Goal: Transaction & Acquisition: Purchase product/service

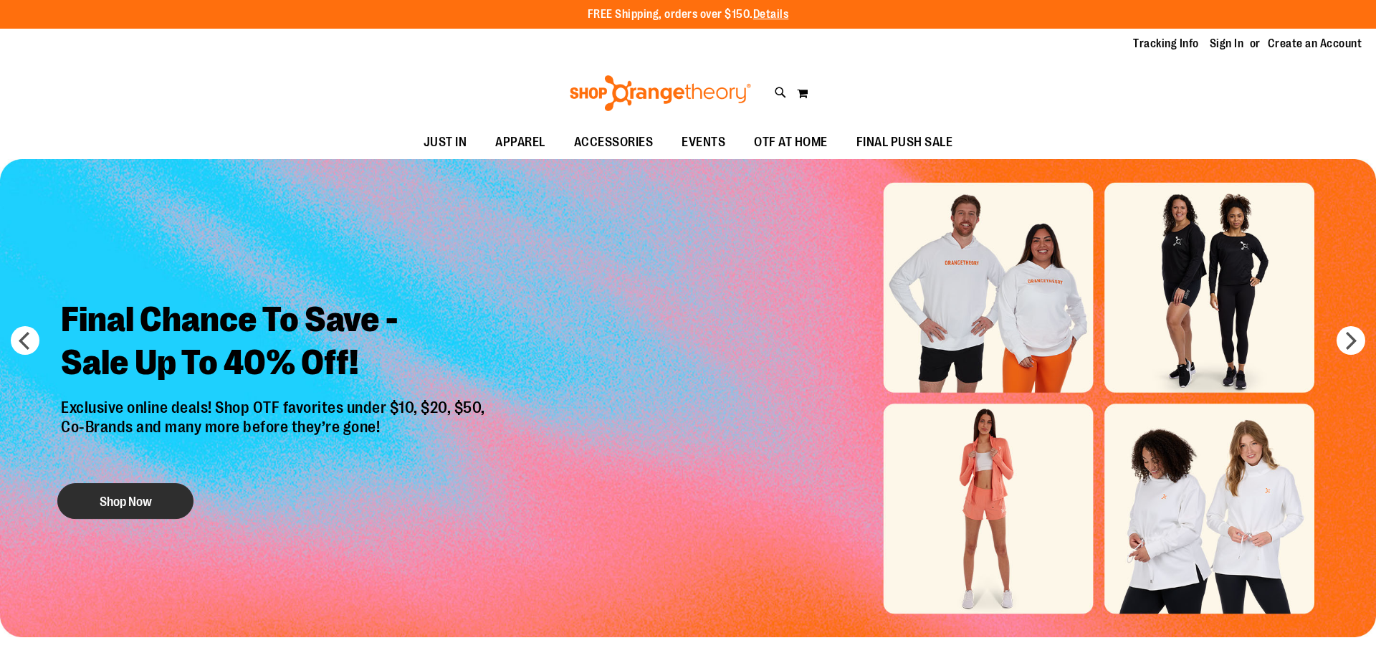
click at [94, 515] on button "Shop Now" at bounding box center [125, 501] width 136 height 36
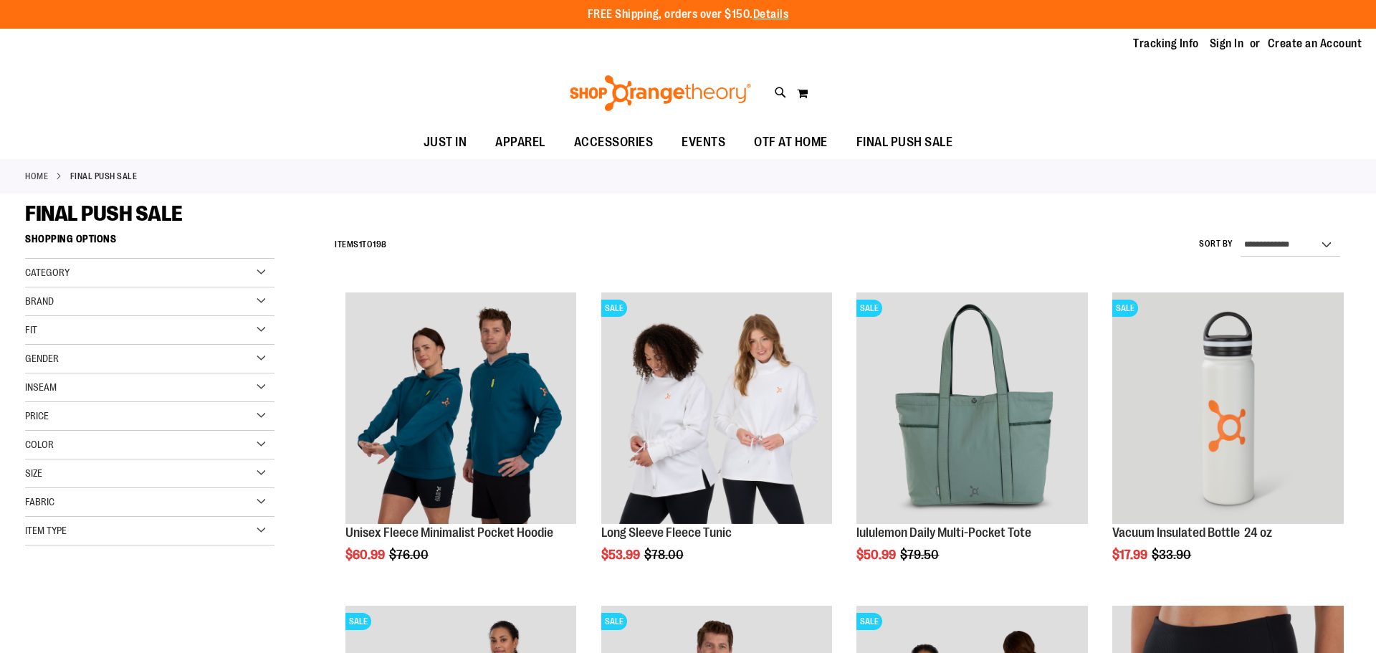
click at [257, 304] on div "Brand" at bounding box center [149, 301] width 249 height 29
click at [33, 333] on link "Nike" at bounding box center [141, 330] width 239 height 15
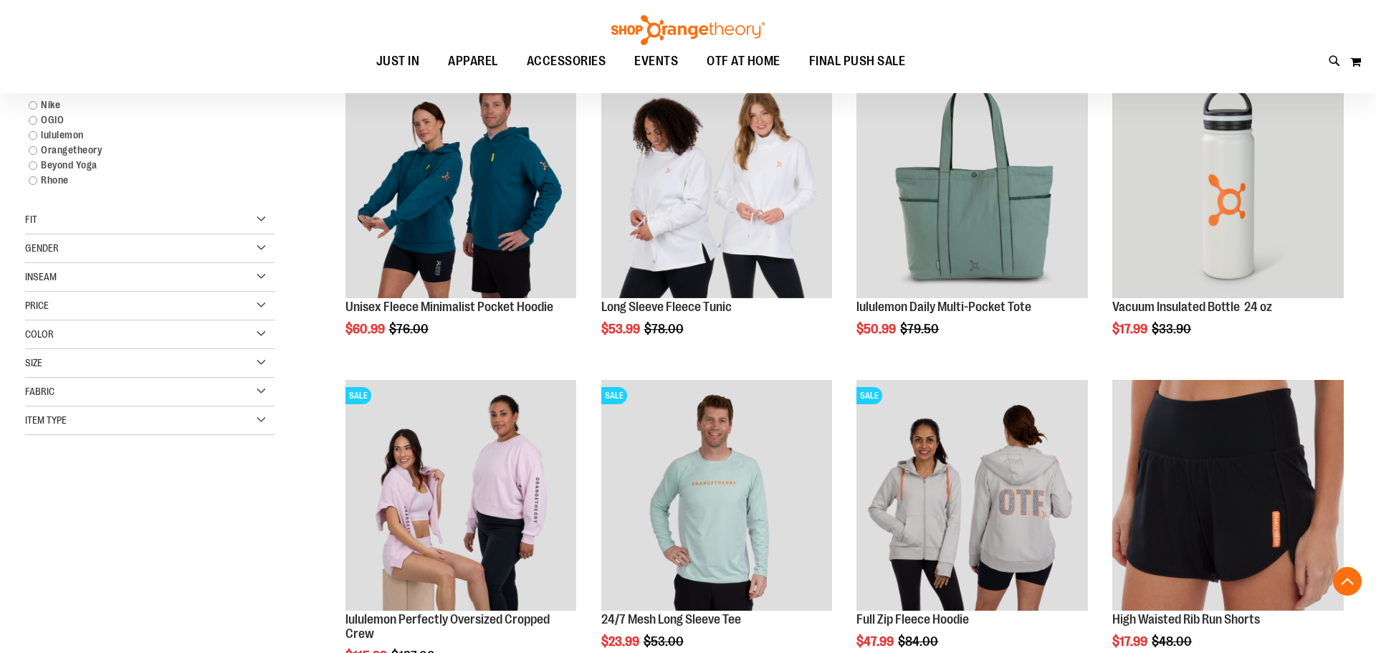
scroll to position [226, 0]
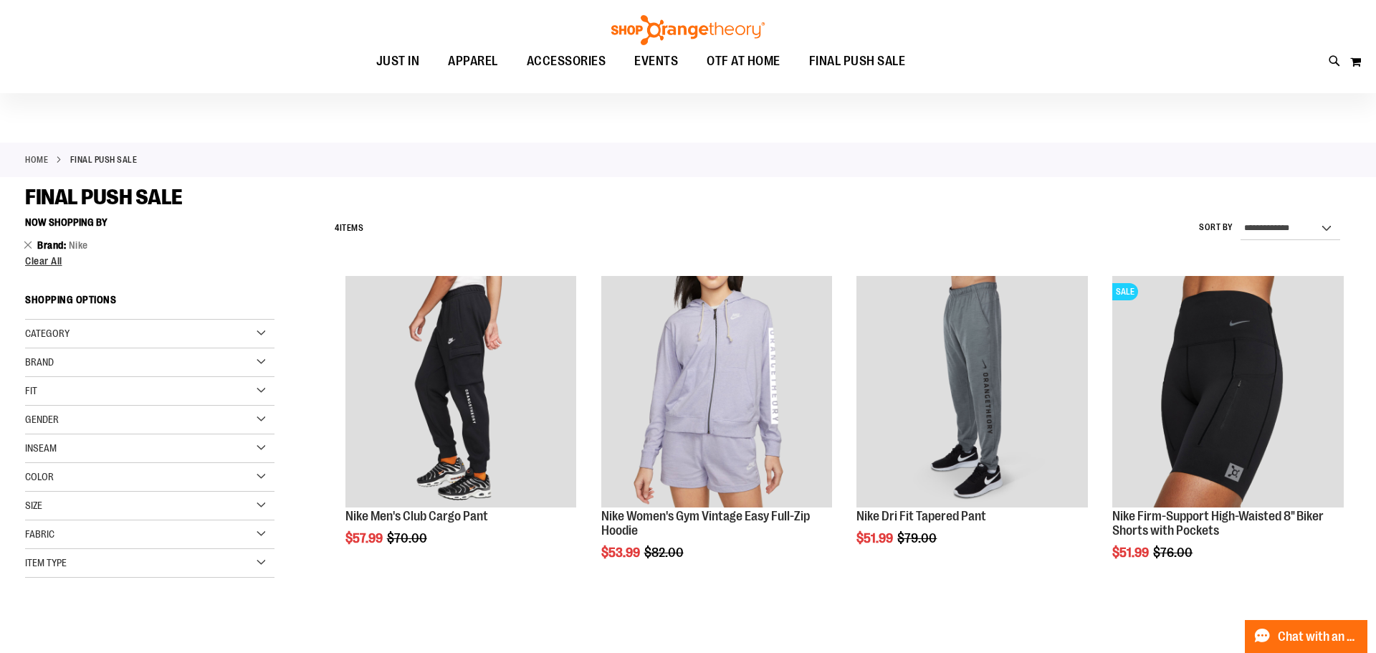
scroll to position [27, 0]
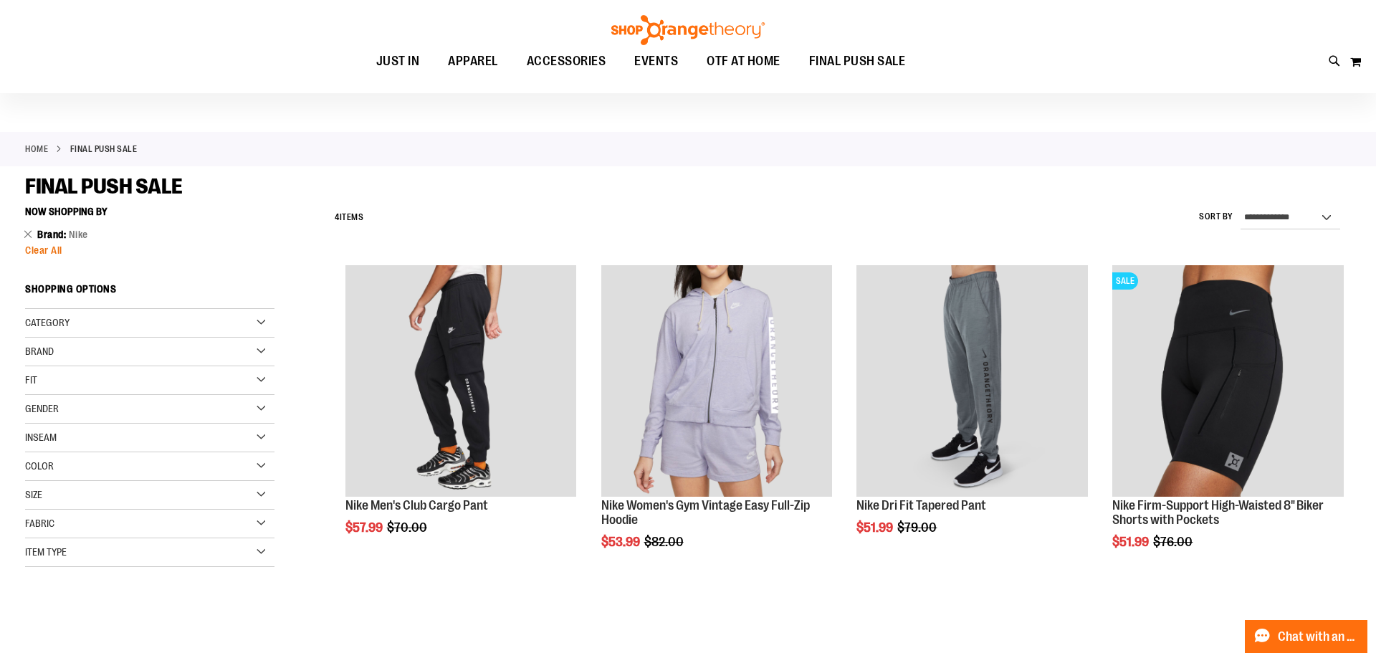
click at [49, 256] on div "Now Shopping by Brand Nike Remove This Item Clear All Shopping Options Category…" at bounding box center [149, 383] width 249 height 368
click at [49, 249] on span "Clear All" at bounding box center [43, 249] width 37 height 11
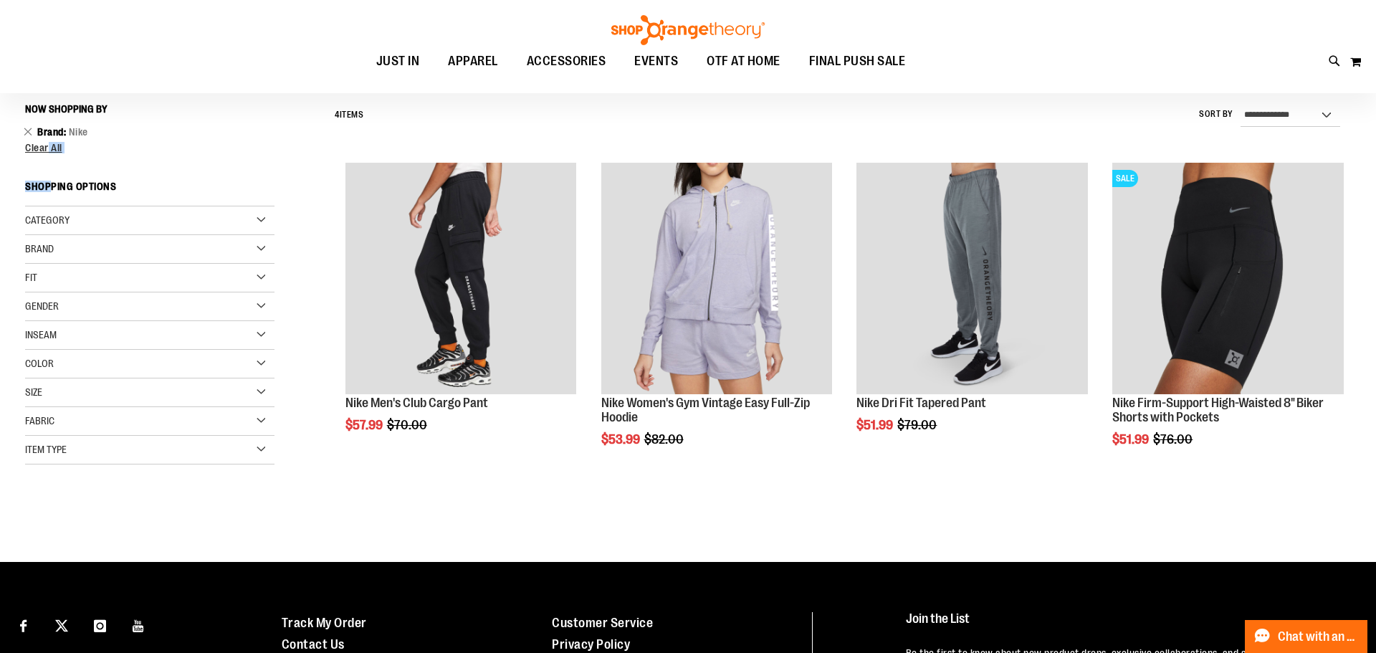
scroll to position [133, 0]
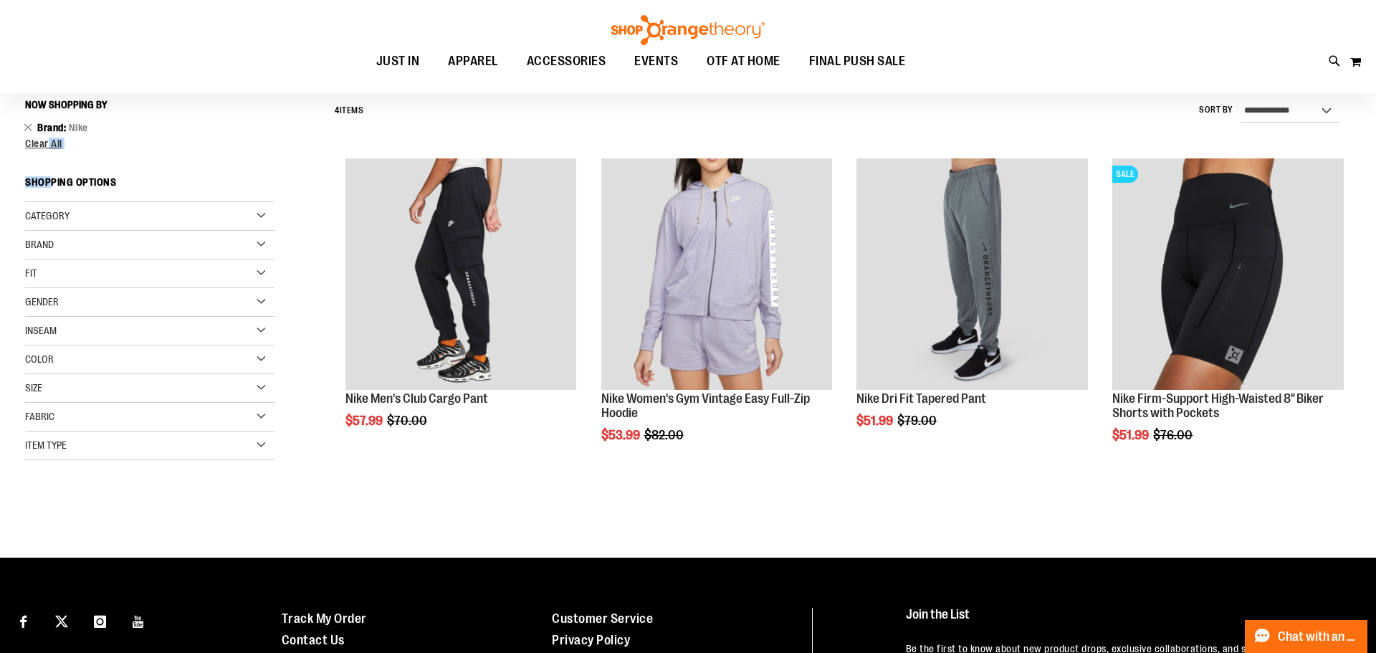
click at [267, 489] on div at bounding box center [163, 503] width 276 height 29
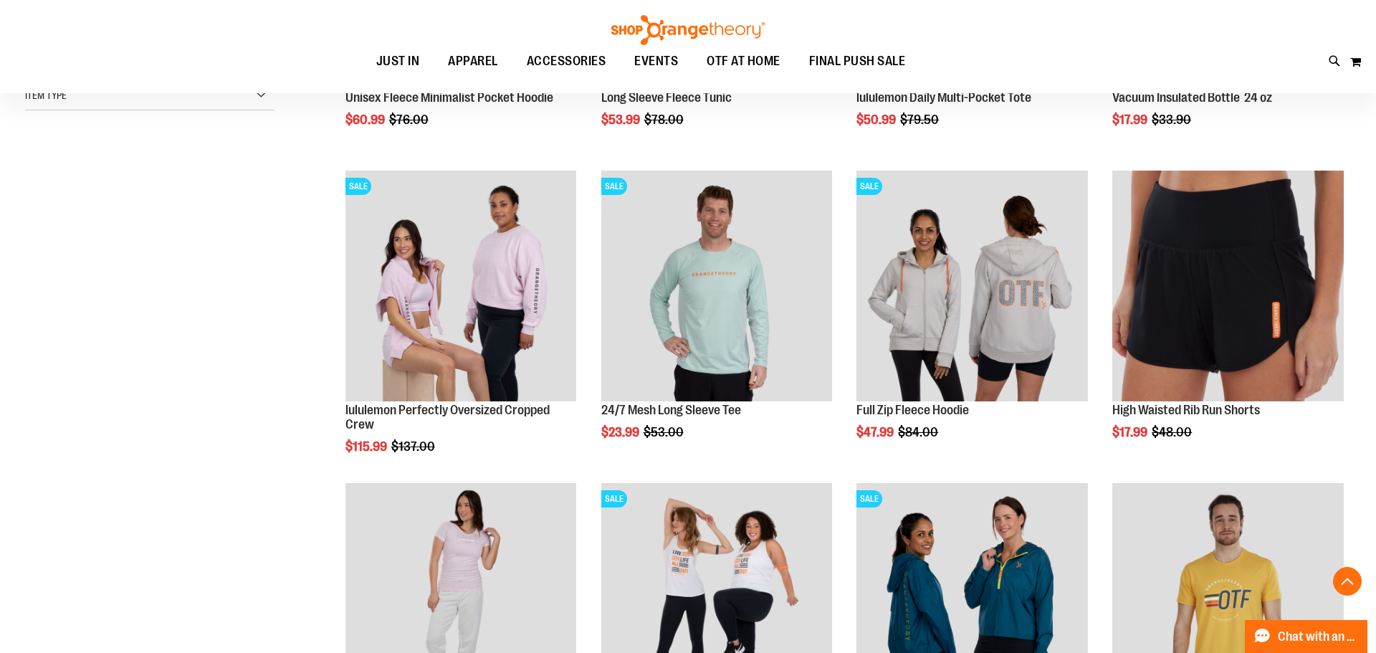
scroll to position [439, 0]
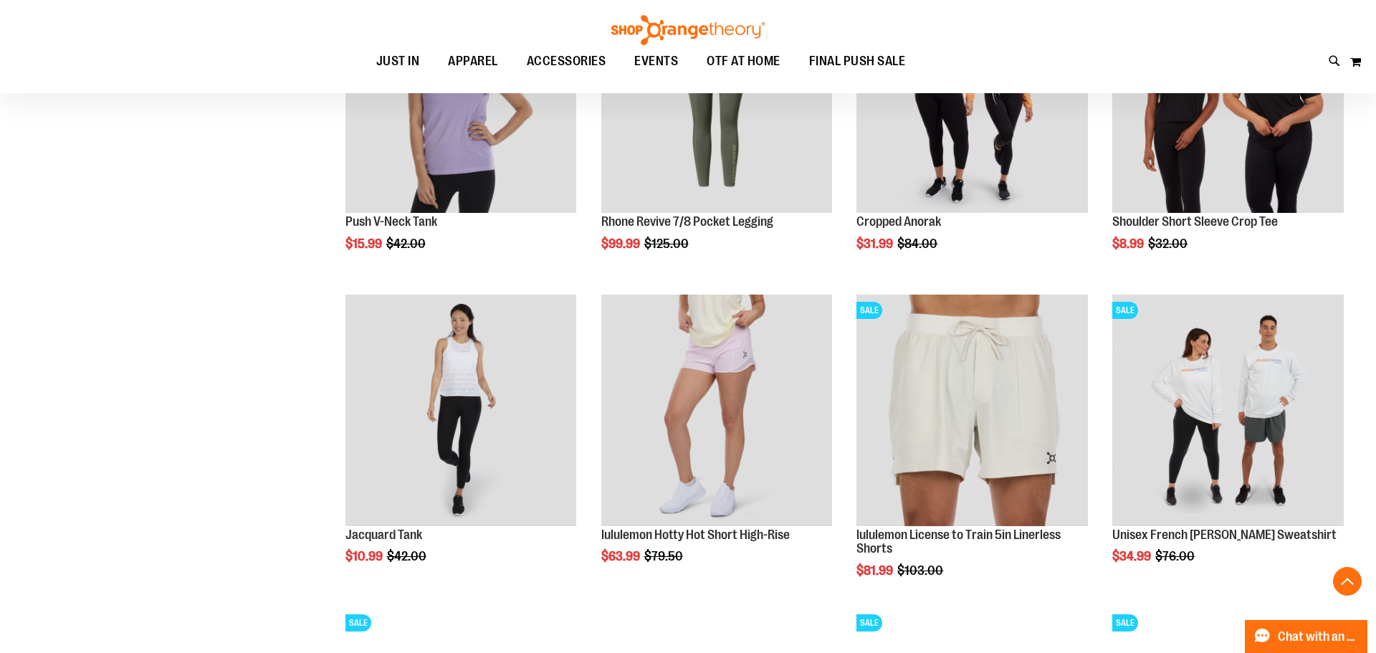
scroll to position [1255, 0]
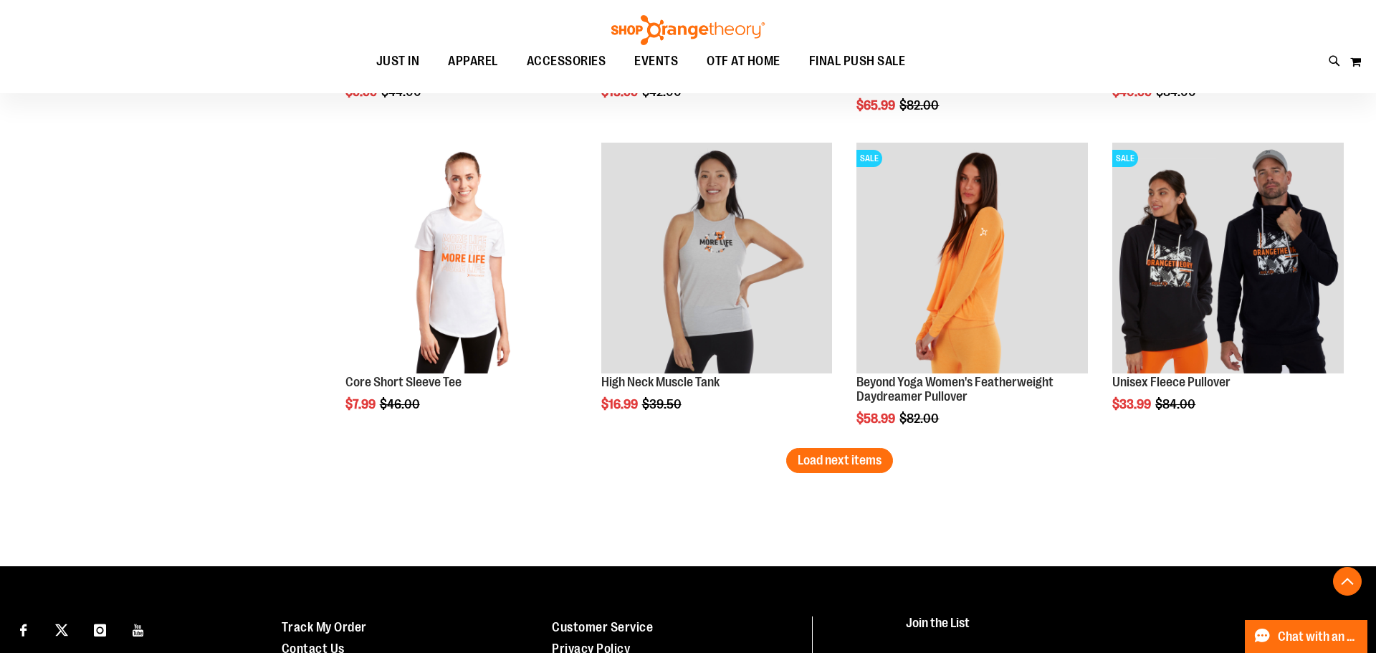
scroll to position [2675, 0]
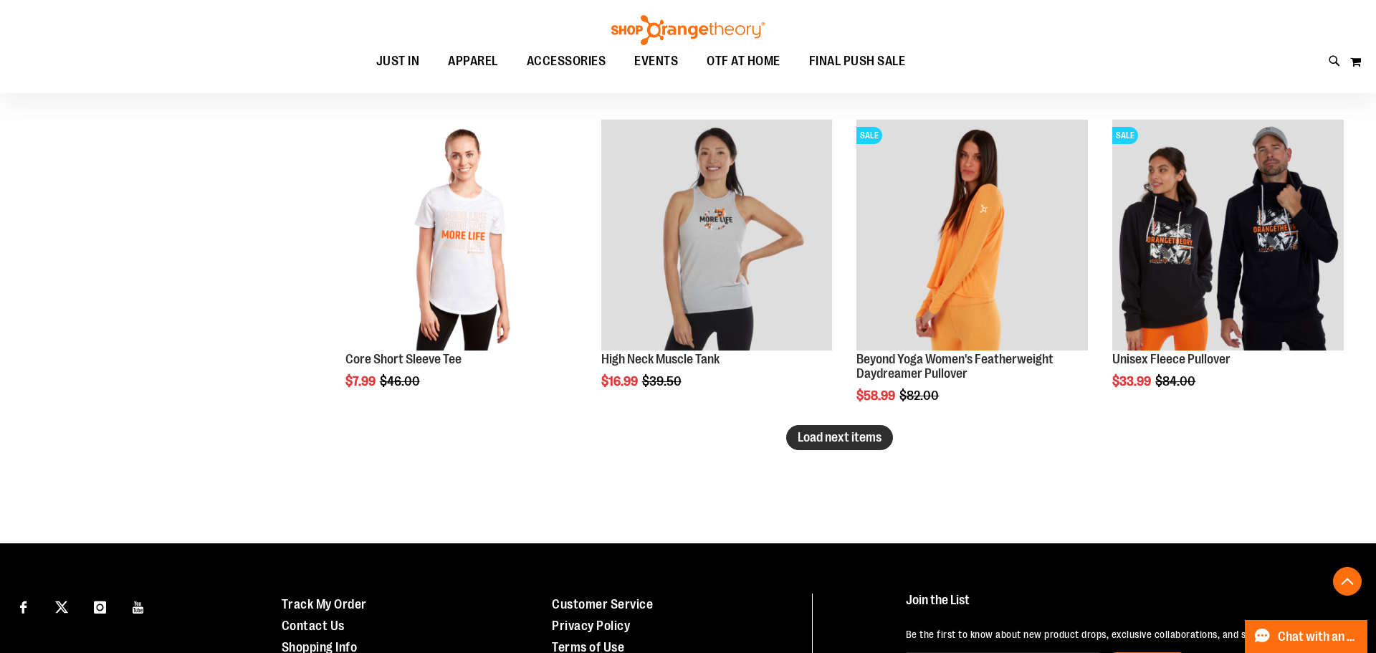
click at [856, 442] on span "Load next items" at bounding box center [840, 437] width 84 height 14
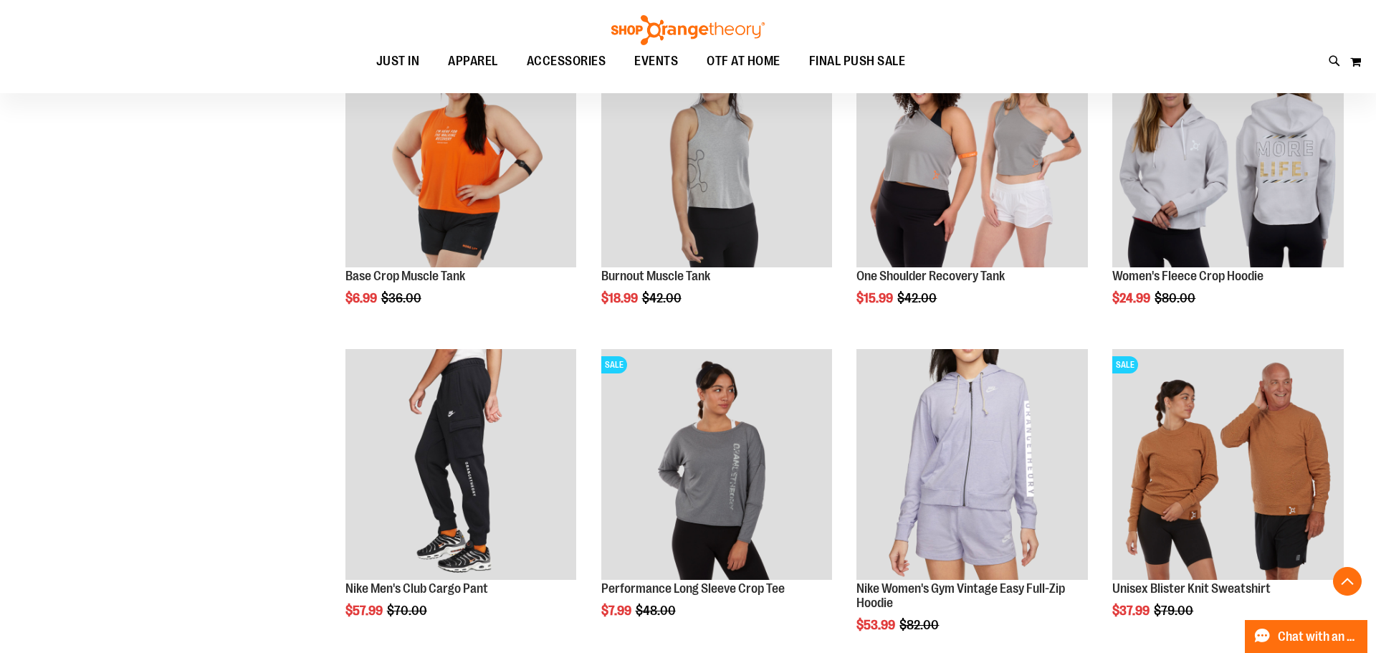
scroll to position [3681, 0]
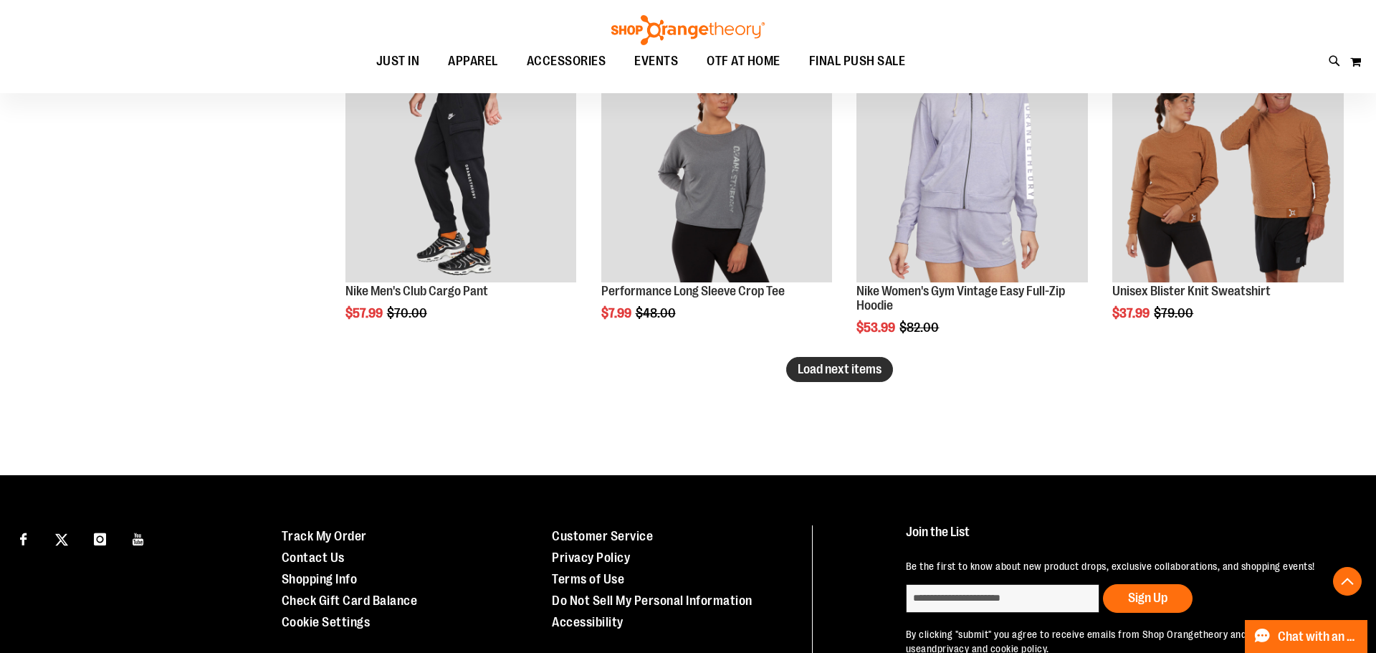
click at [834, 365] on span "Load next items" at bounding box center [840, 369] width 84 height 14
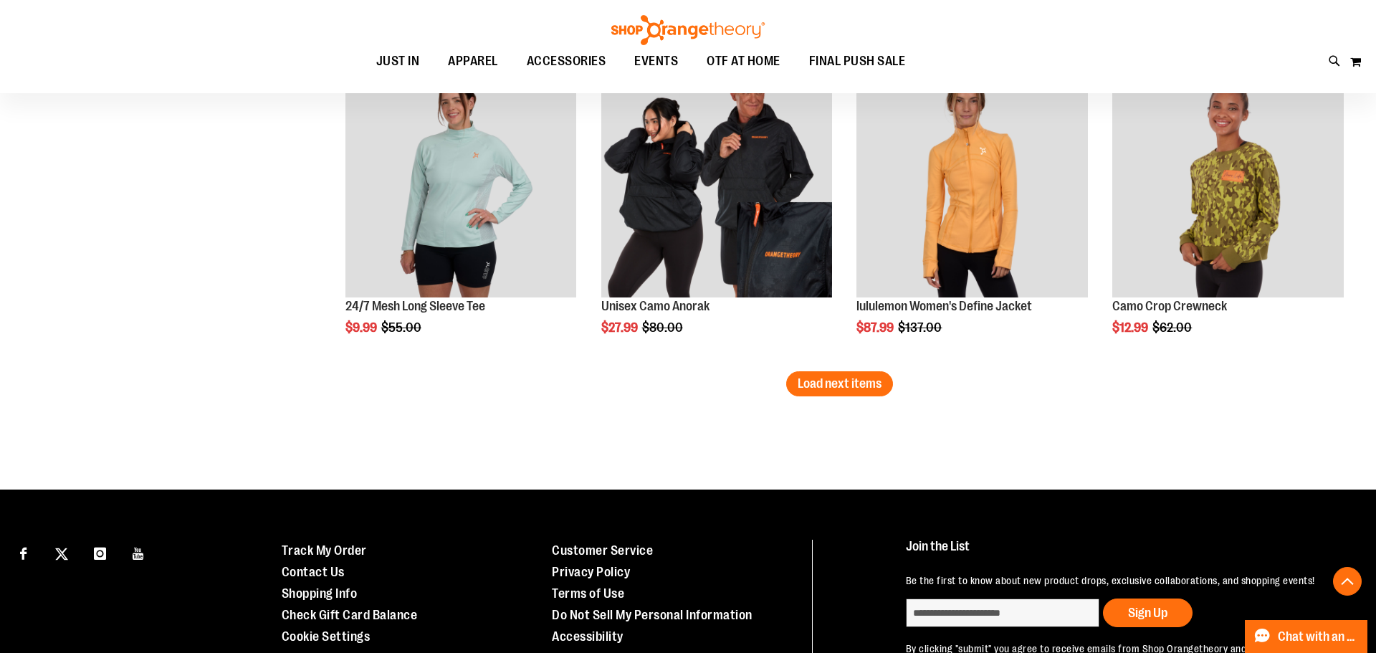
scroll to position [4599, 0]
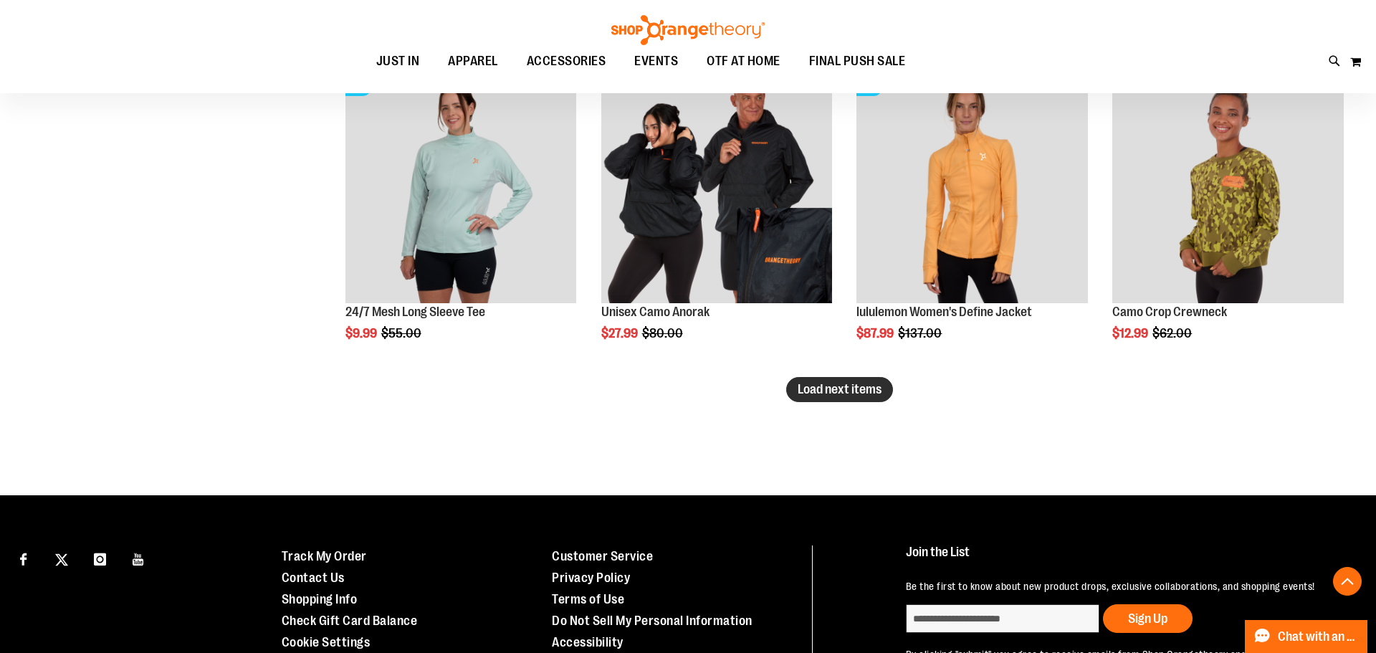
click at [864, 393] on span "Load next items" at bounding box center [840, 389] width 84 height 14
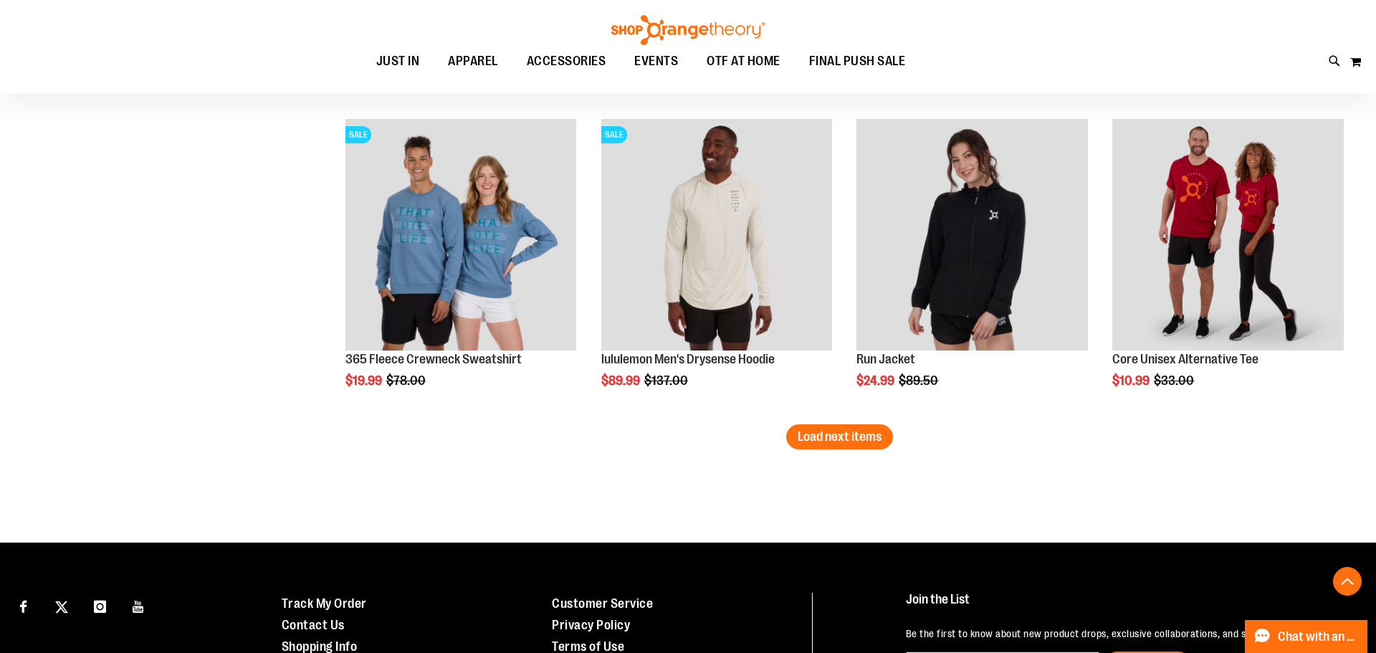
scroll to position [5500, 0]
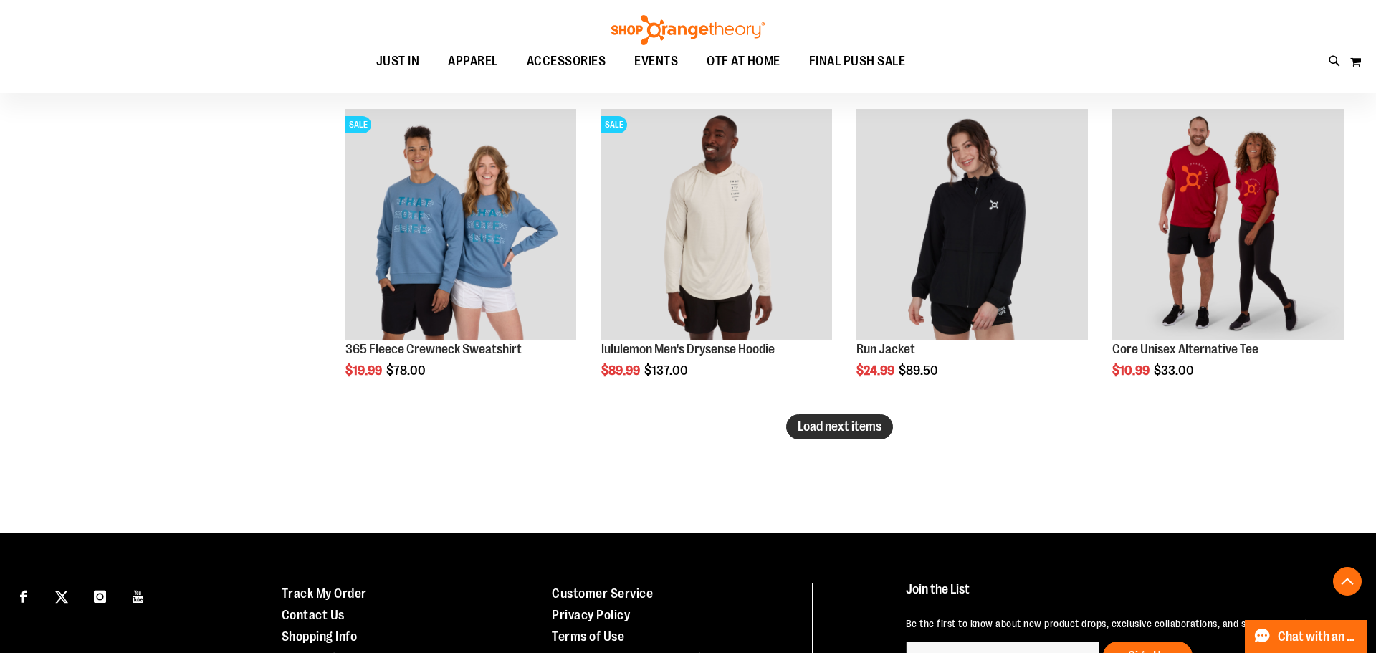
click at [827, 434] on button "Load next items" at bounding box center [839, 426] width 107 height 25
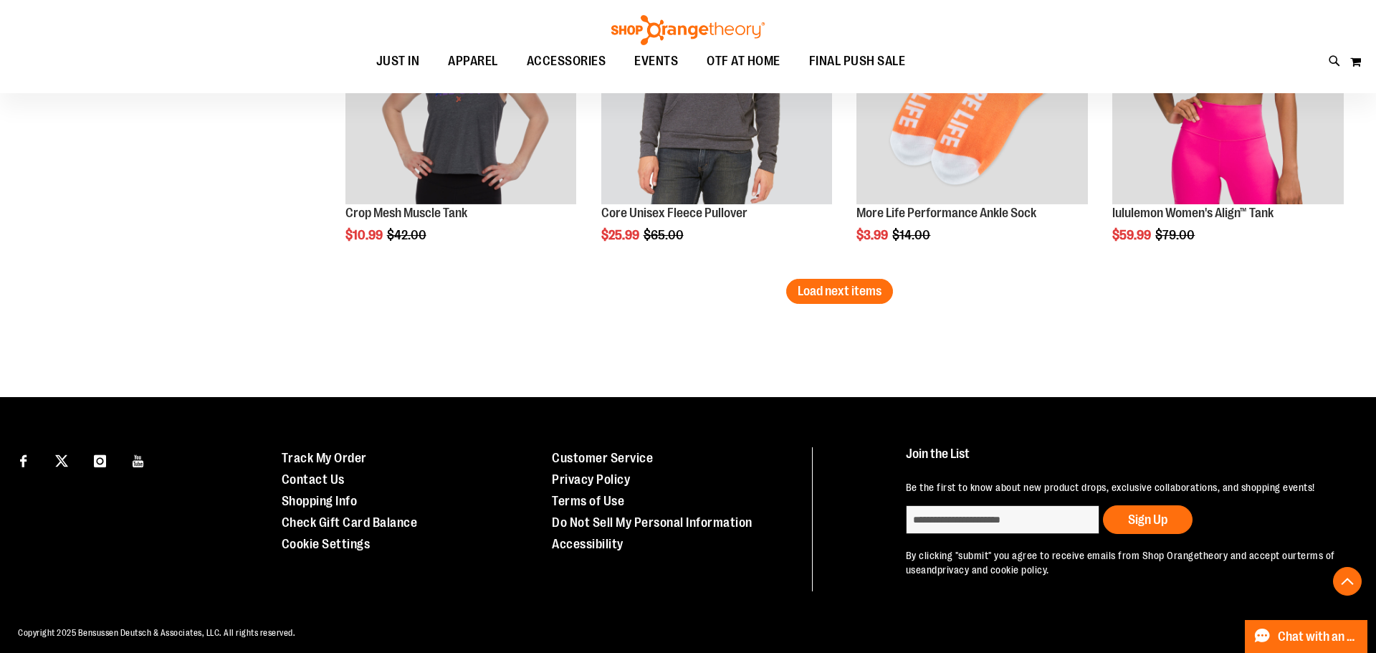
scroll to position [6601, 0]
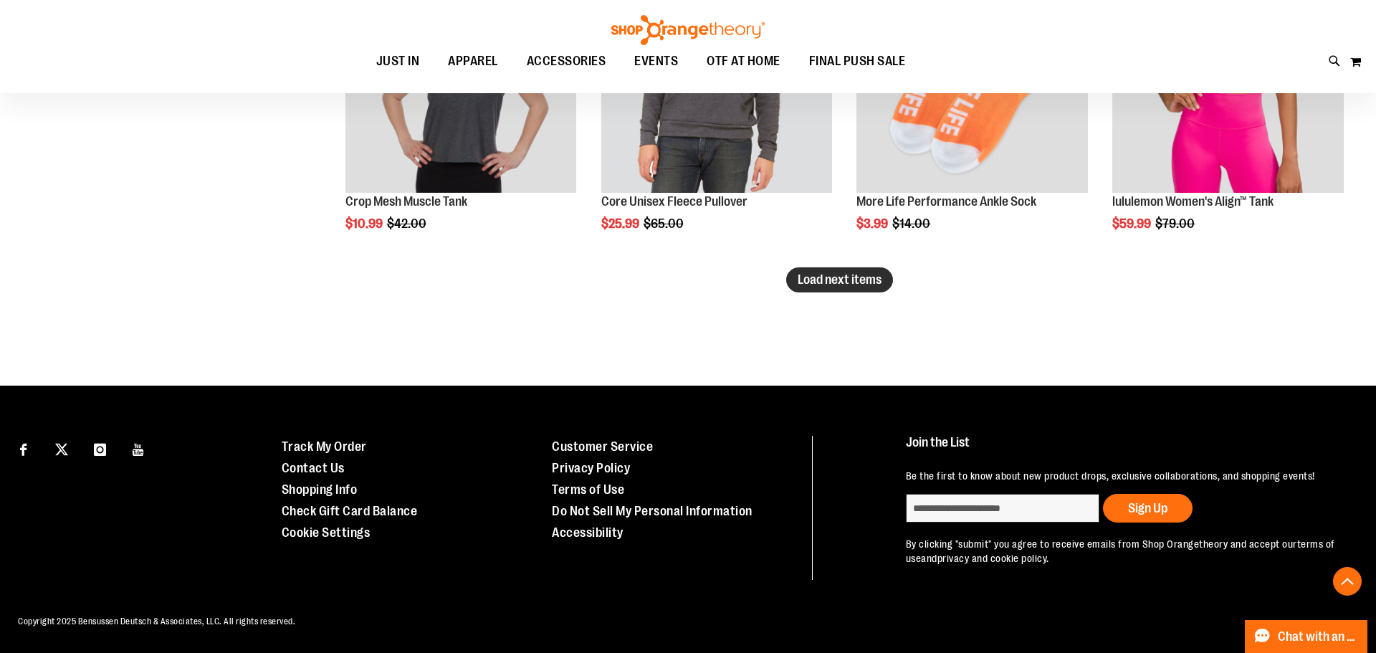
click at [877, 272] on span "Load next items" at bounding box center [840, 279] width 84 height 14
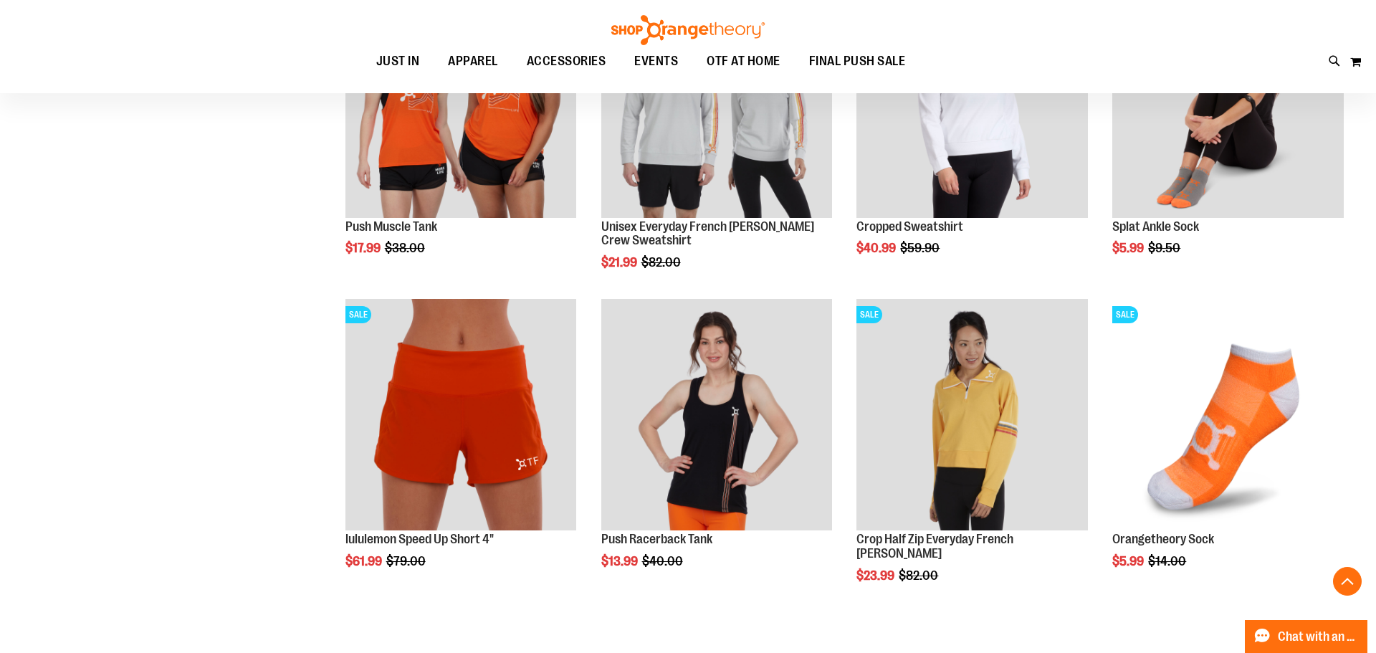
scroll to position [7266, 0]
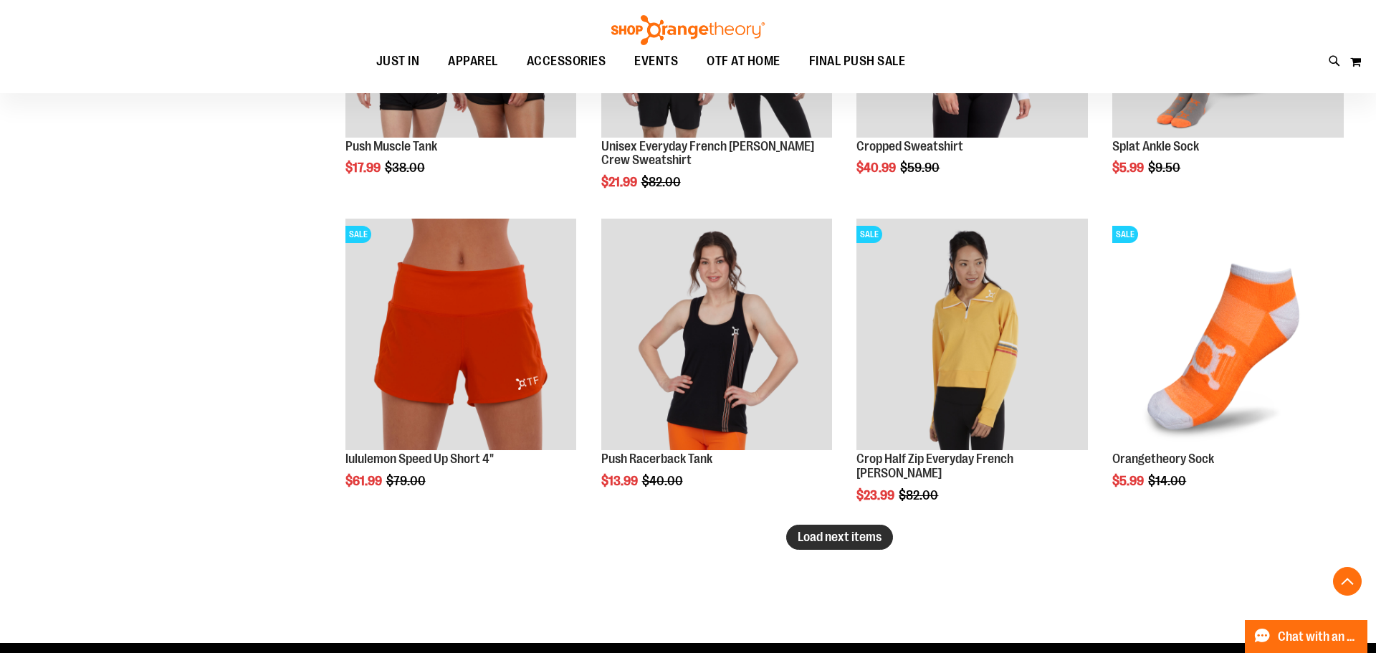
click at [837, 532] on span "Load next items" at bounding box center [840, 537] width 84 height 14
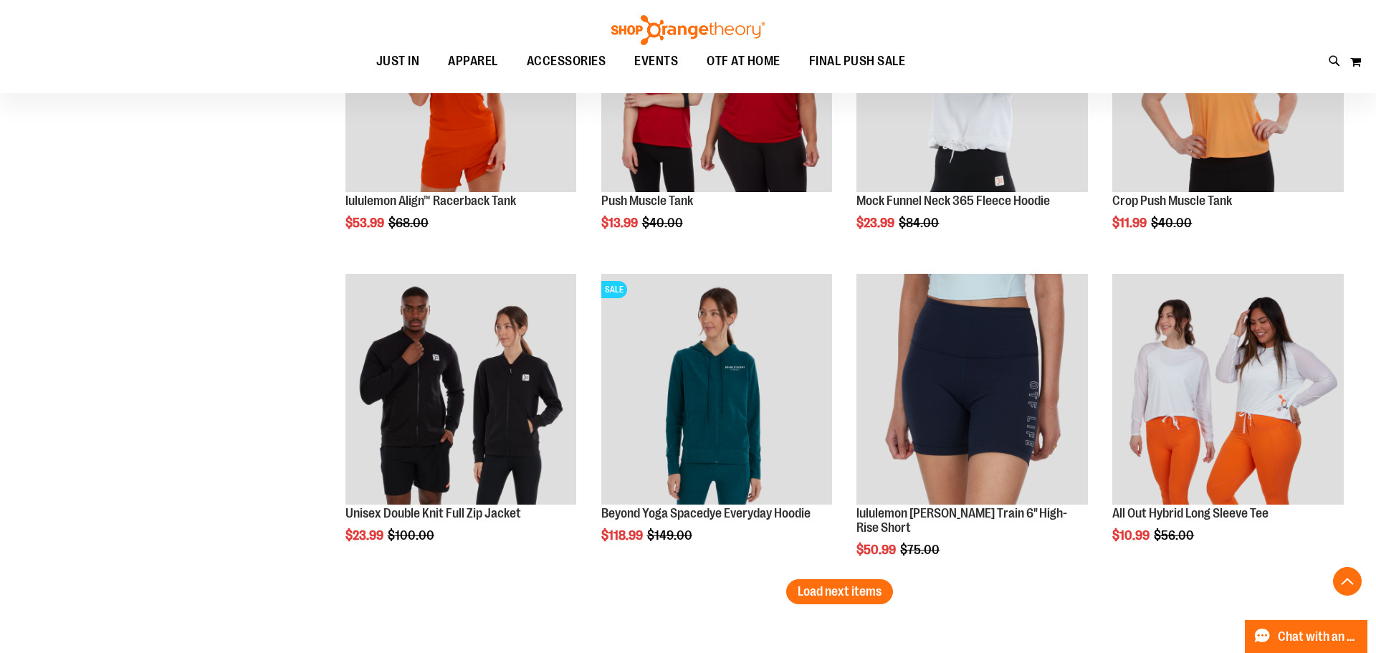
scroll to position [8438, 0]
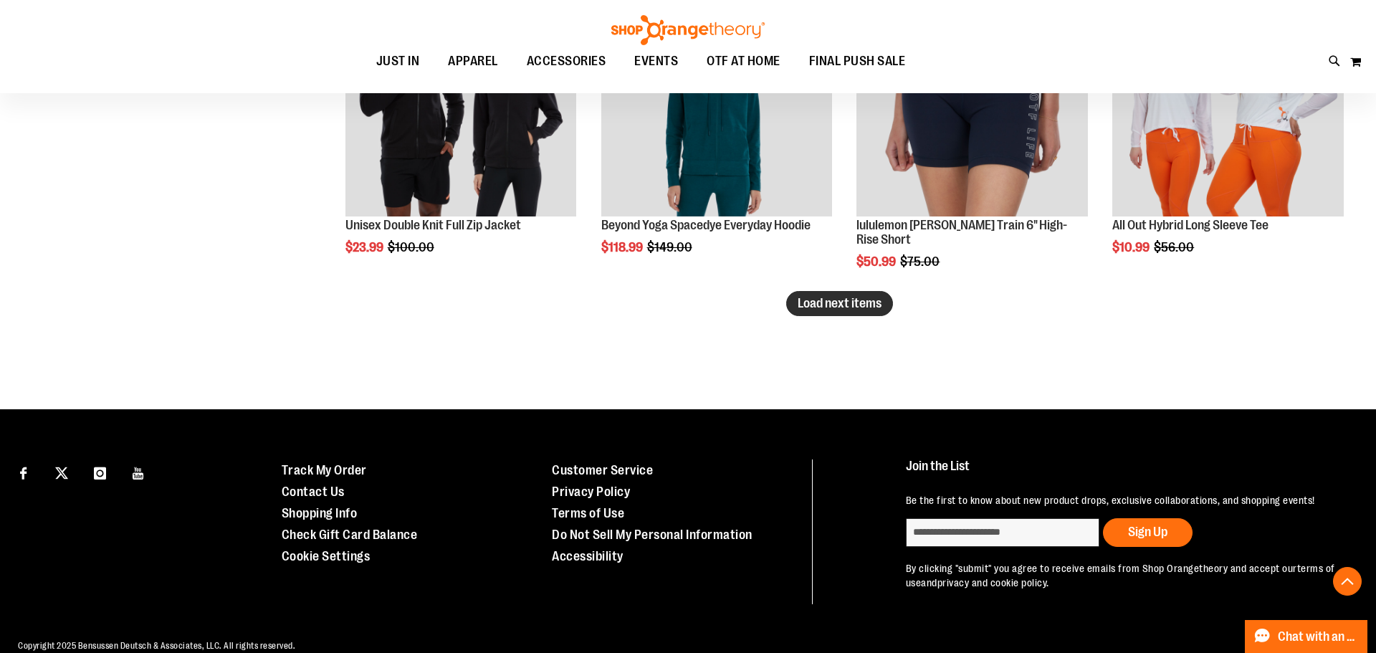
click at [790, 307] on button "Load next items" at bounding box center [839, 303] width 107 height 25
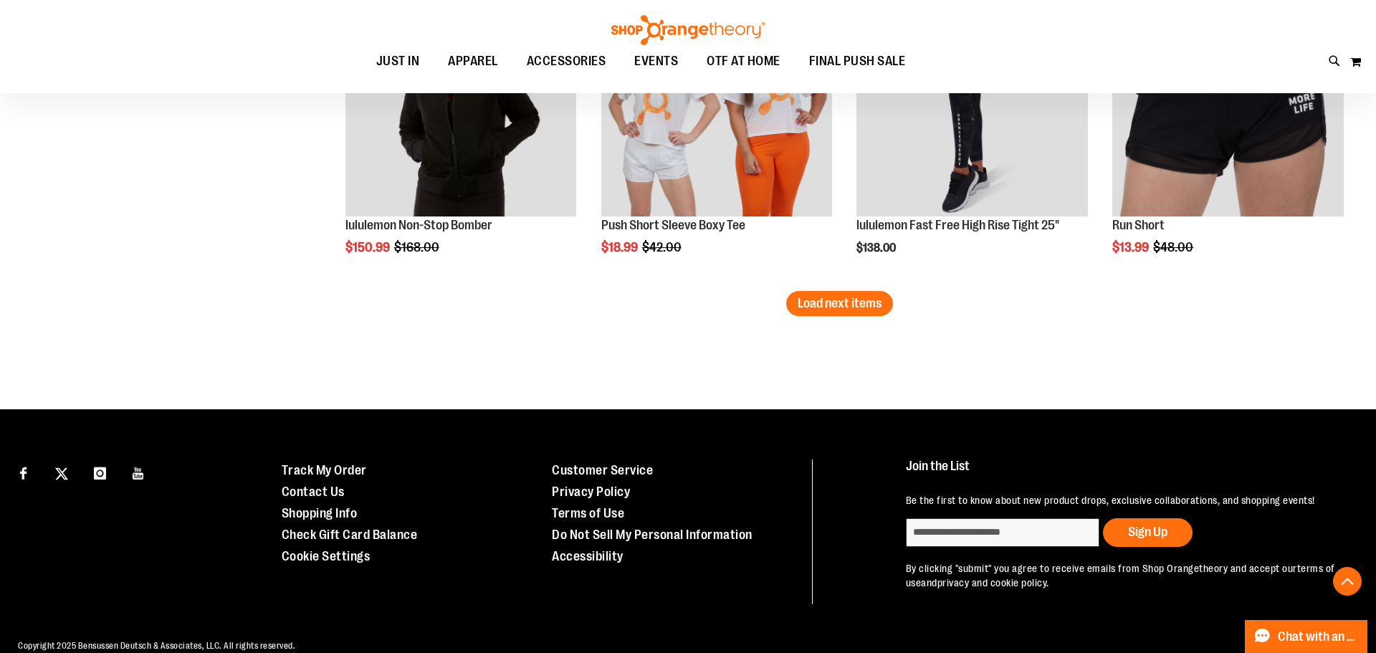
scroll to position [9383, 0]
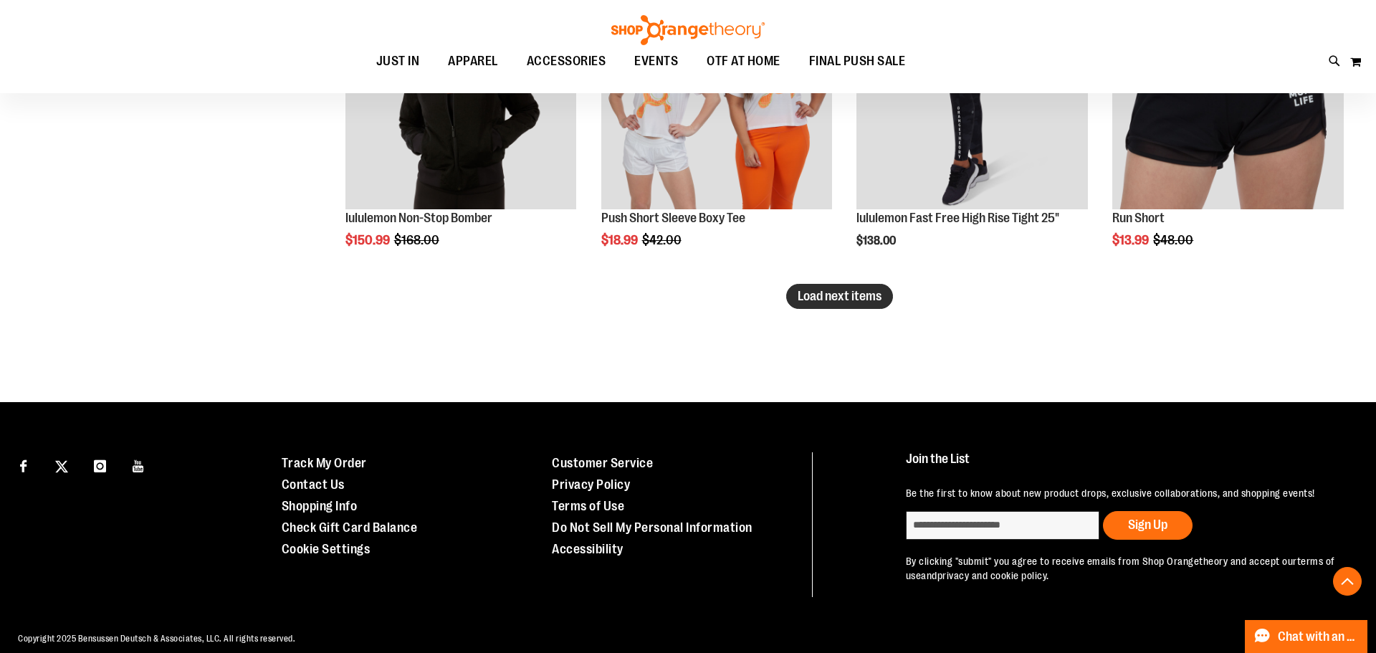
click at [849, 302] on span "Load next items" at bounding box center [840, 296] width 84 height 14
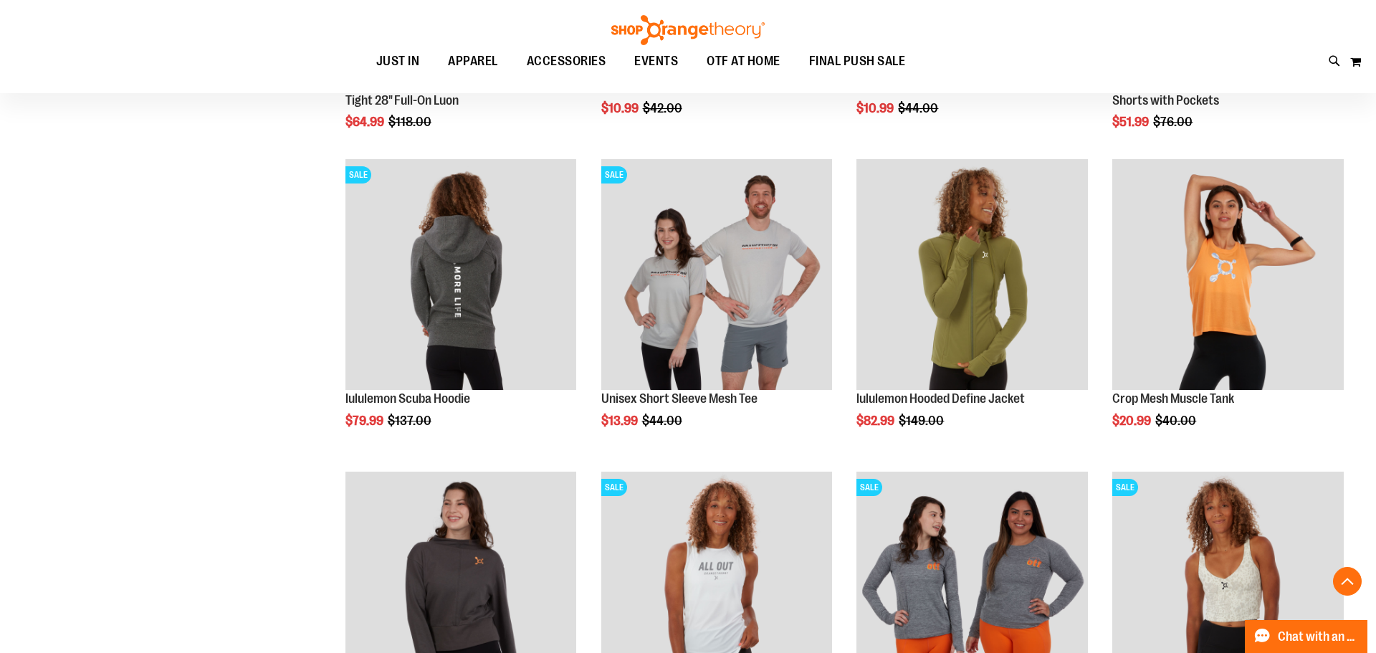
scroll to position [10155, 0]
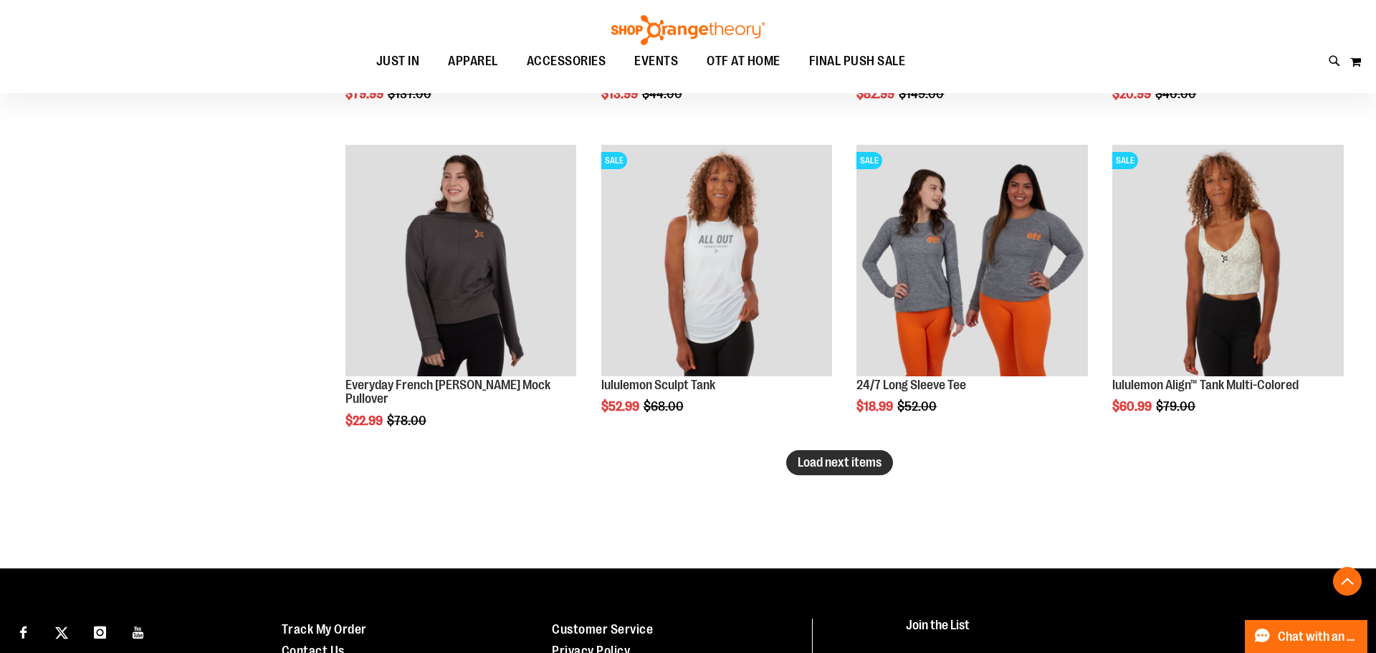
click at [851, 467] on span "Load next items" at bounding box center [840, 462] width 84 height 14
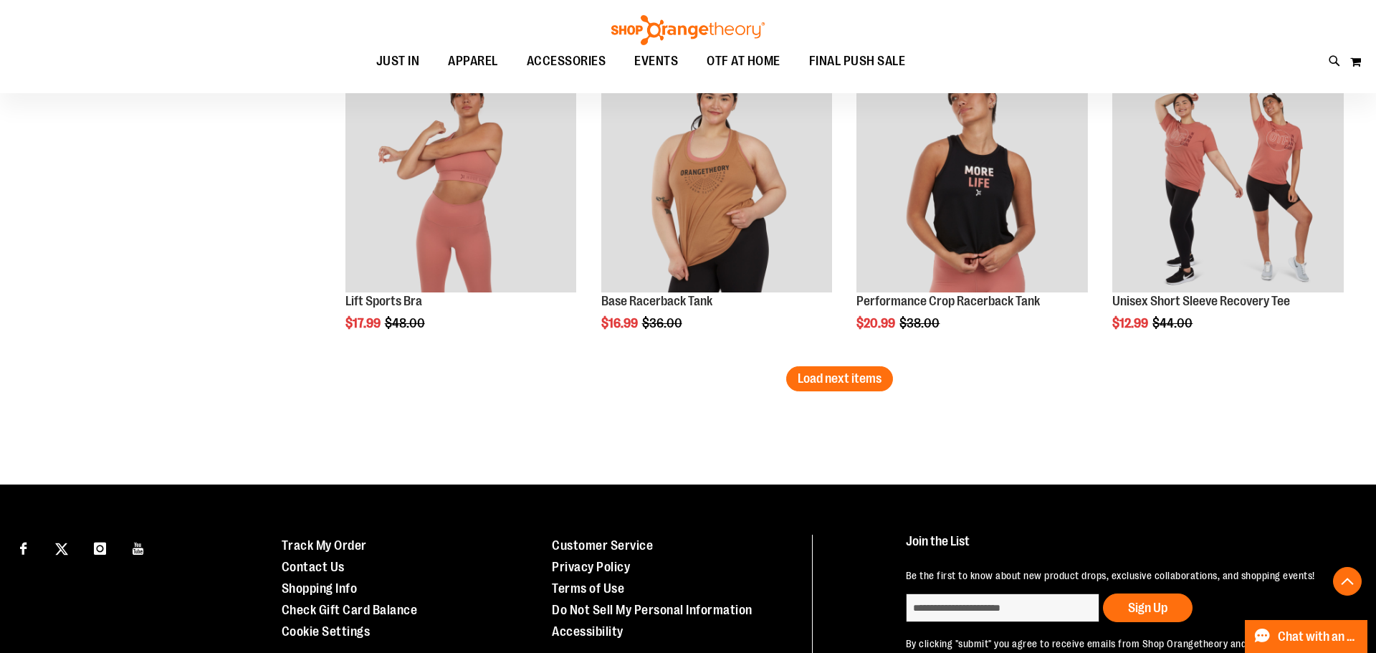
scroll to position [11195, 0]
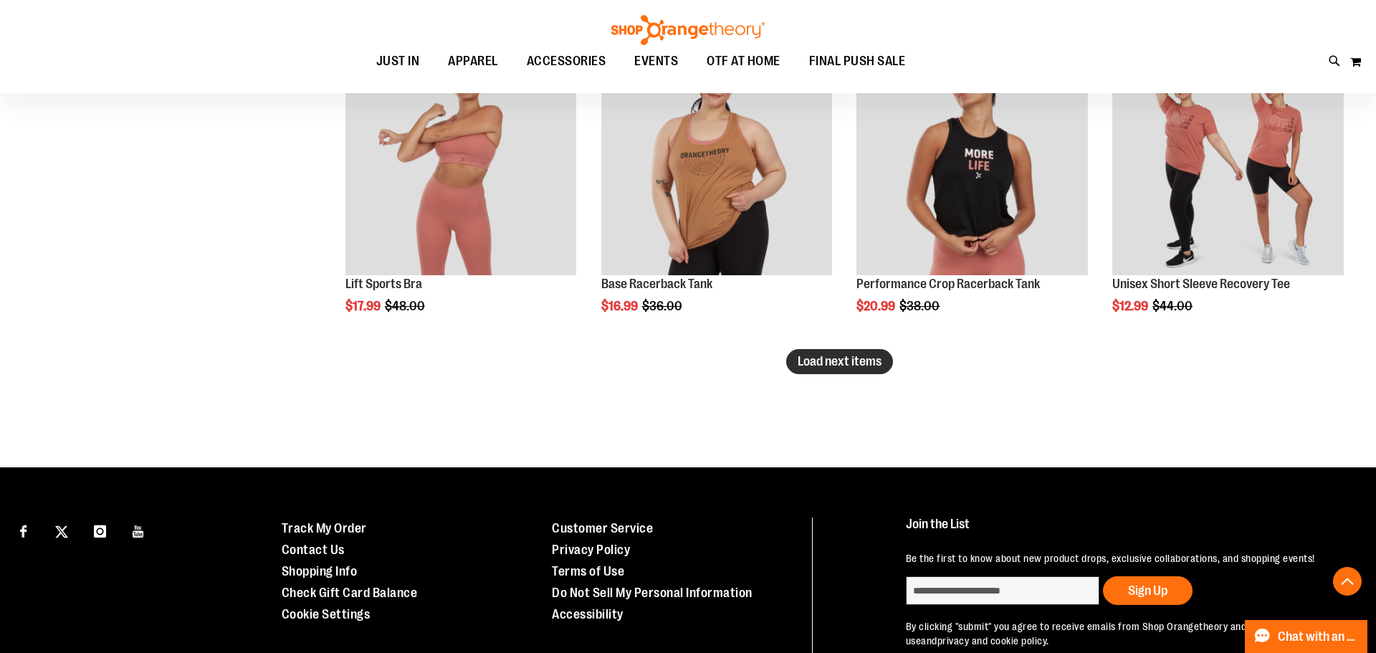
click at [836, 363] on span "Load next items" at bounding box center [840, 361] width 84 height 14
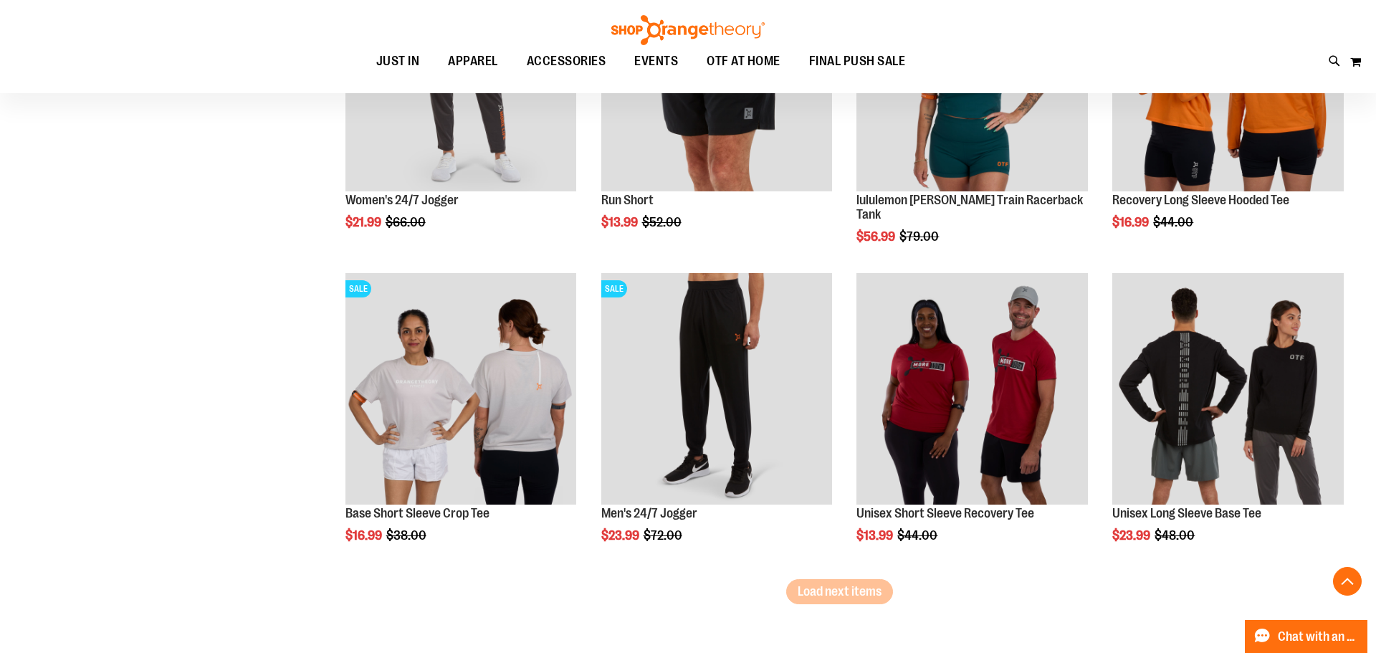
scroll to position [11910, 0]
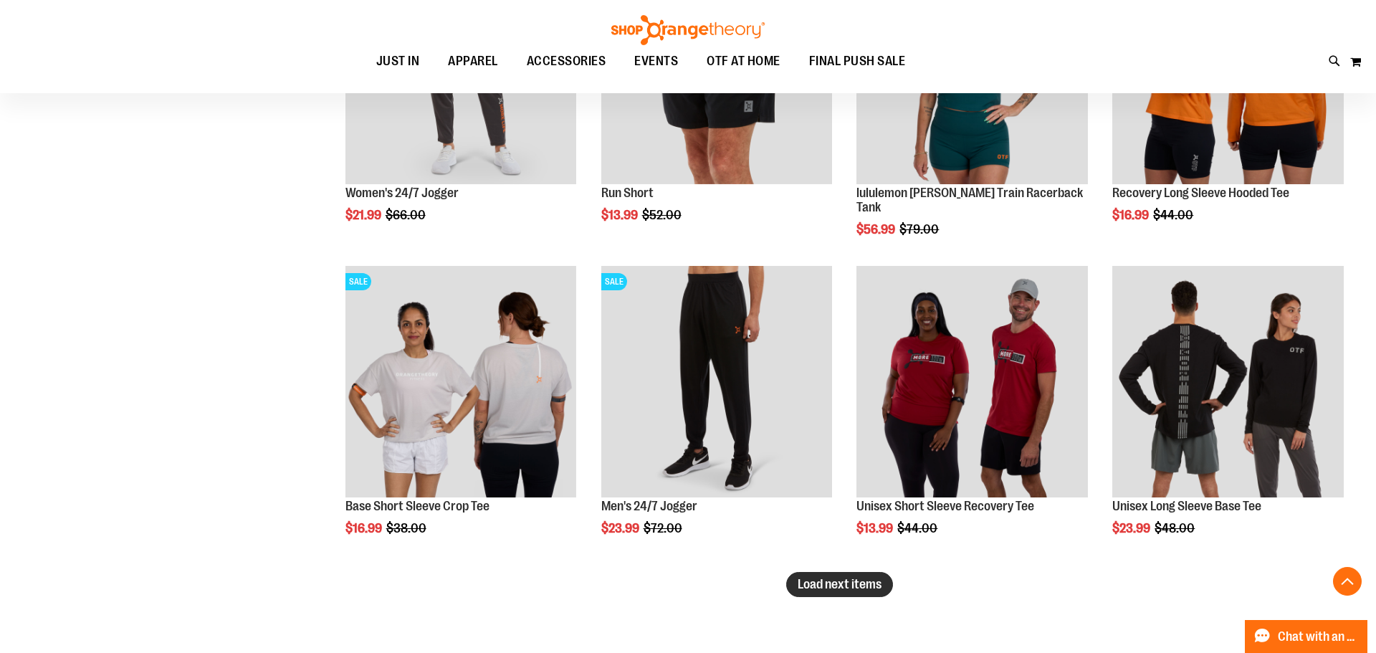
click at [839, 594] on button "Load next items" at bounding box center [839, 584] width 107 height 25
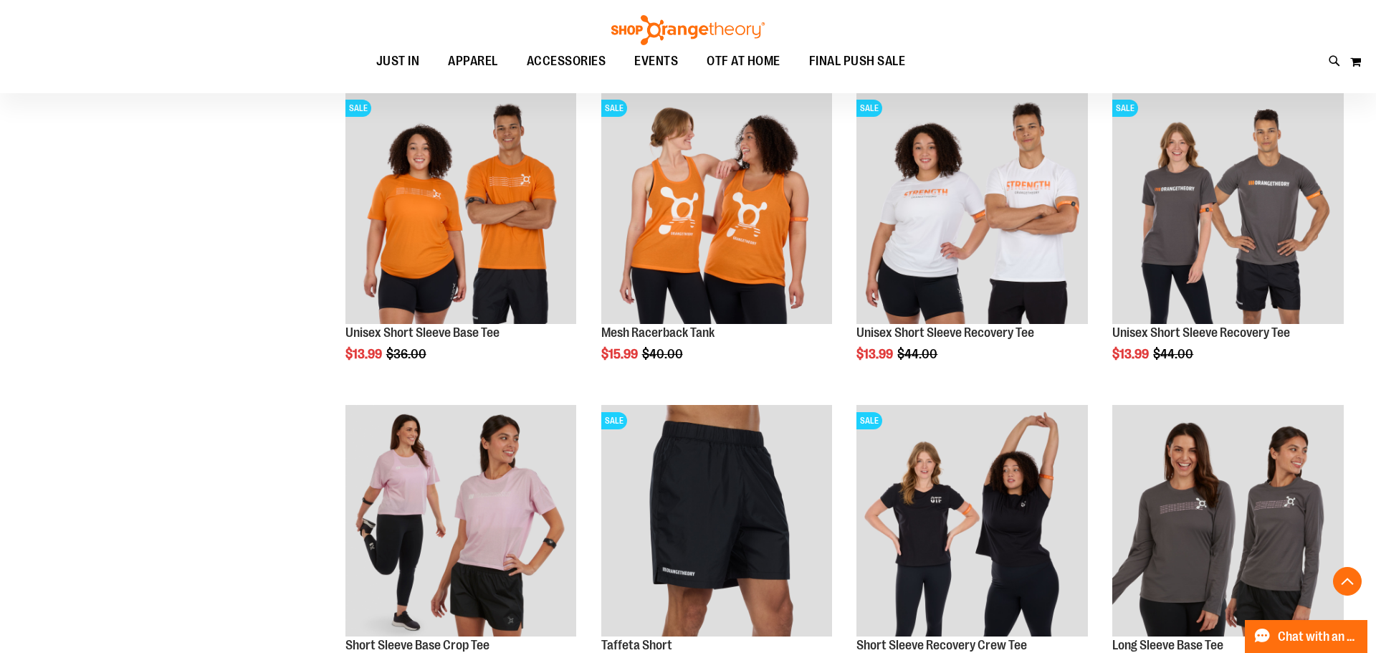
scroll to position [12905, 0]
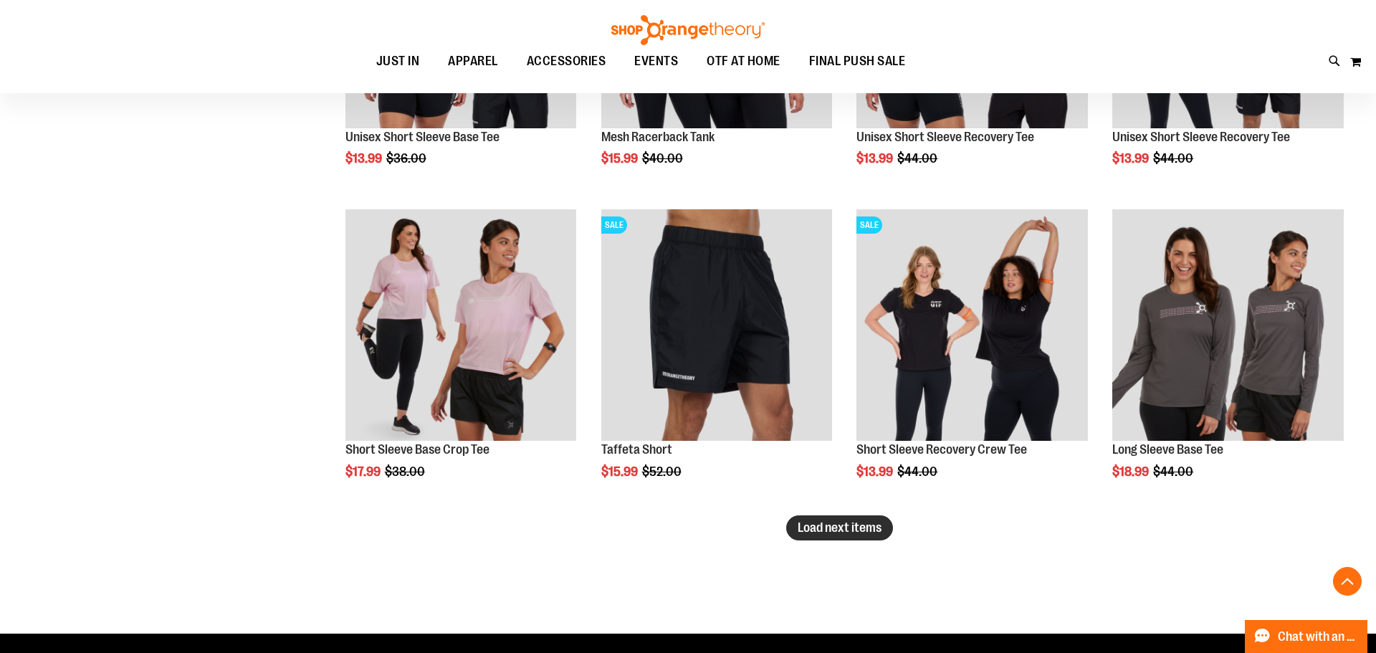
click at [875, 534] on span "Load next items" at bounding box center [840, 527] width 84 height 14
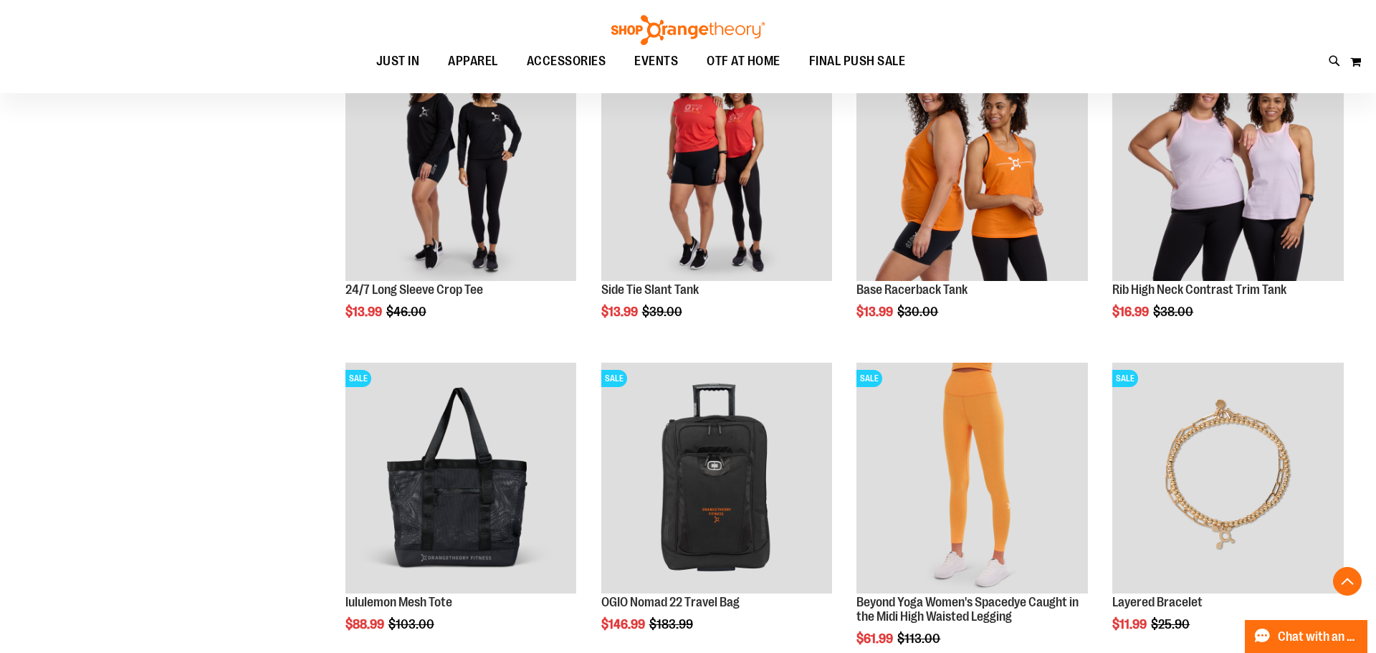
scroll to position [13825, 0]
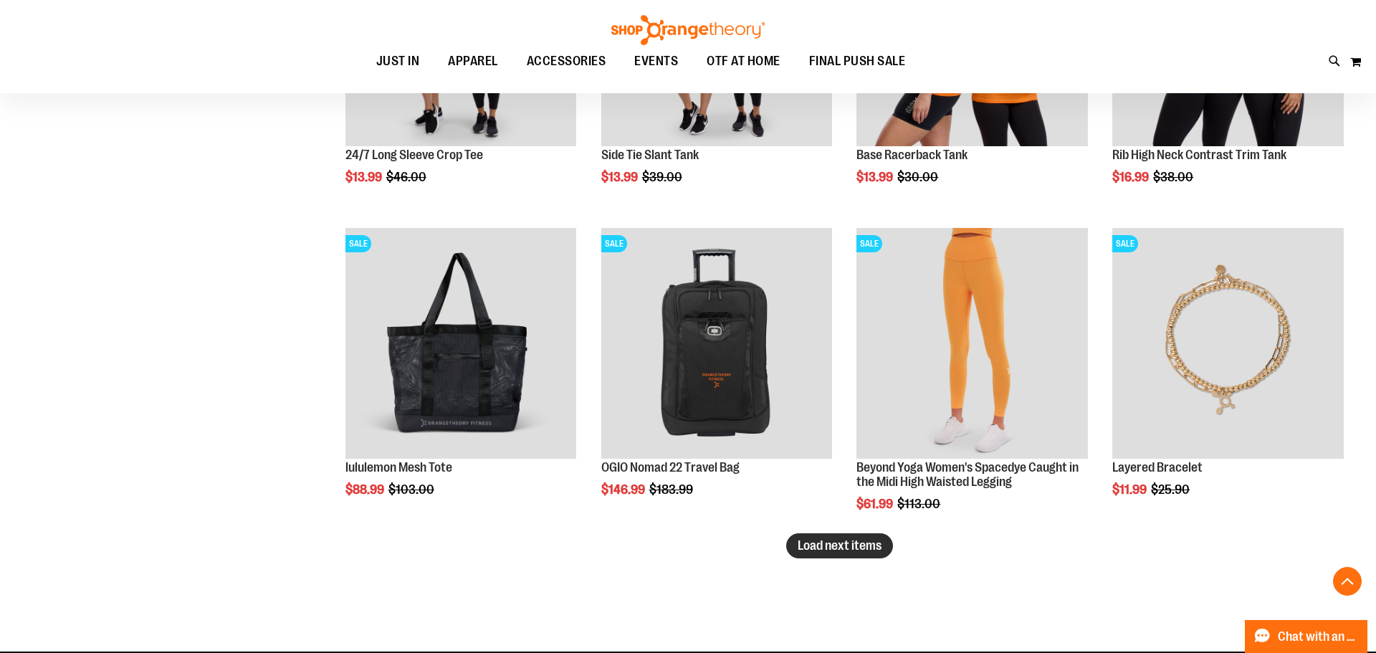
click at [854, 554] on button "Load next items" at bounding box center [839, 545] width 107 height 25
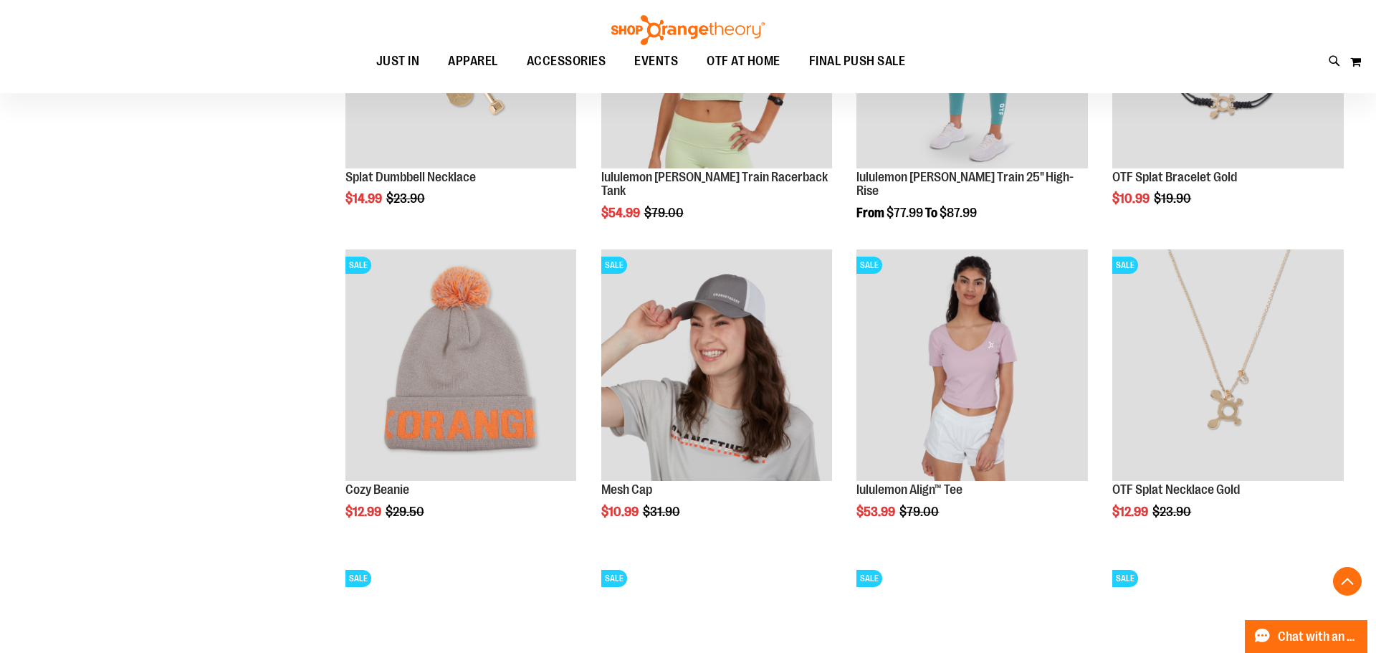
scroll to position [14776, 0]
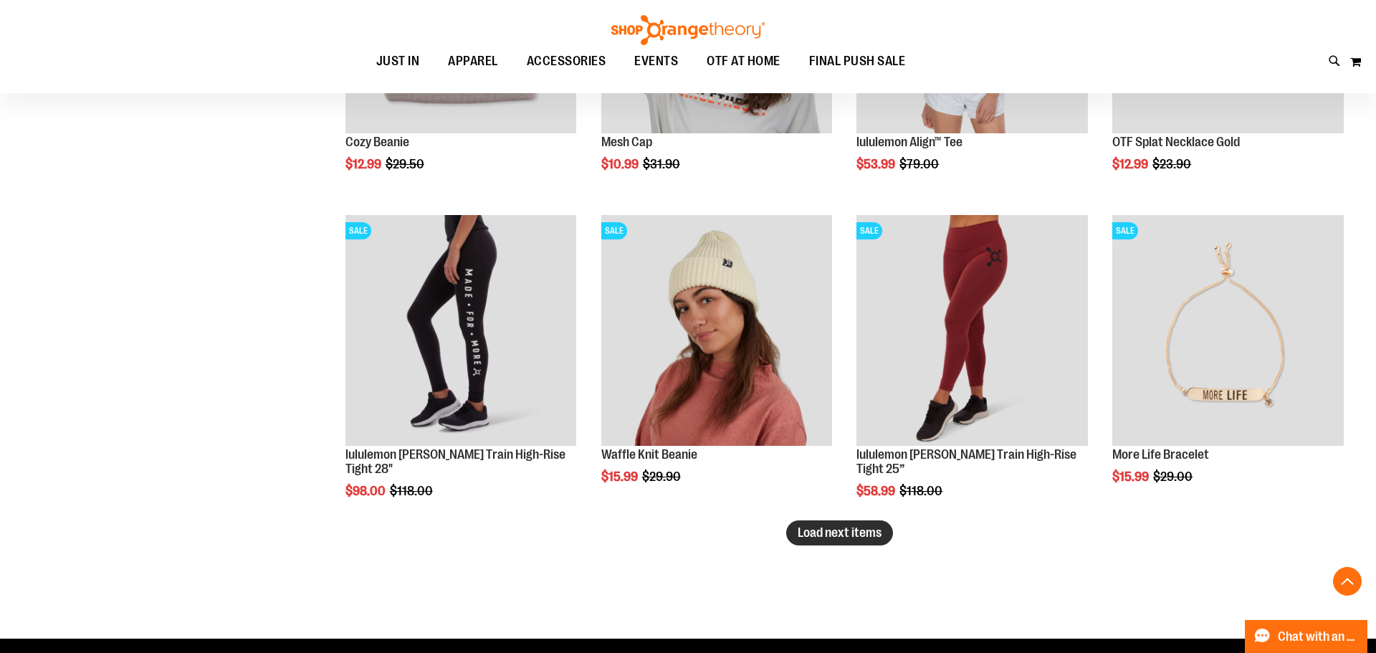
click at [817, 535] on span "Load next items" at bounding box center [840, 532] width 84 height 14
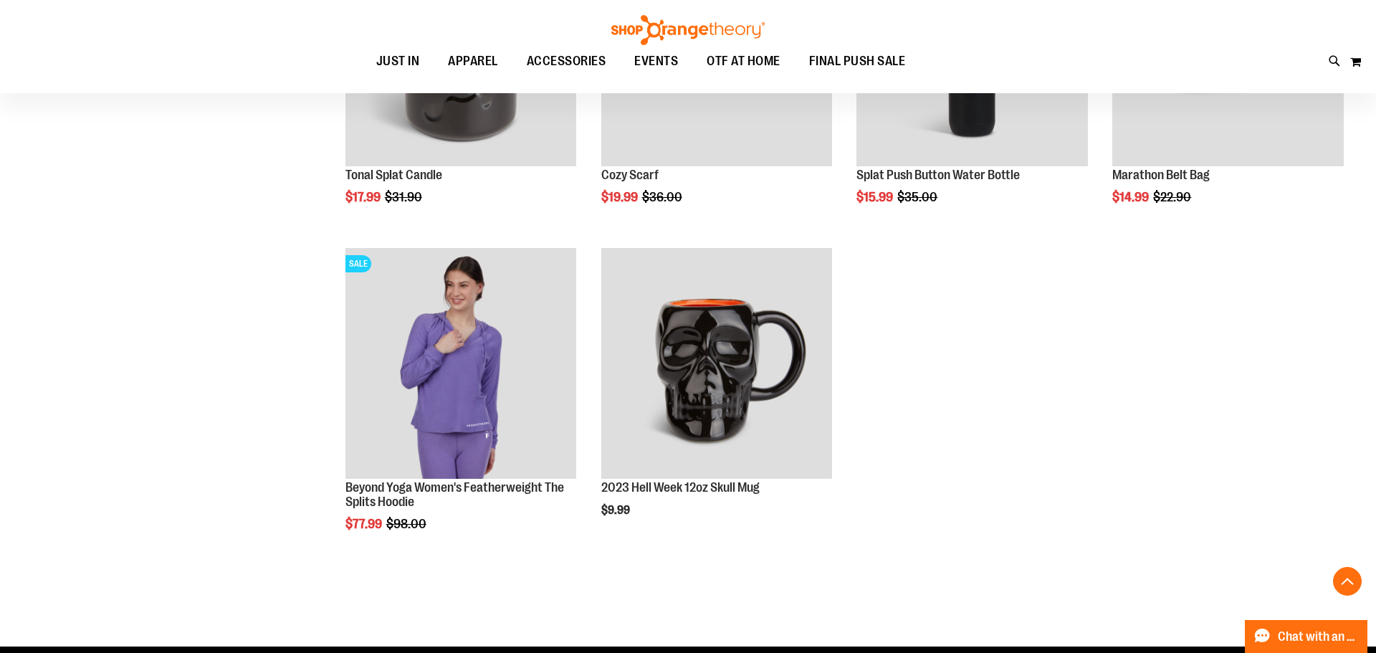
scroll to position [15484, 0]
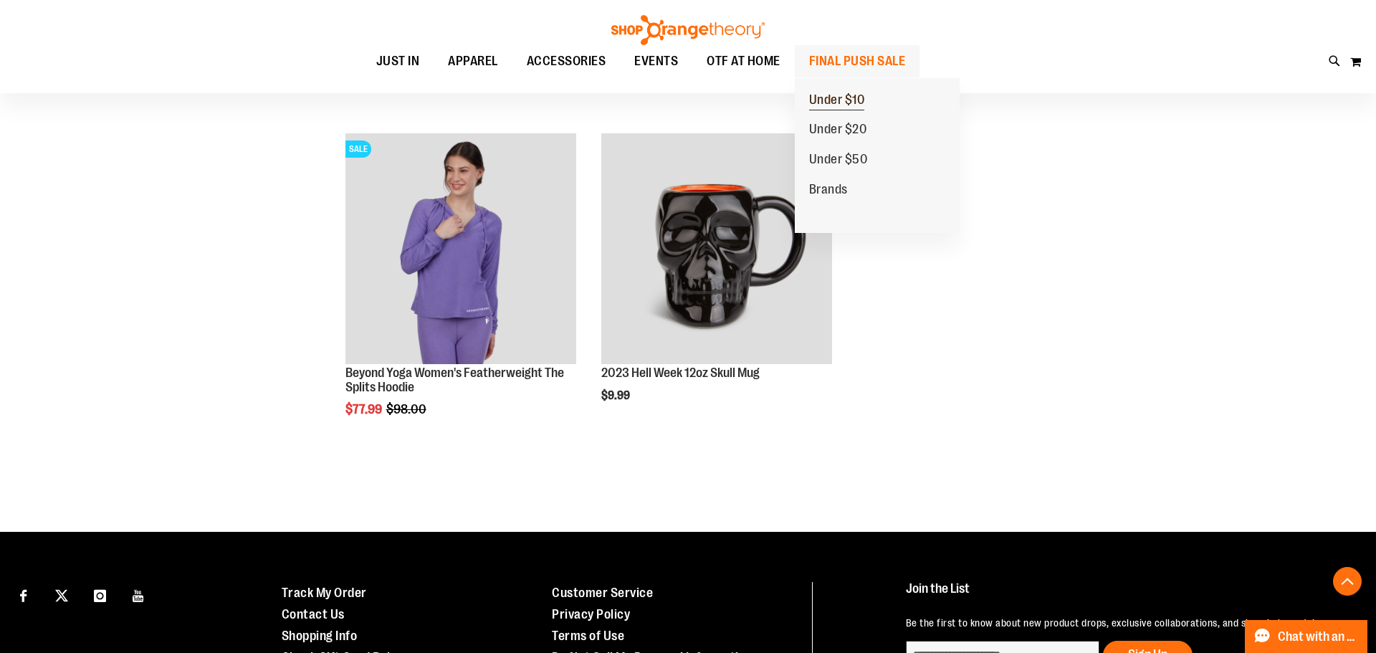
click at [858, 98] on span "Under $10" at bounding box center [837, 101] width 56 height 18
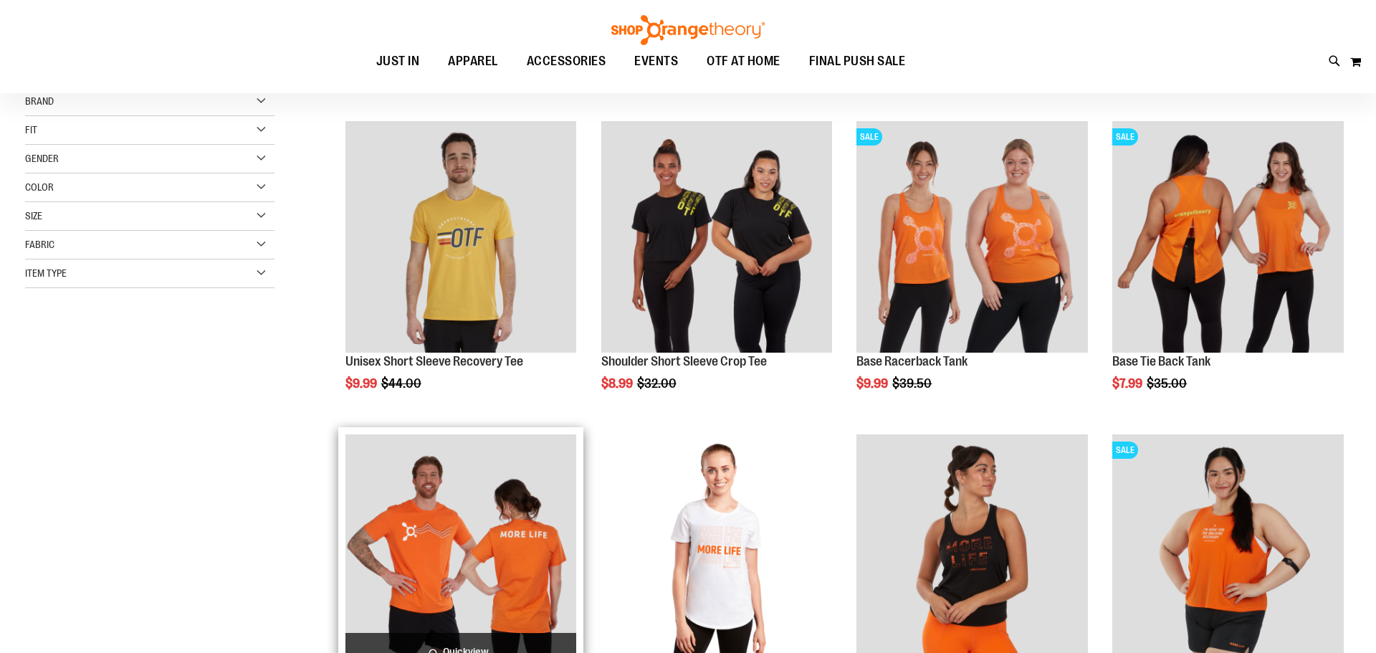
scroll to position [204, 0]
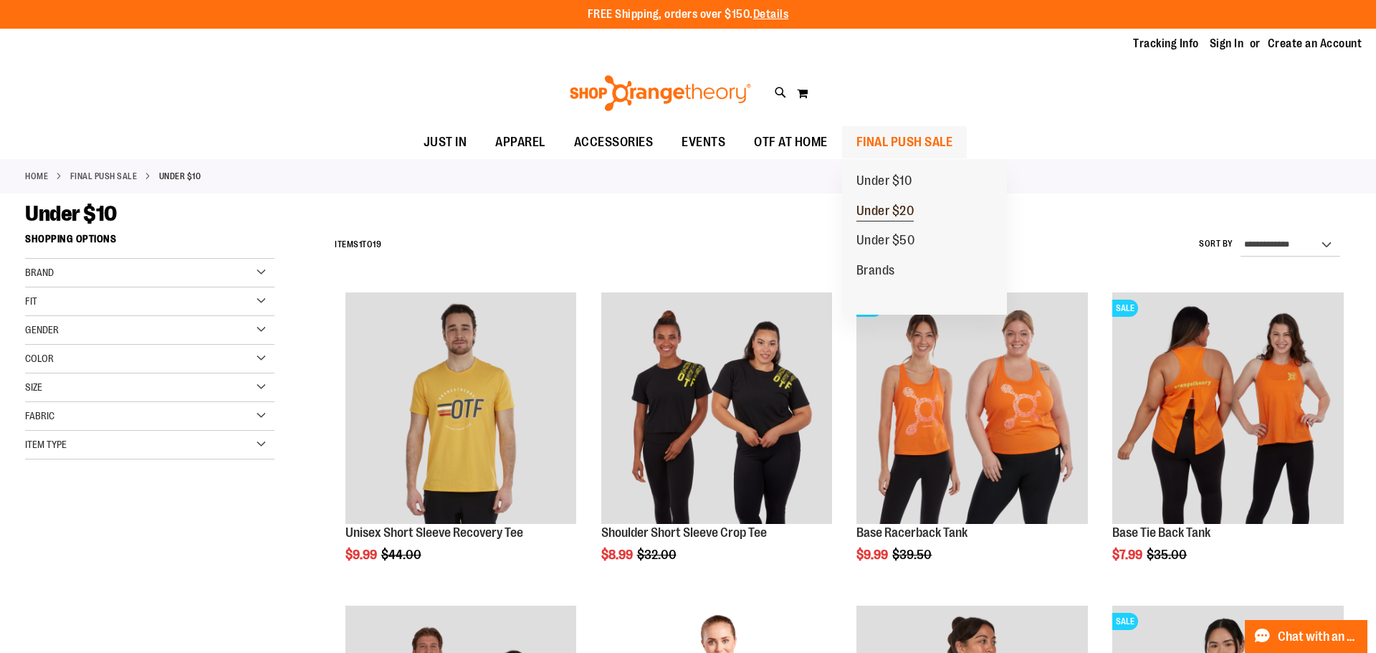
click at [886, 208] on span "Under $20" at bounding box center [885, 213] width 58 height 18
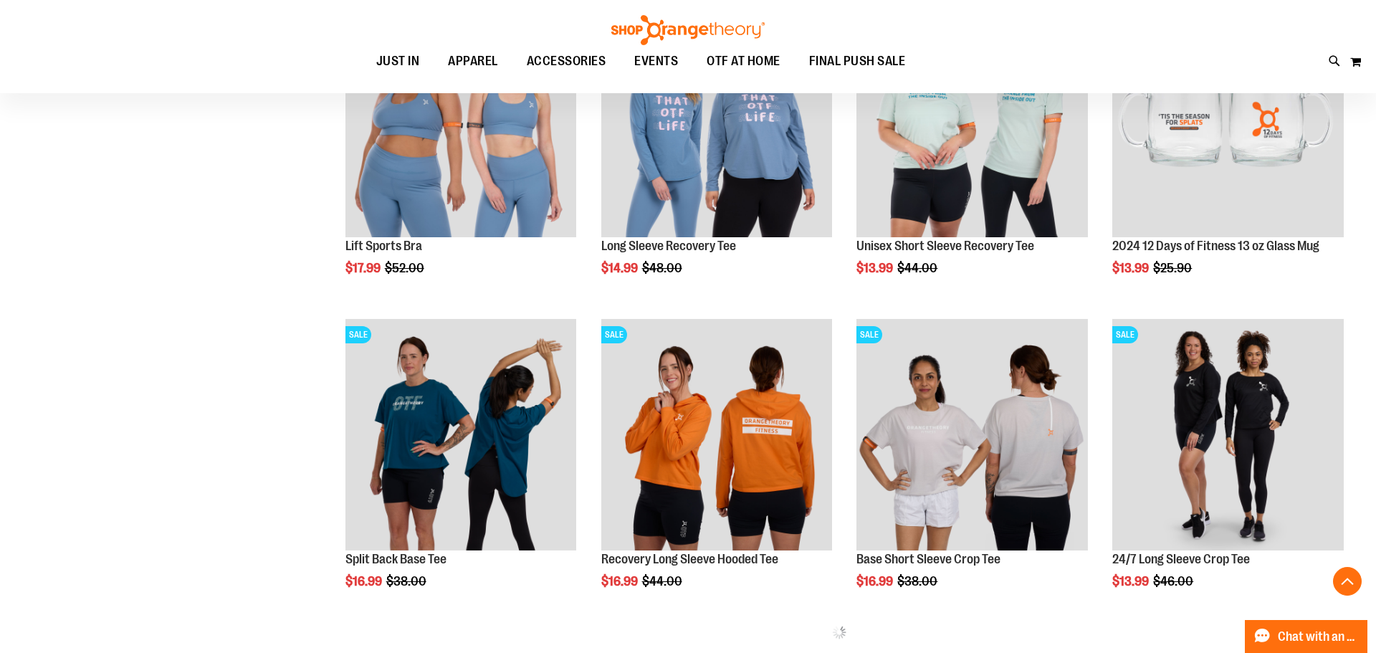
scroll to position [586, 0]
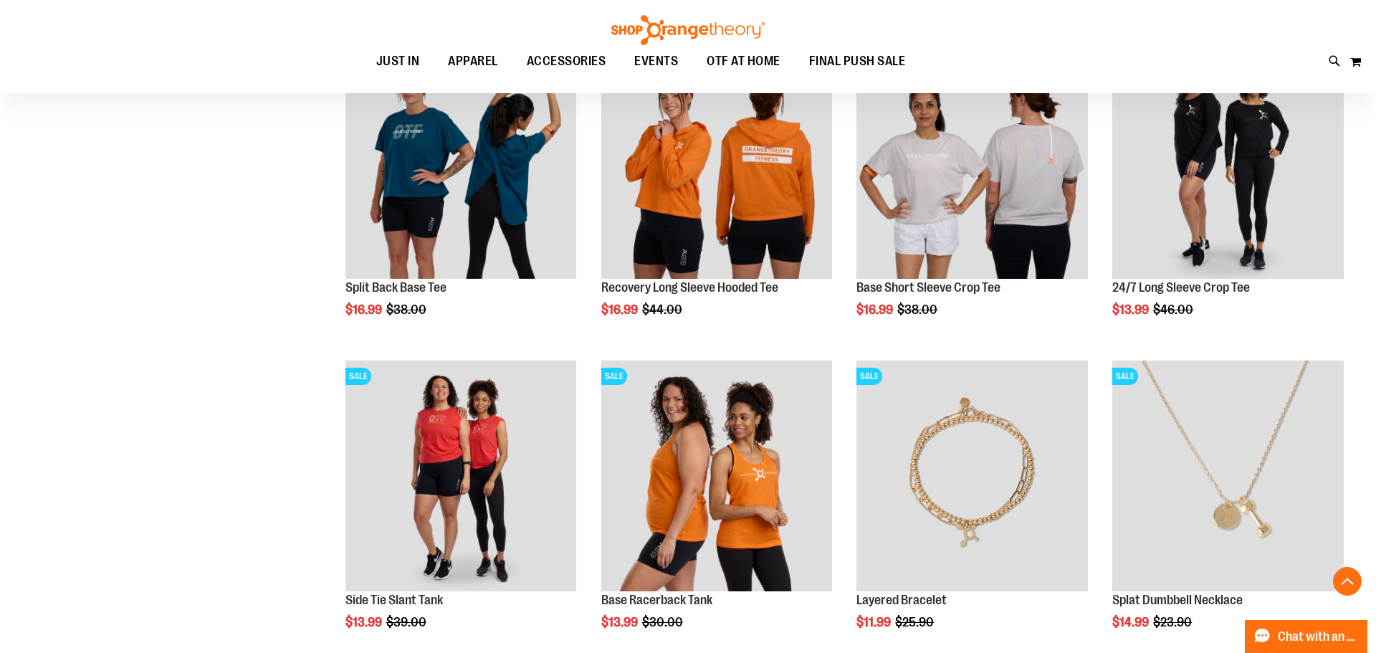
scroll to position [1079, 0]
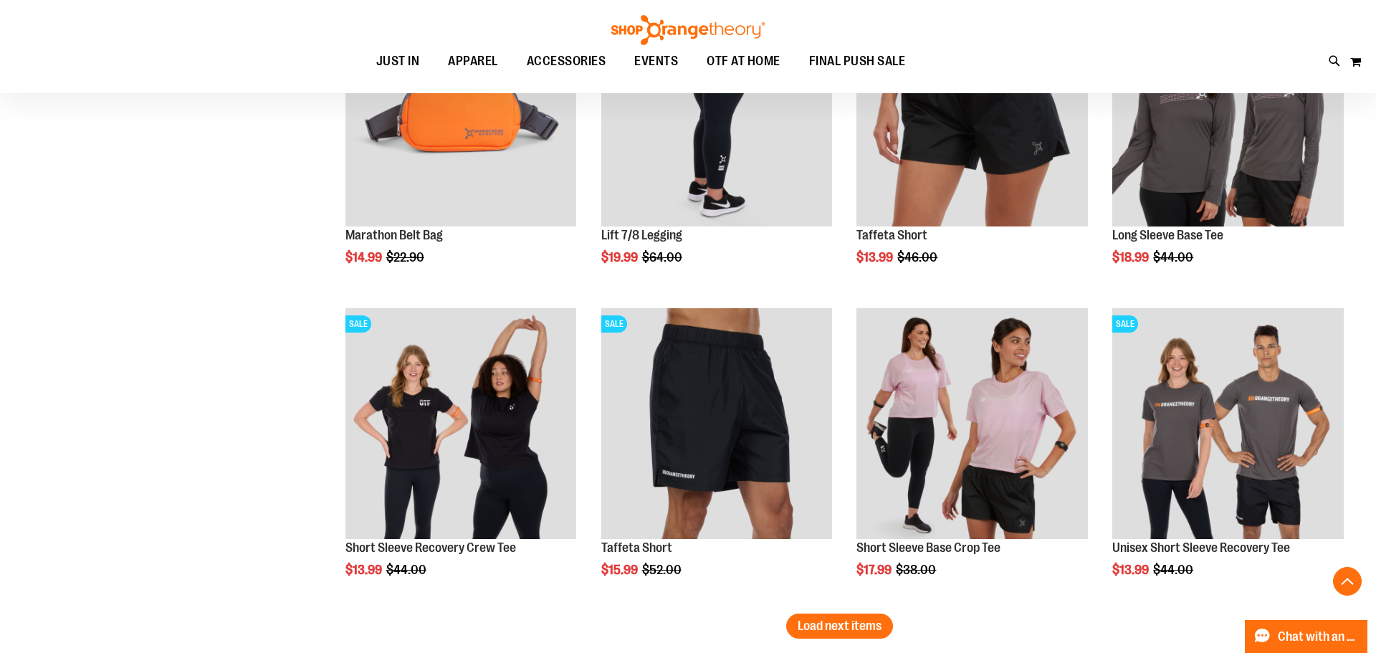
scroll to position [2489, 0]
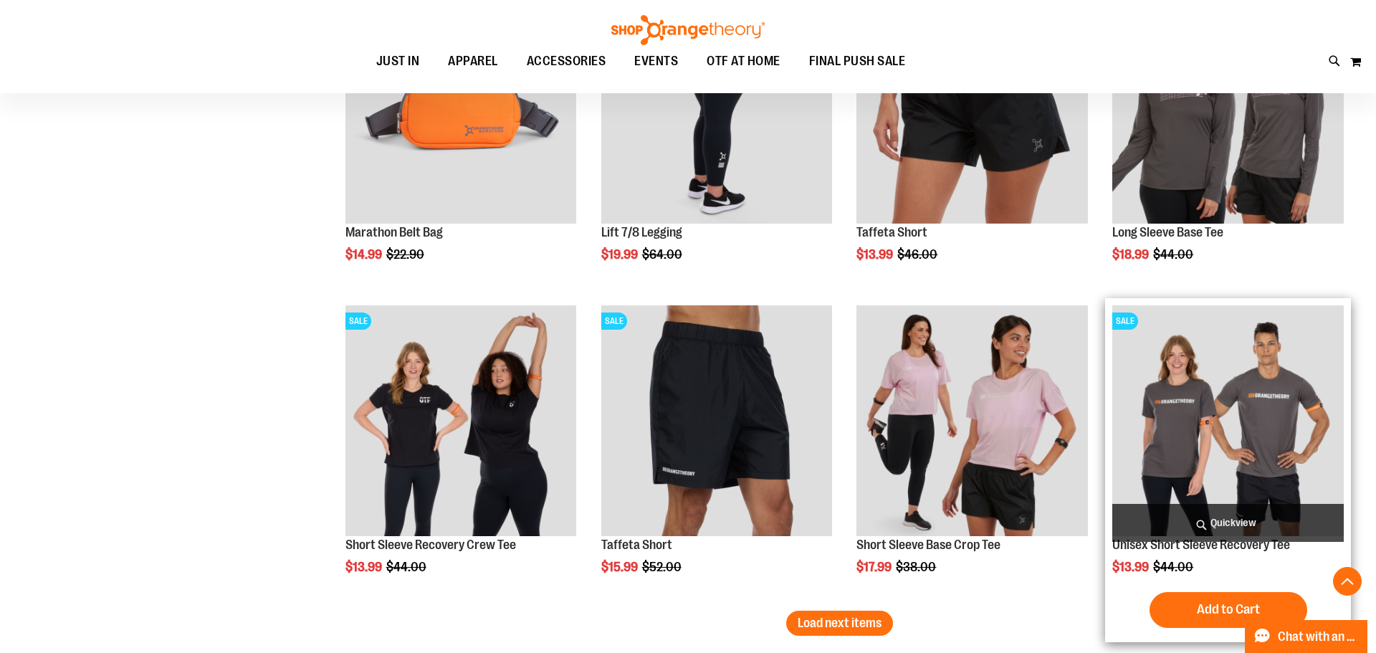
click at [1218, 484] on img "product" at bounding box center [1227, 420] width 231 height 231
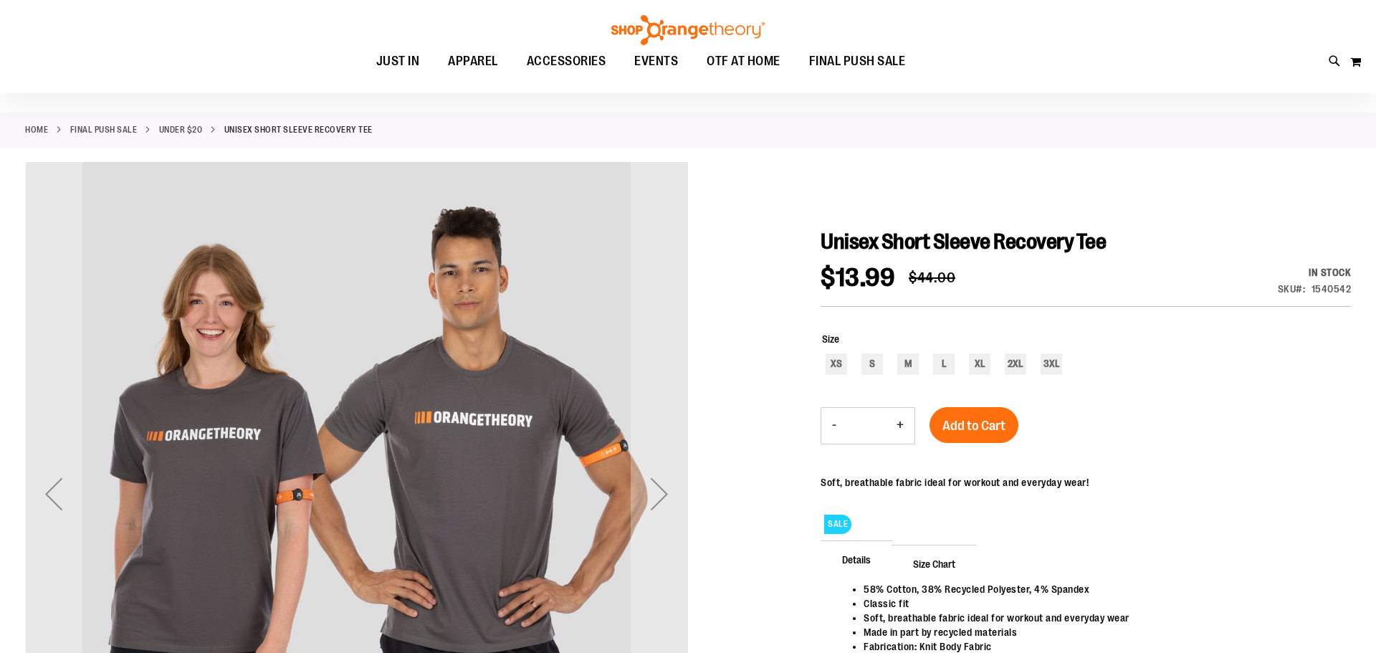
scroll to position [57, 0]
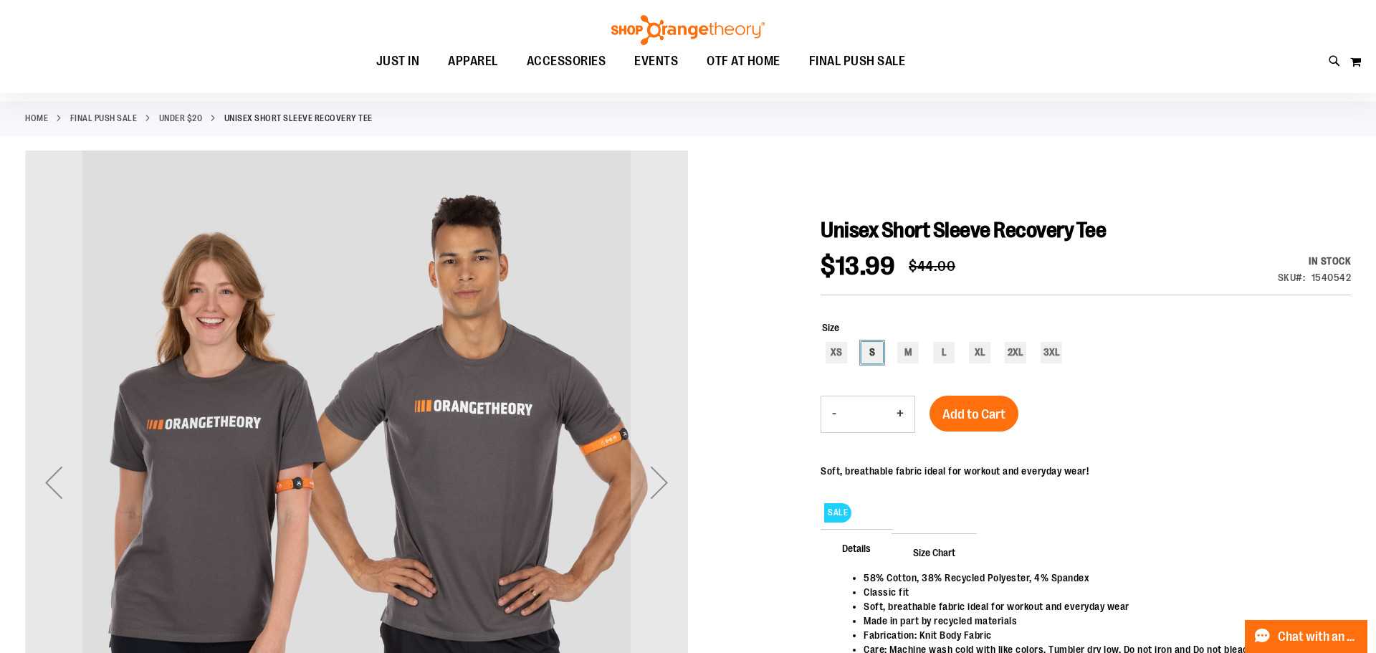
click at [864, 348] on div "S" at bounding box center [872, 353] width 22 height 22
type input "***"
click at [994, 415] on span "Add to Cart" at bounding box center [973, 414] width 63 height 16
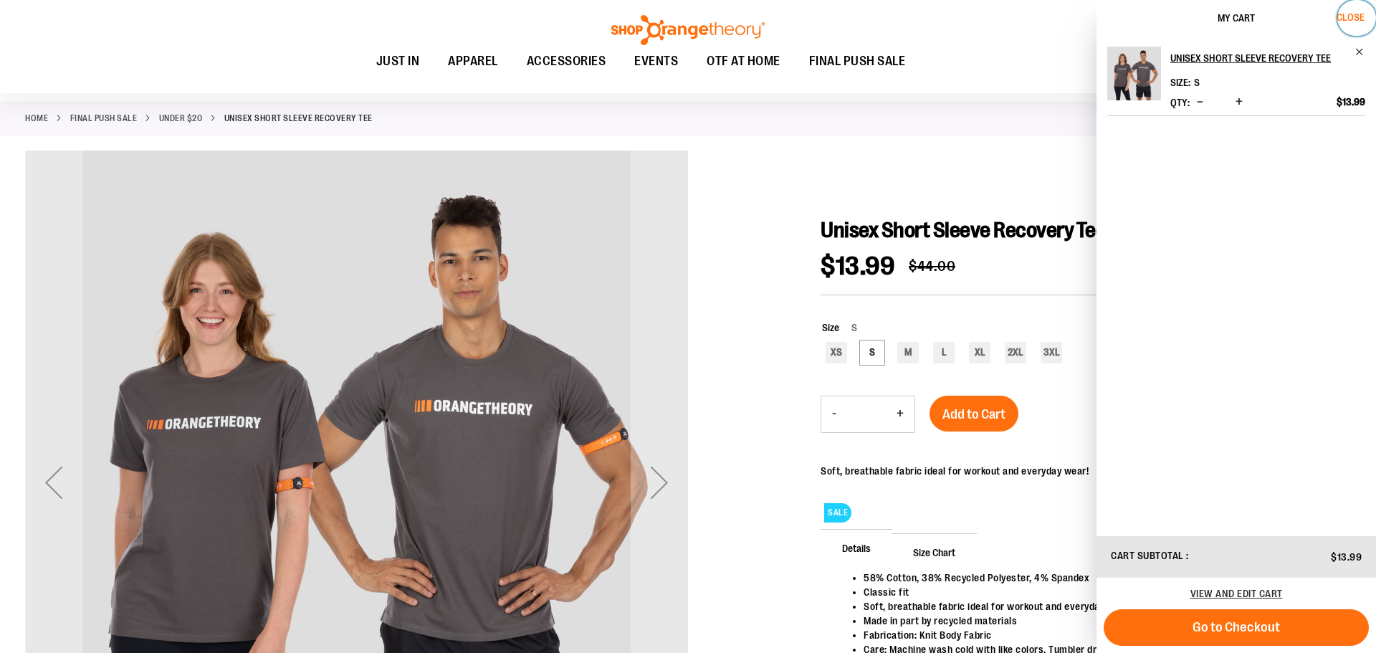
click at [1350, 14] on span "Close" at bounding box center [1351, 16] width 28 height 11
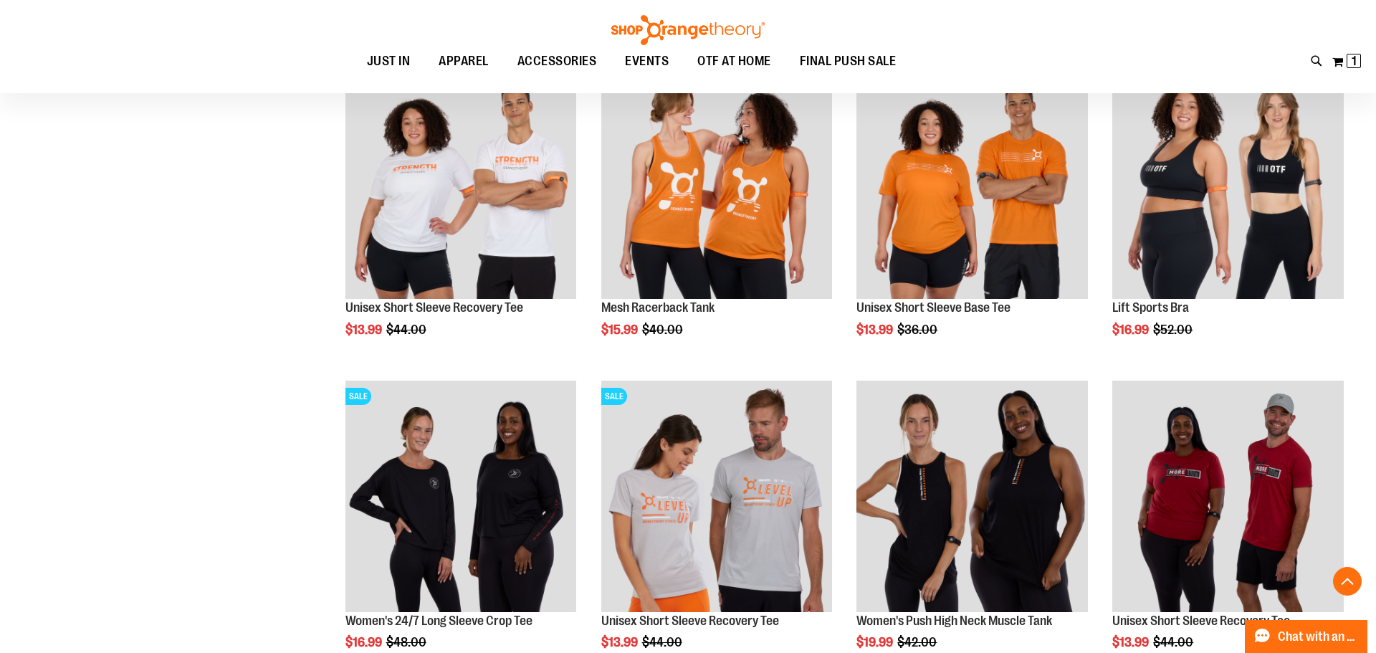
scroll to position [1241, 0]
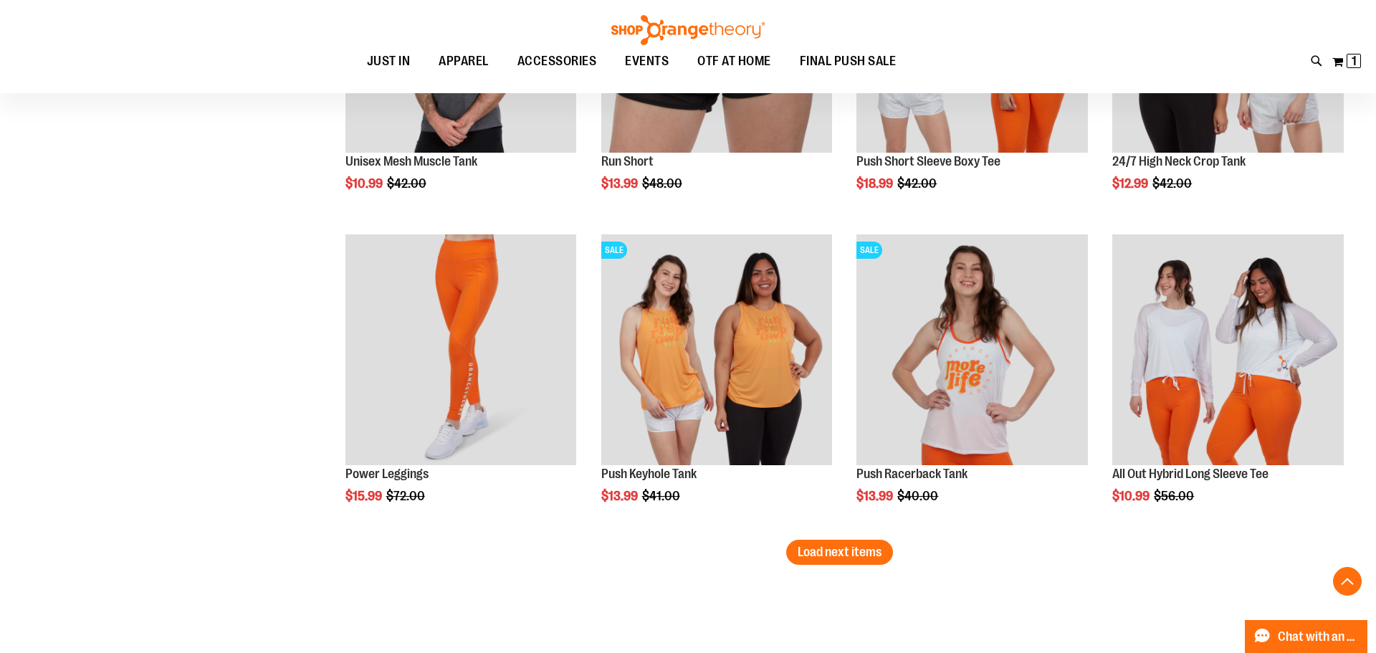
scroll to position [2597, 0]
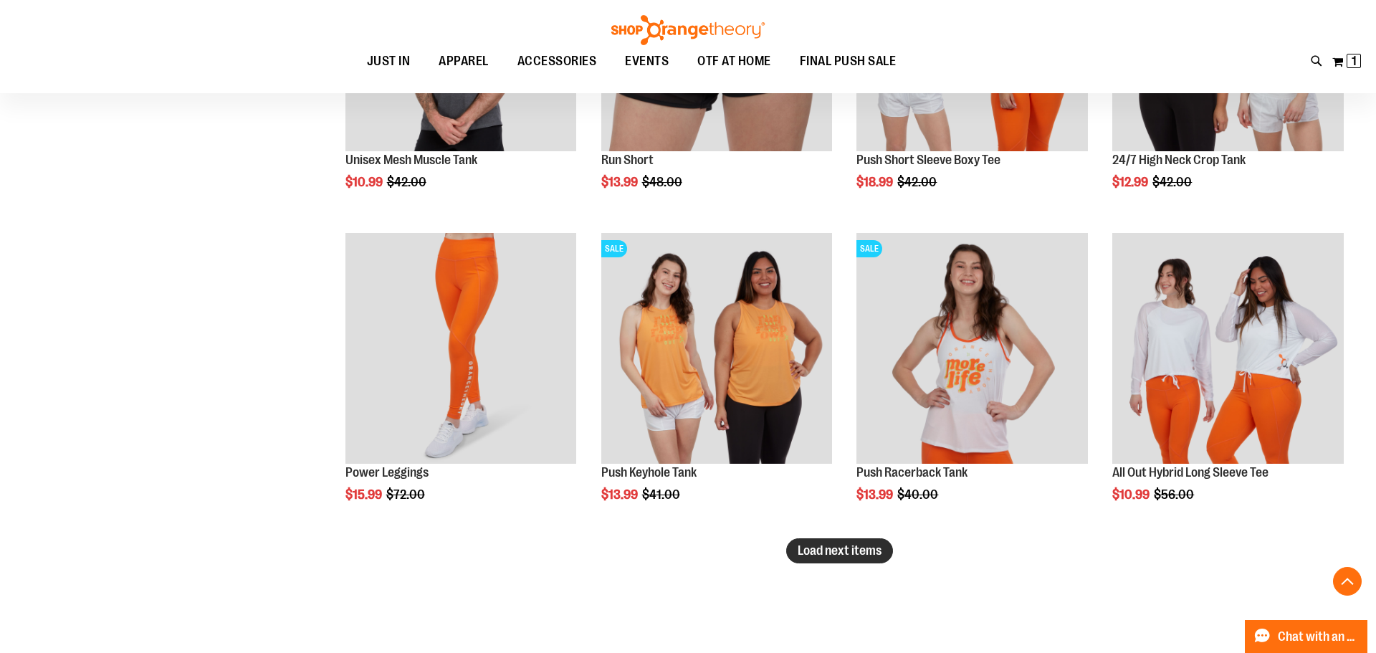
click at [827, 556] on span "Load next items" at bounding box center [840, 550] width 84 height 14
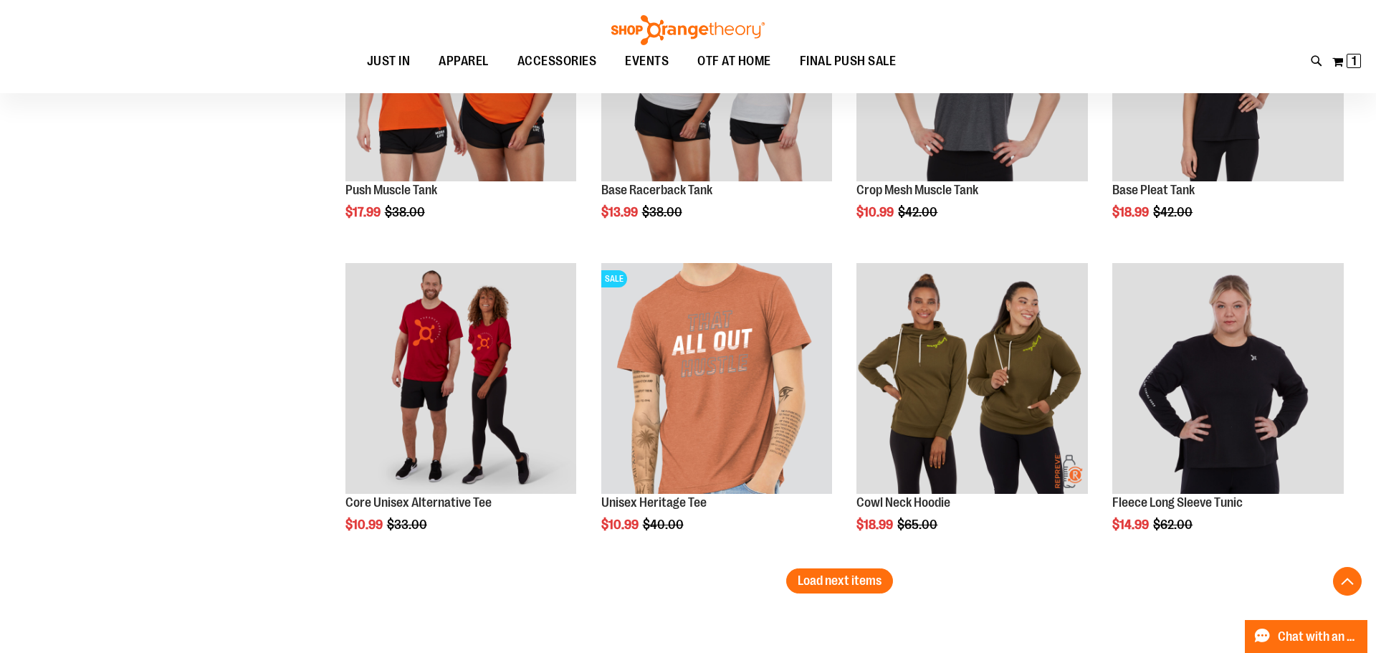
scroll to position [3555, 0]
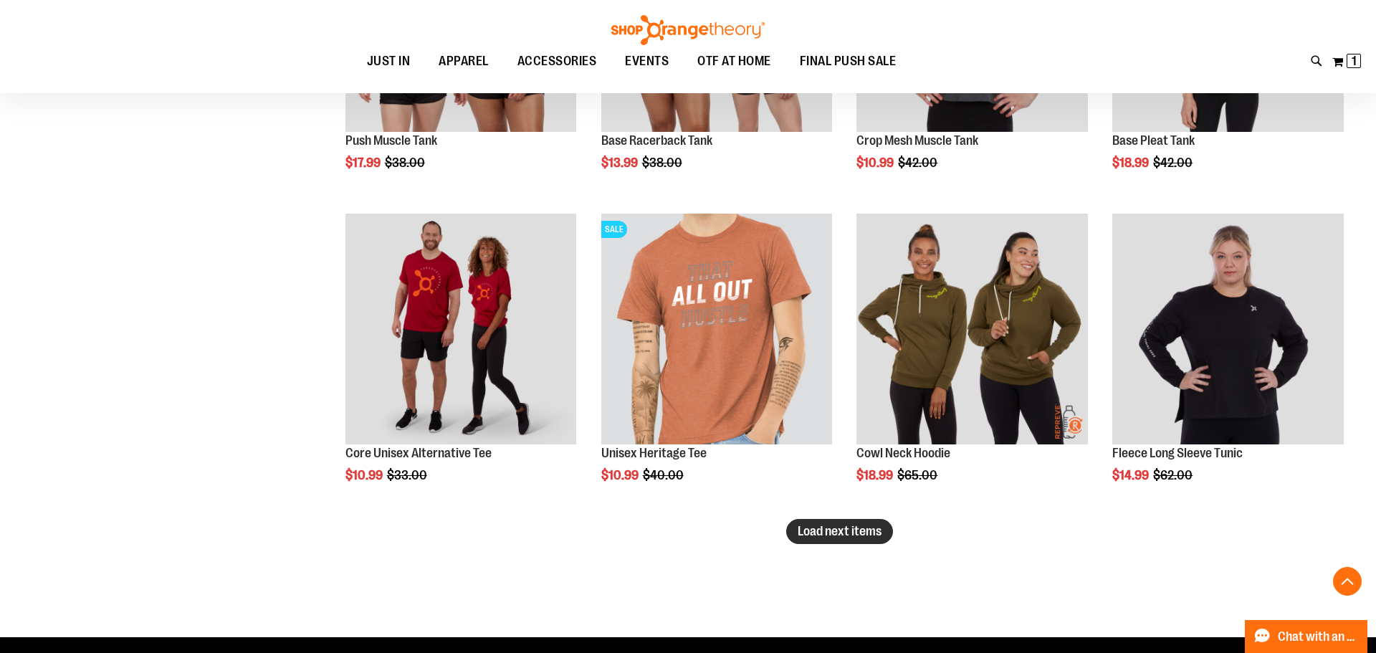
click at [837, 540] on button "Load next items" at bounding box center [839, 531] width 107 height 25
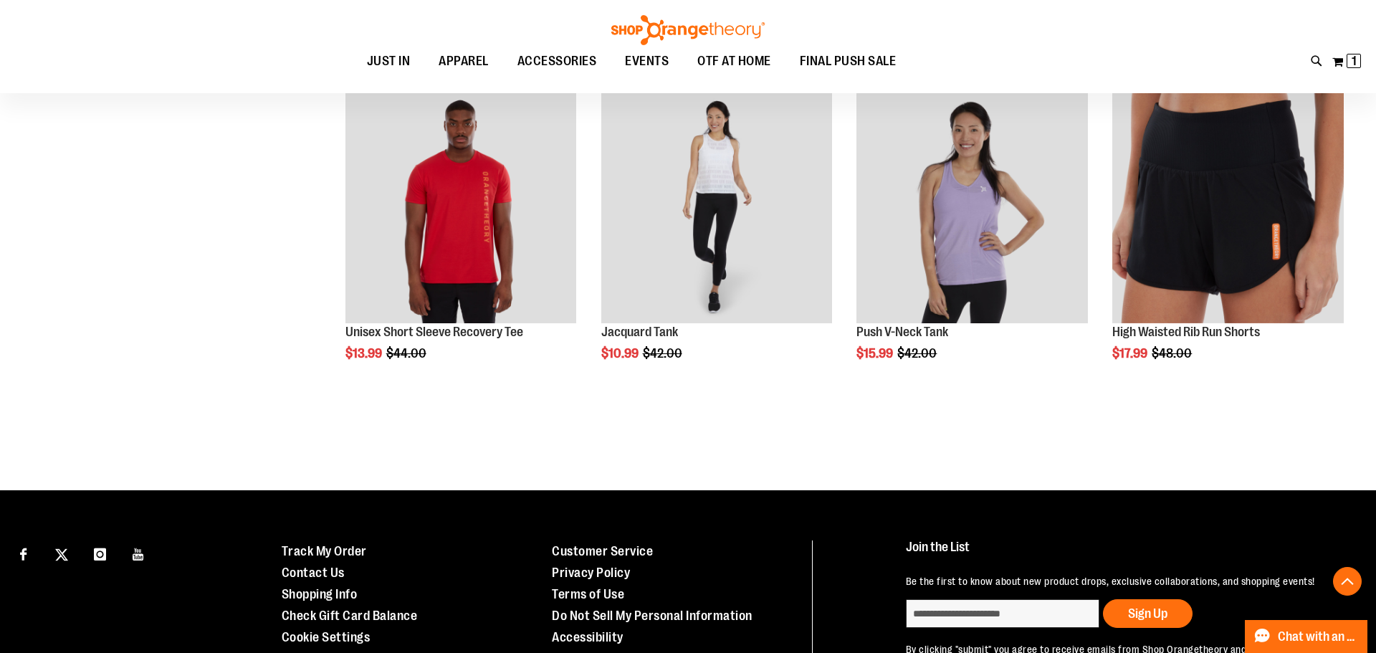
scroll to position [4584, 0]
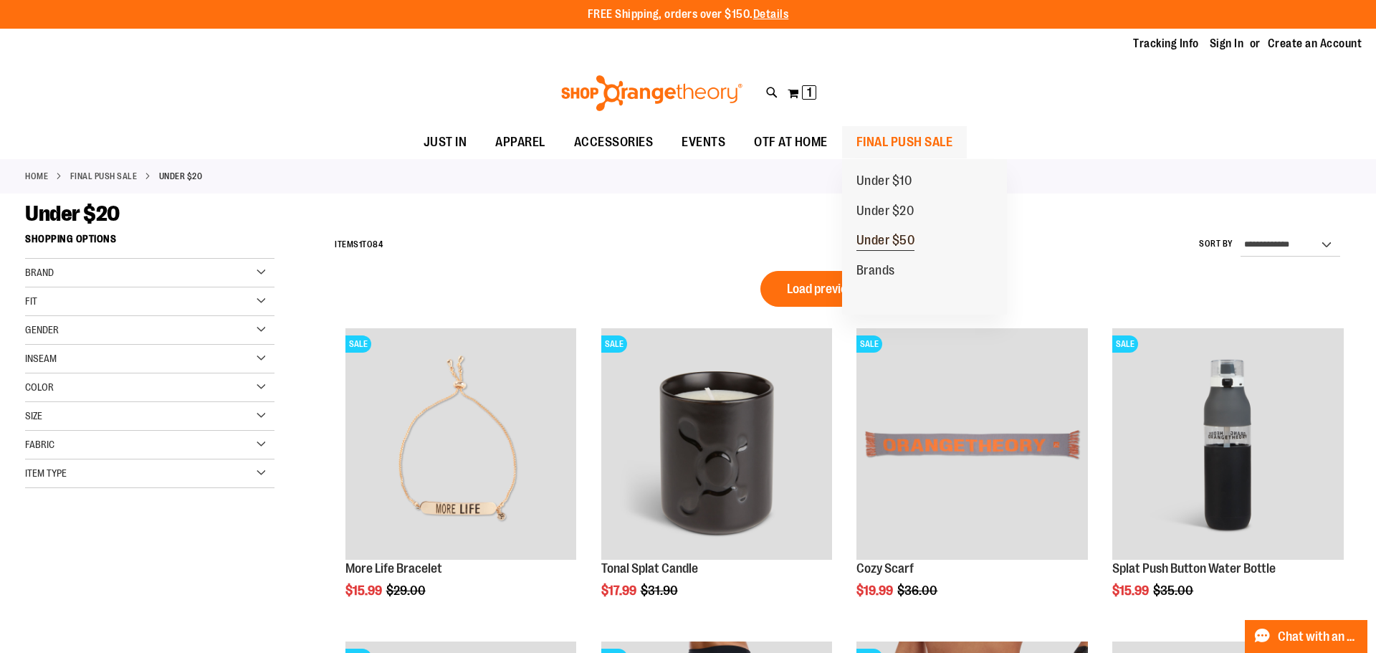
click at [875, 240] on span "Under $50" at bounding box center [885, 242] width 59 height 18
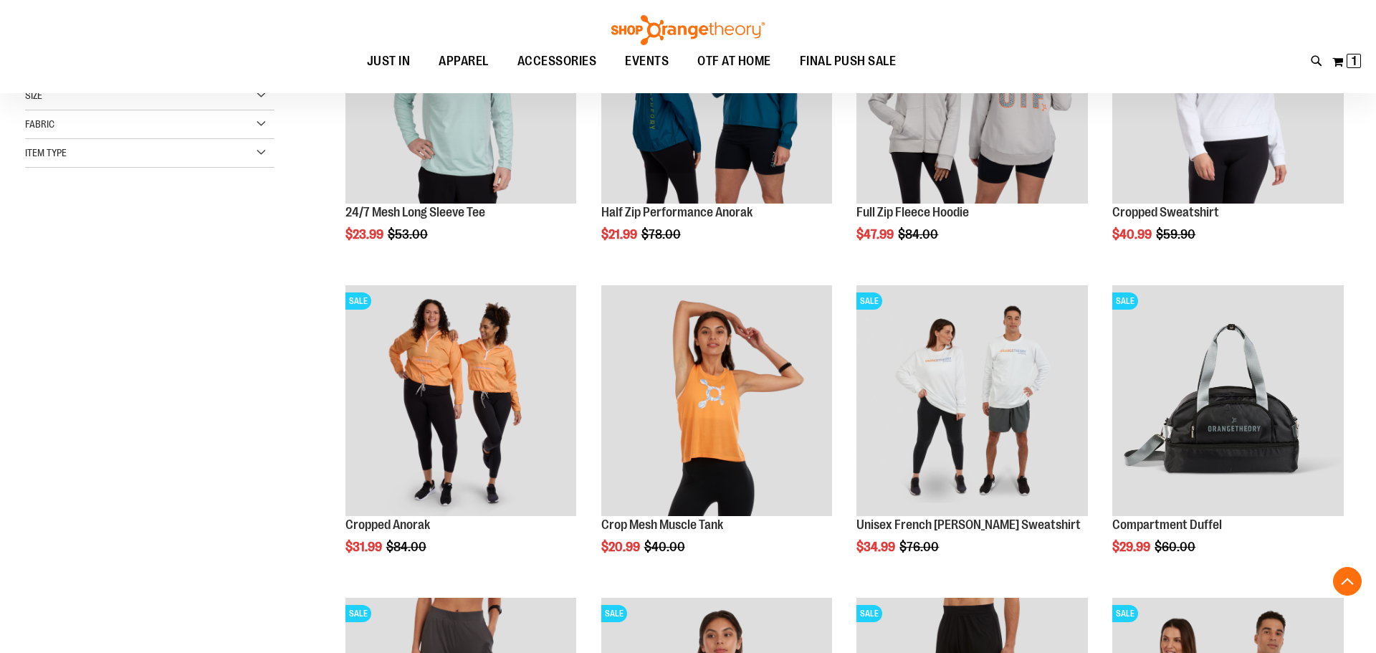
scroll to position [362, 0]
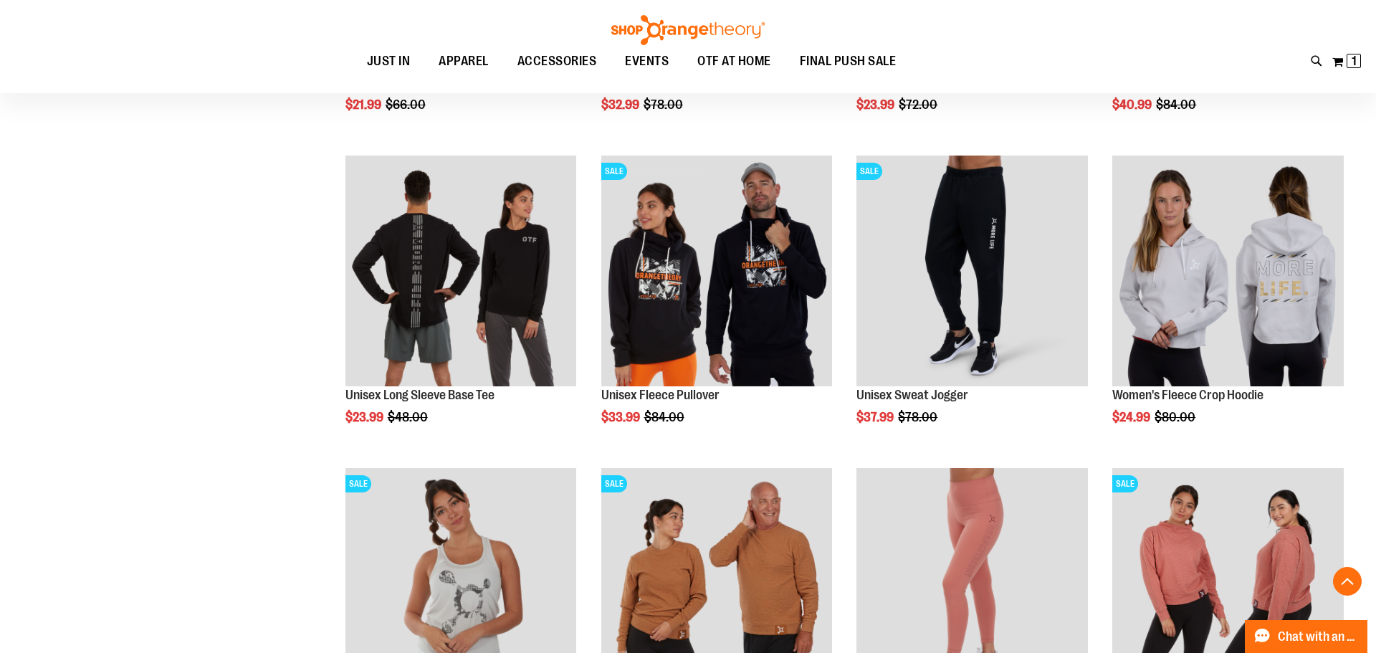
scroll to position [1175, 0]
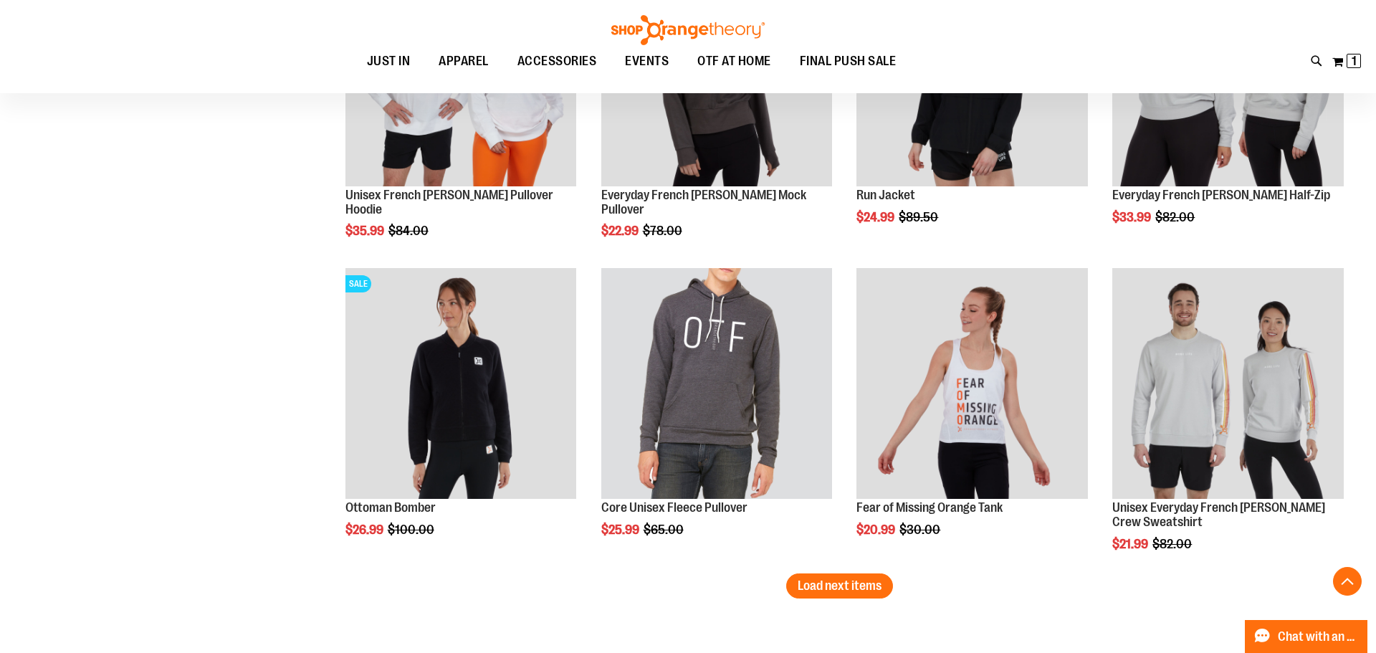
scroll to position [2545, 0]
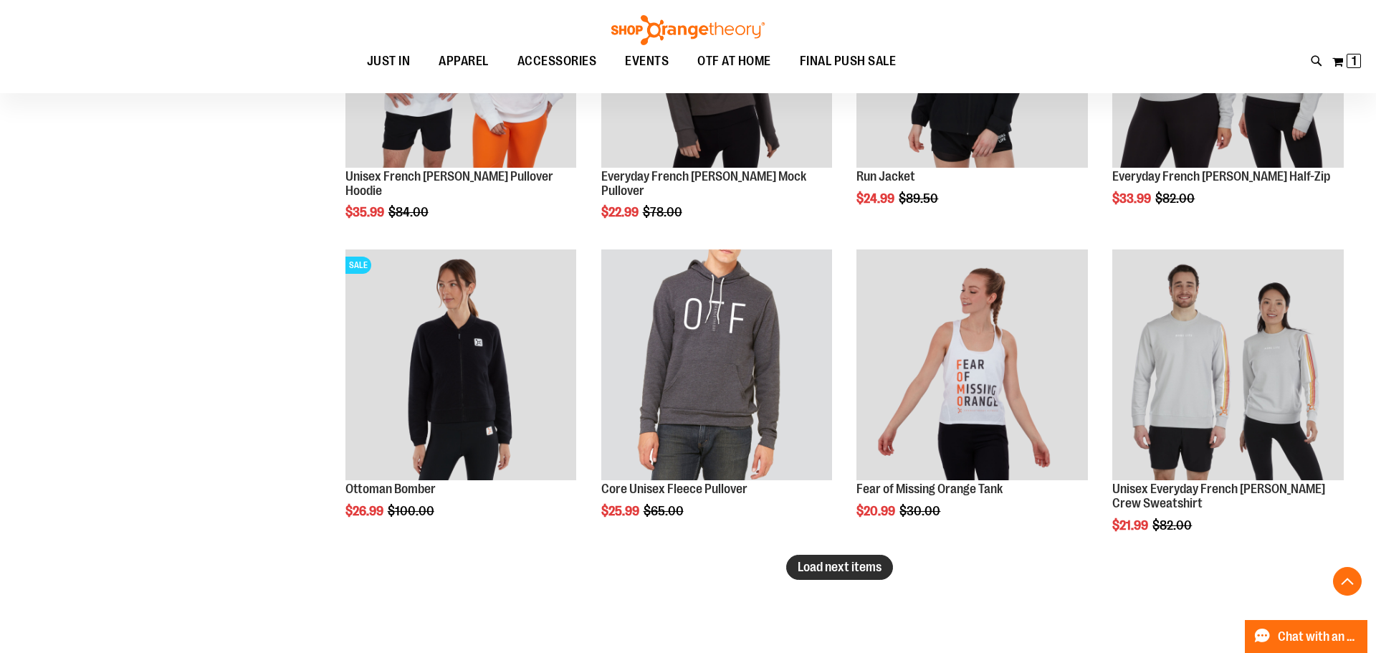
click at [818, 575] on button "Load next items" at bounding box center [839, 567] width 107 height 25
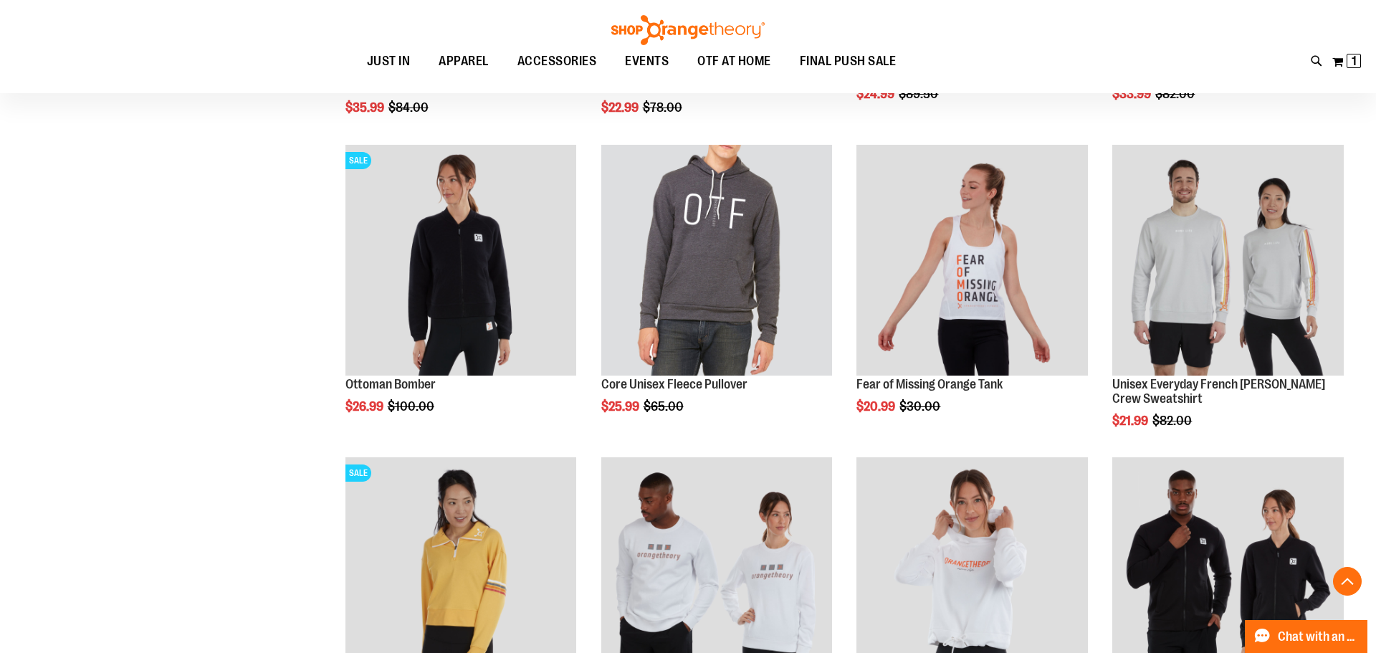
scroll to position [2785, 0]
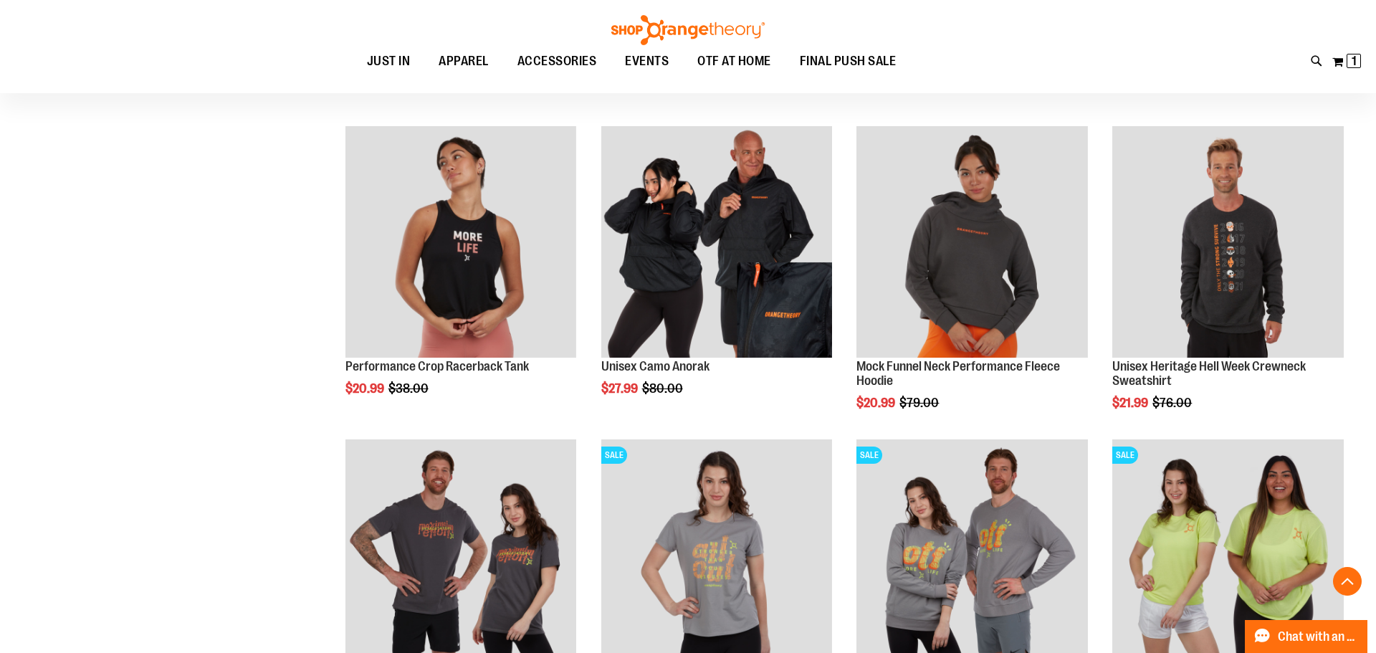
scroll to position [1709, 0]
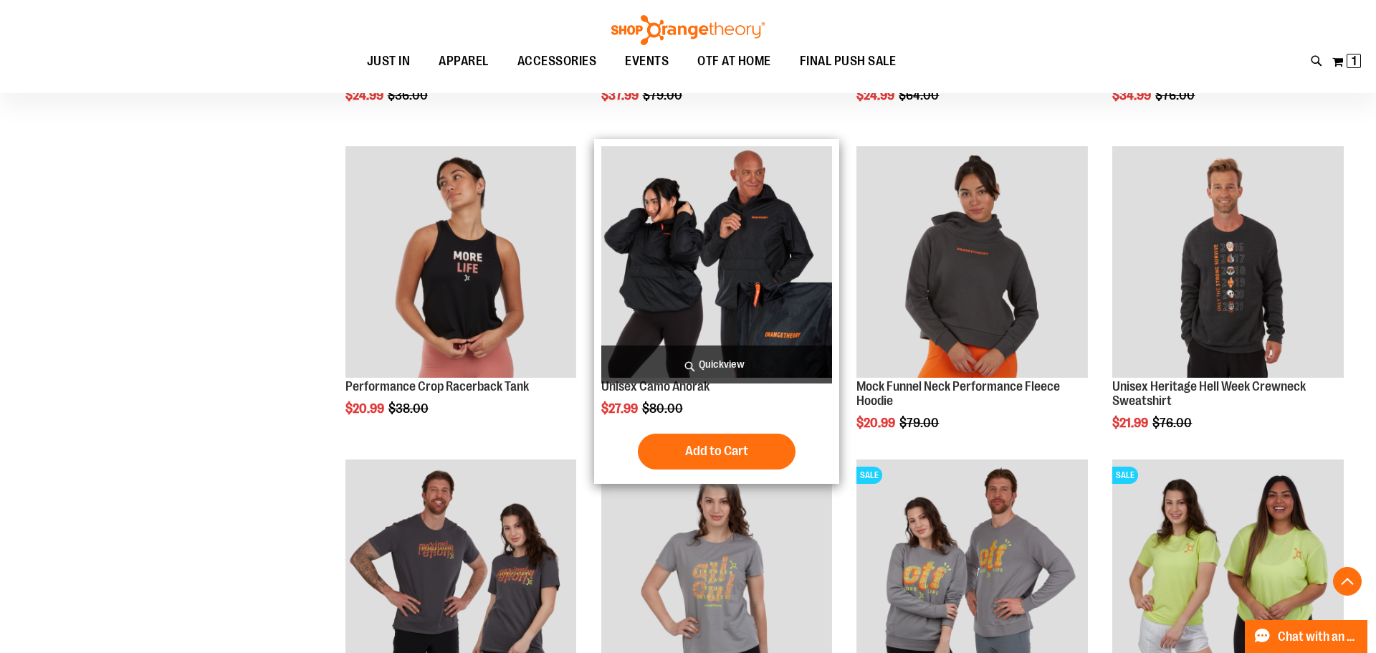
click at [735, 260] on img "product" at bounding box center [716, 261] width 231 height 231
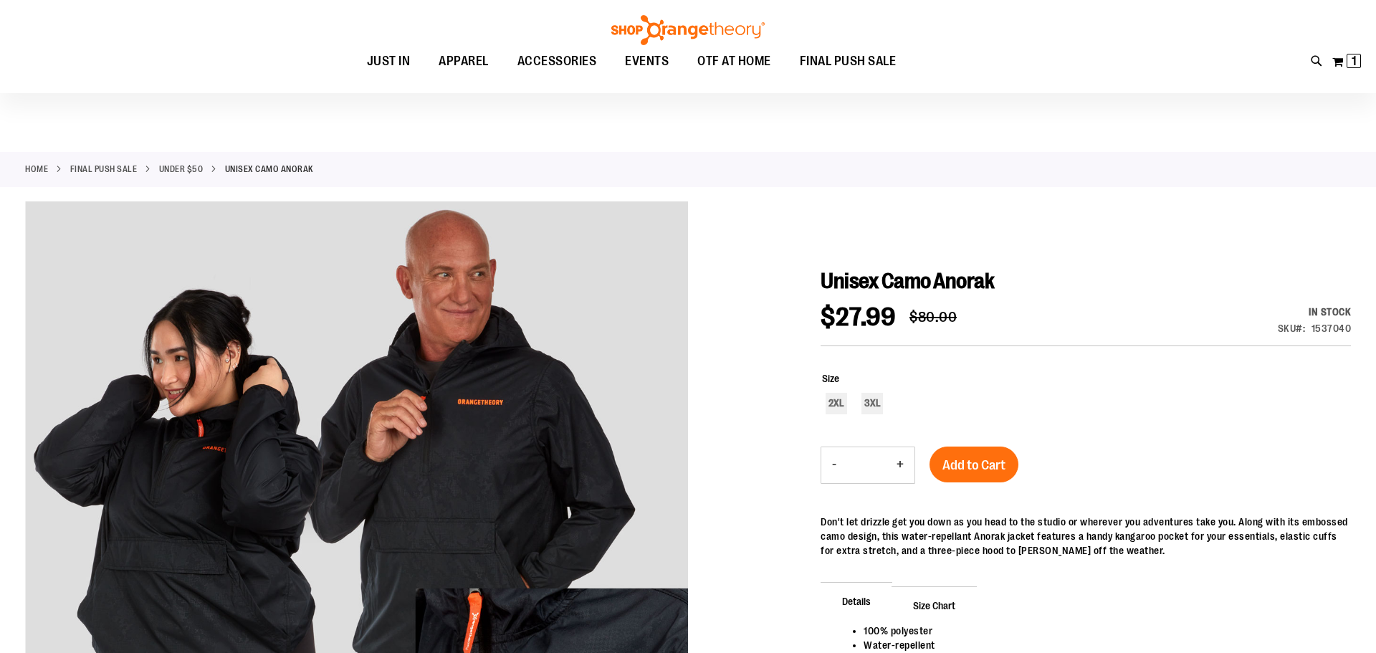
scroll to position [6, 0]
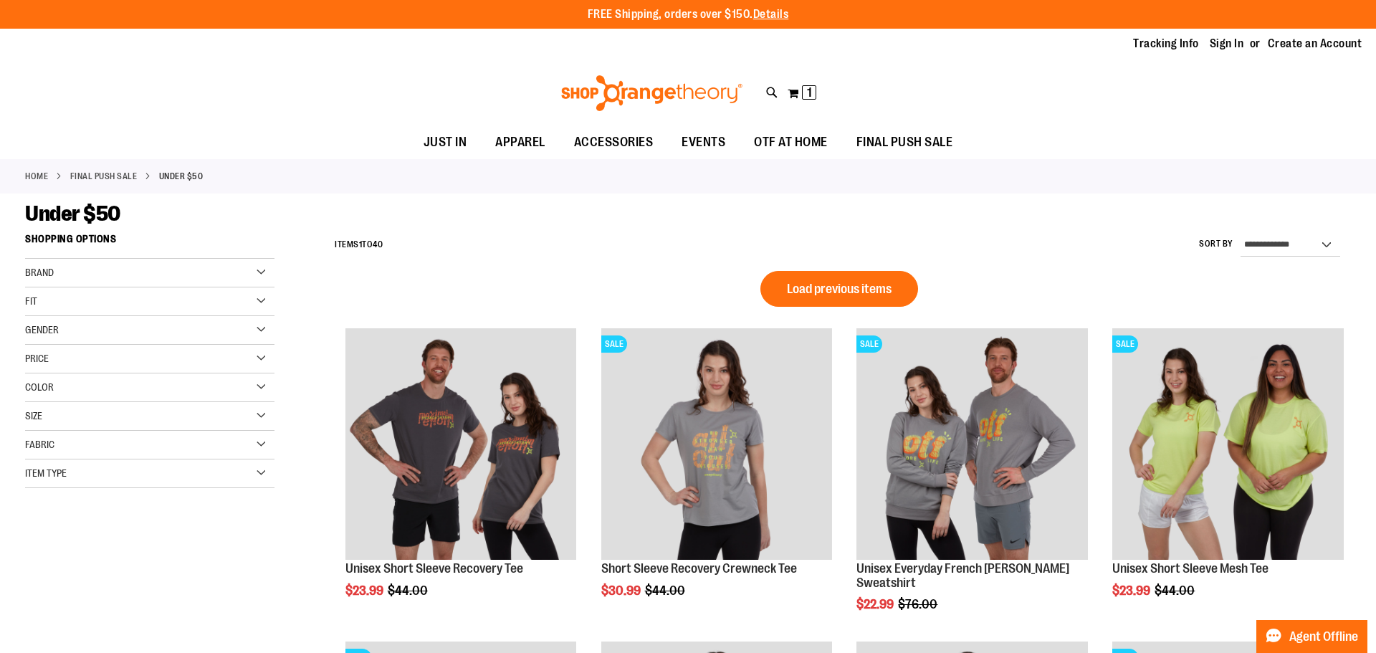
scroll to position [966, 0]
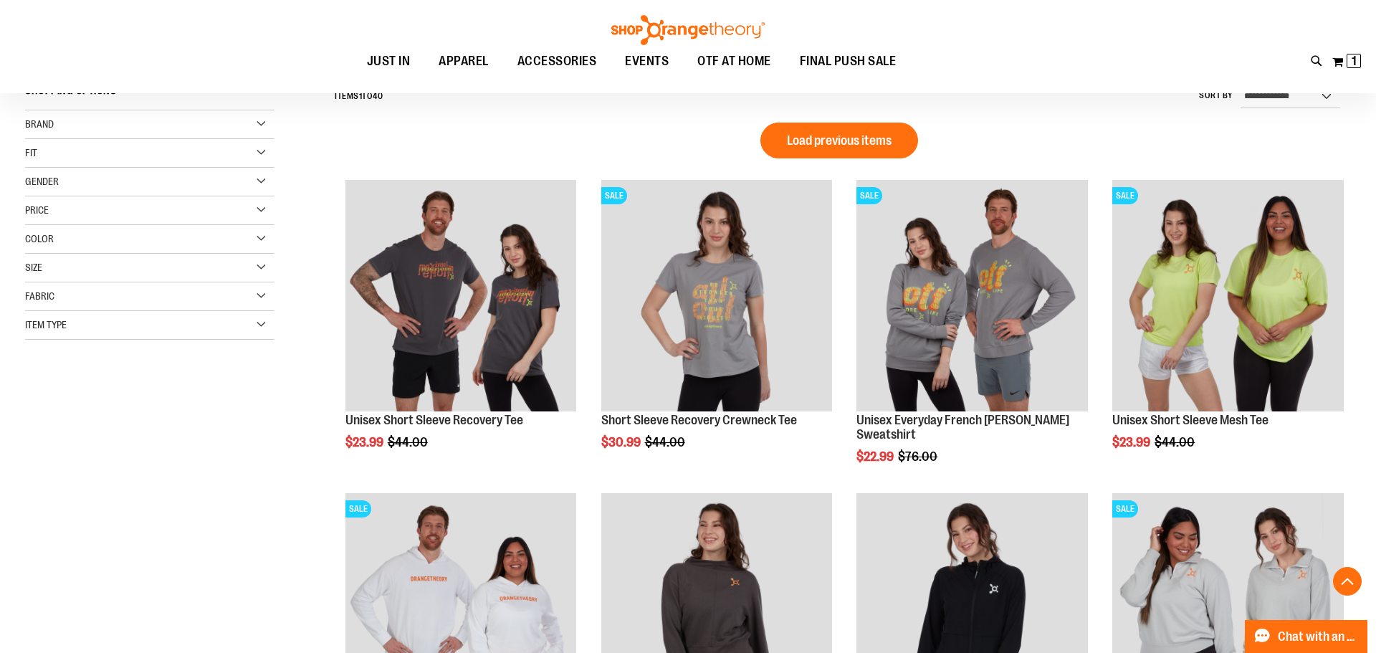
scroll to position [287, 0]
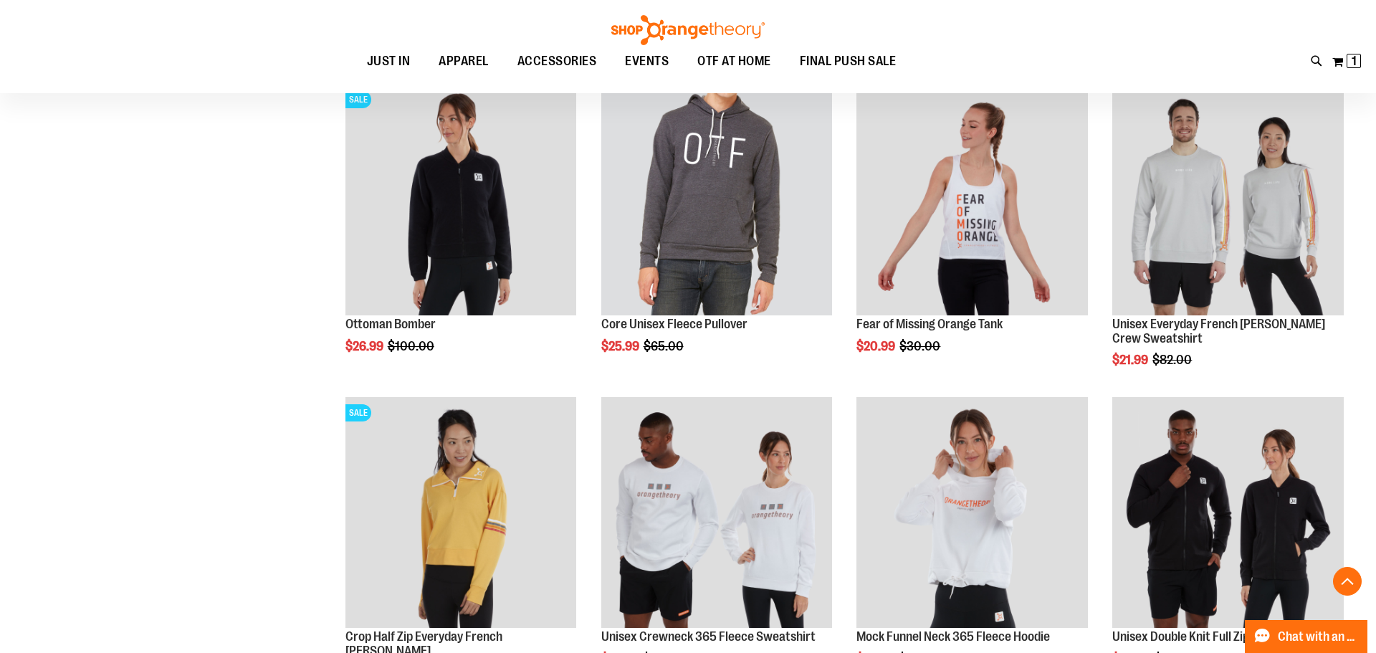
scroll to position [1054, 0]
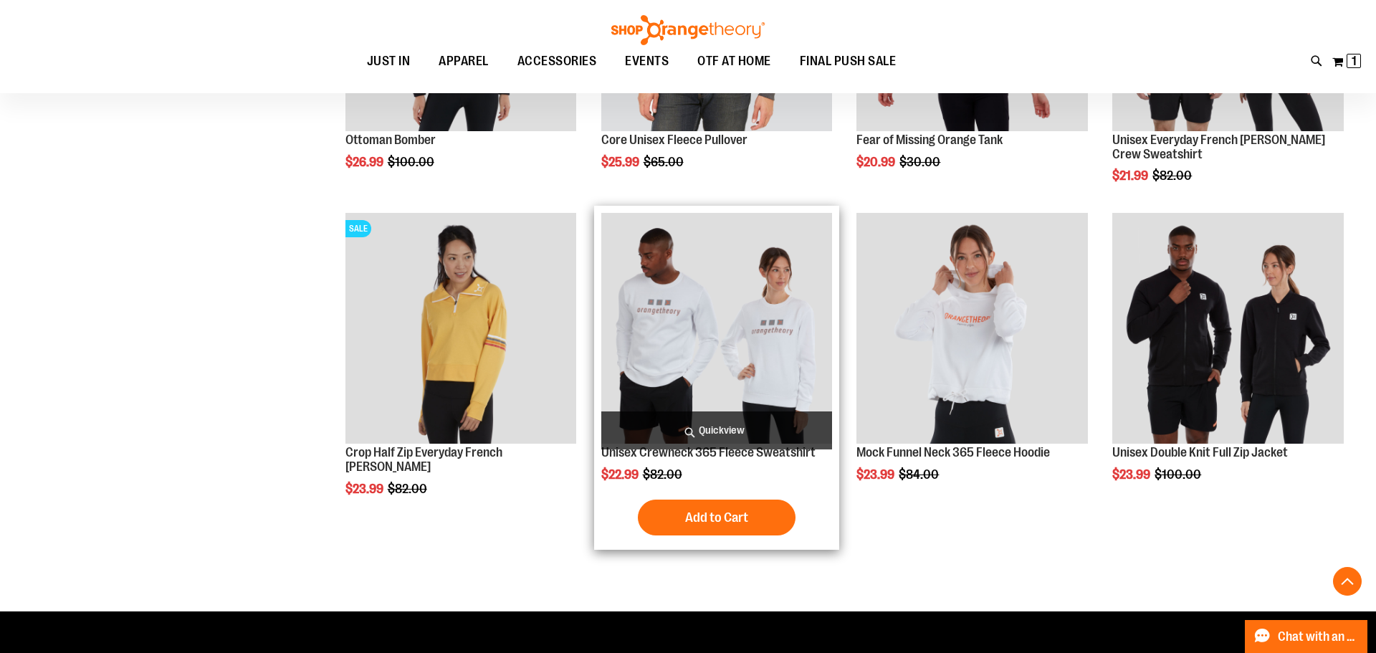
click at [710, 386] on img "product" at bounding box center [716, 328] width 231 height 231
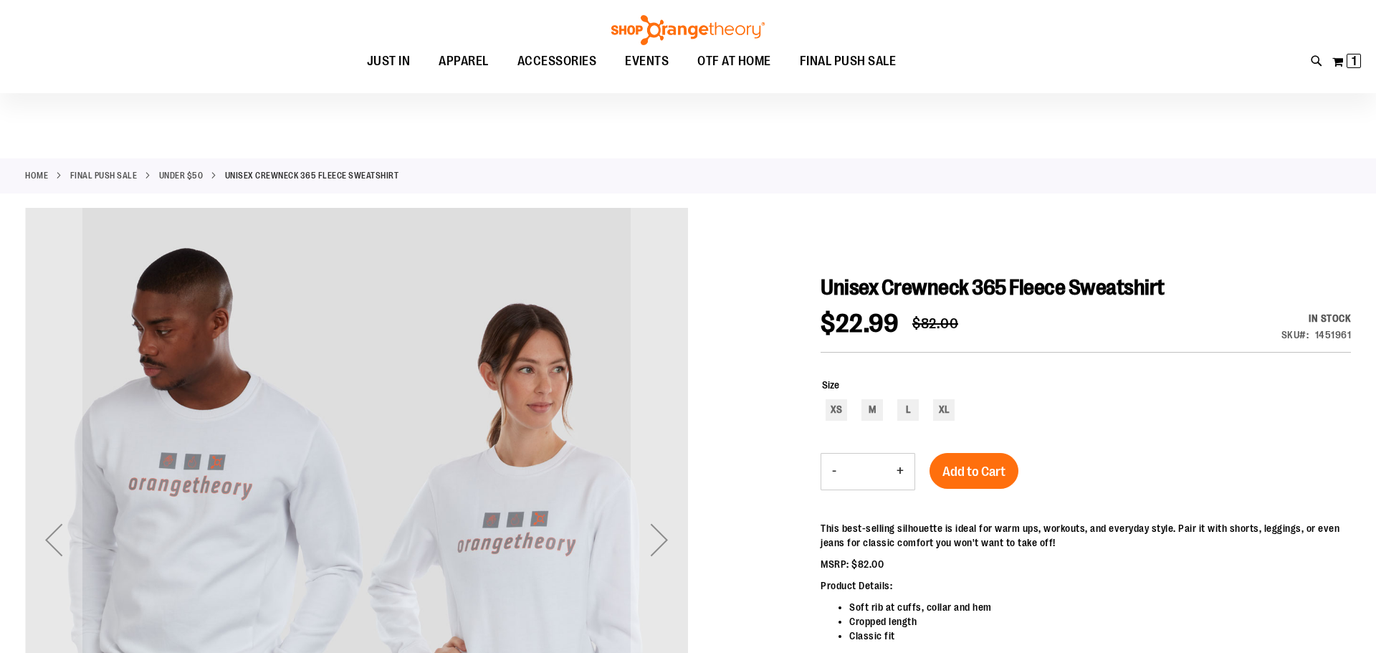
scroll to position [206, 0]
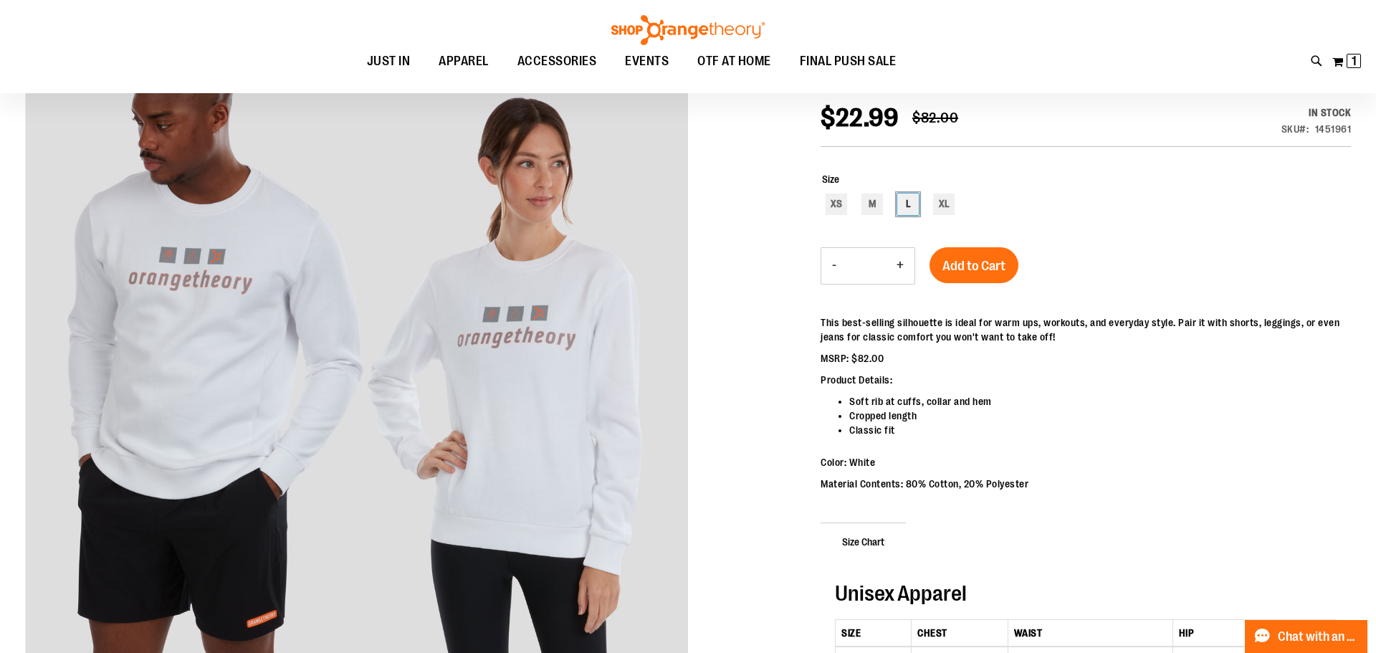
click at [905, 211] on div "L" at bounding box center [908, 205] width 22 height 22
type input "***"
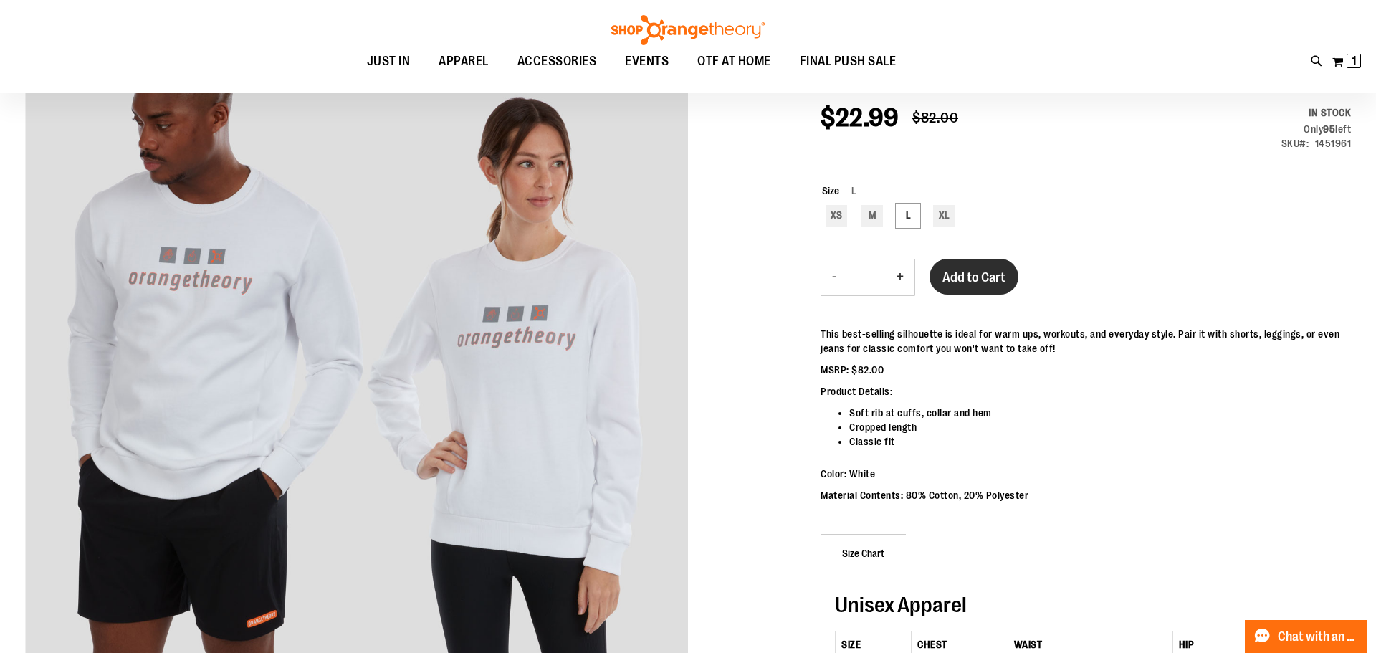
click at [984, 272] on span "Add to Cart" at bounding box center [973, 277] width 63 height 16
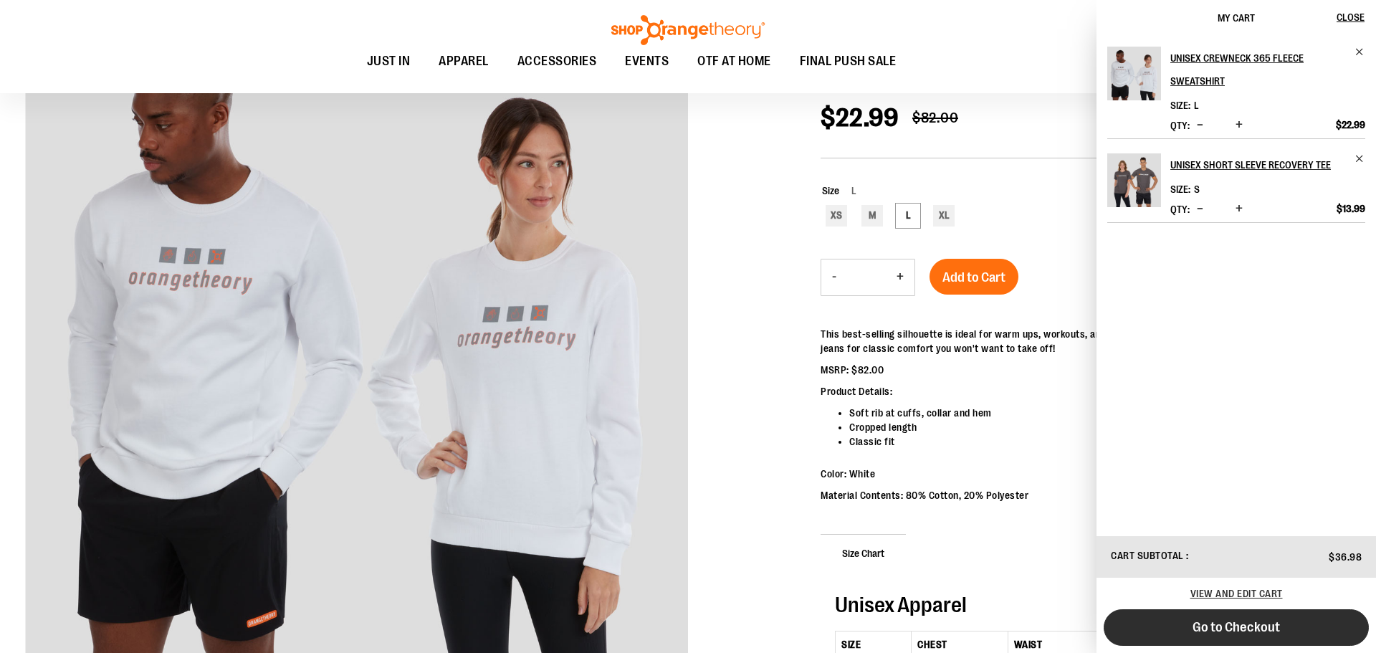
click at [1273, 629] on span "Go to Checkout" at bounding box center [1236, 627] width 87 height 16
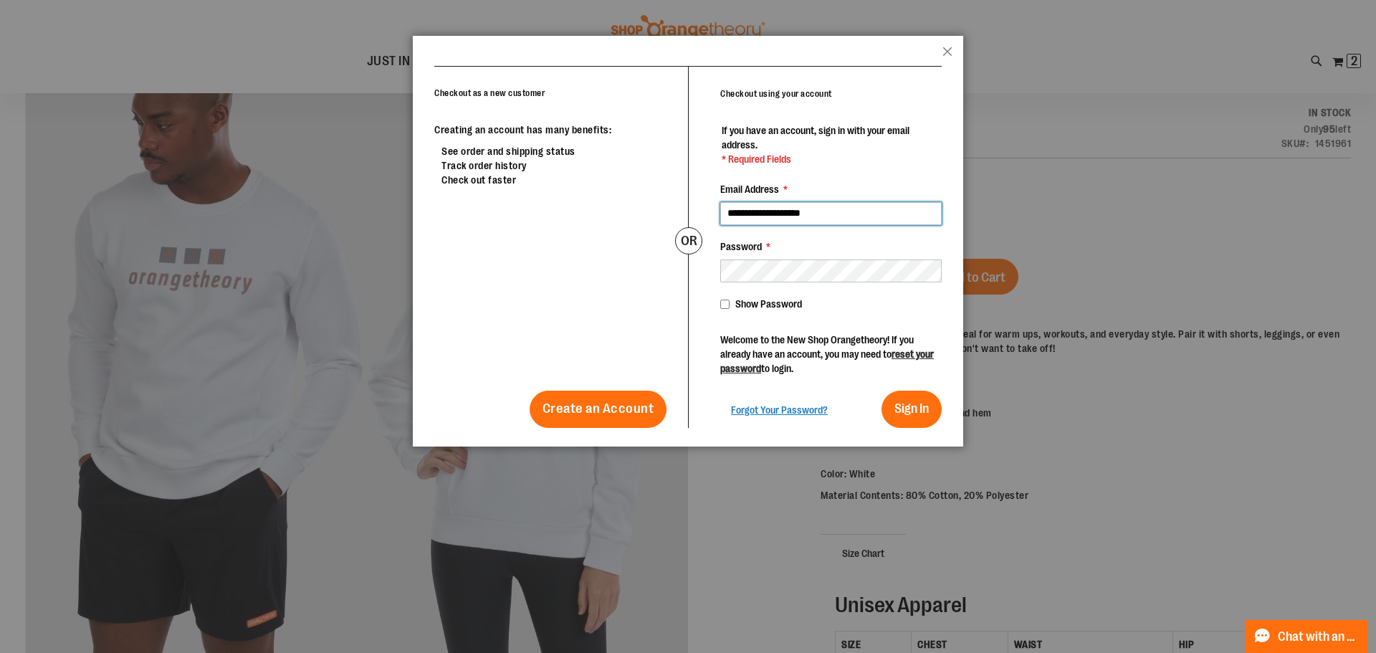
type input "**********"
click at [913, 416] on button "Sign In" at bounding box center [912, 409] width 60 height 37
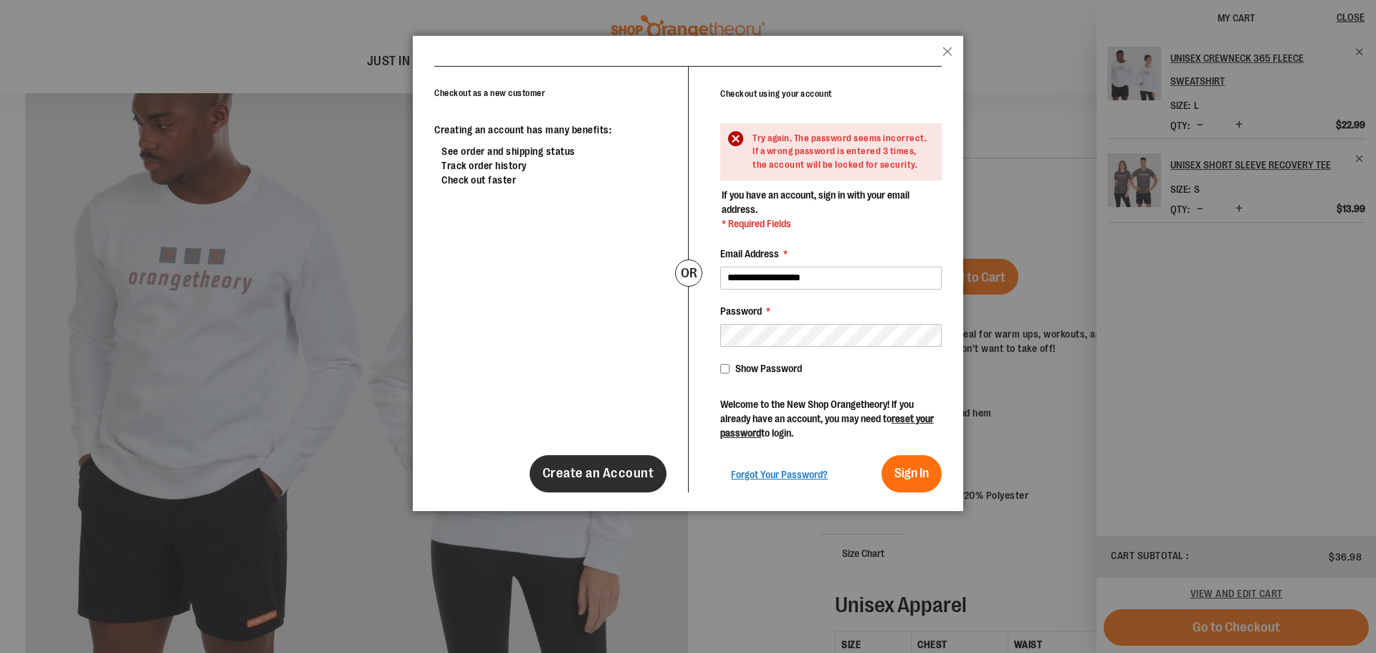
click at [641, 464] on link "Create an Account" at bounding box center [599, 473] width 138 height 37
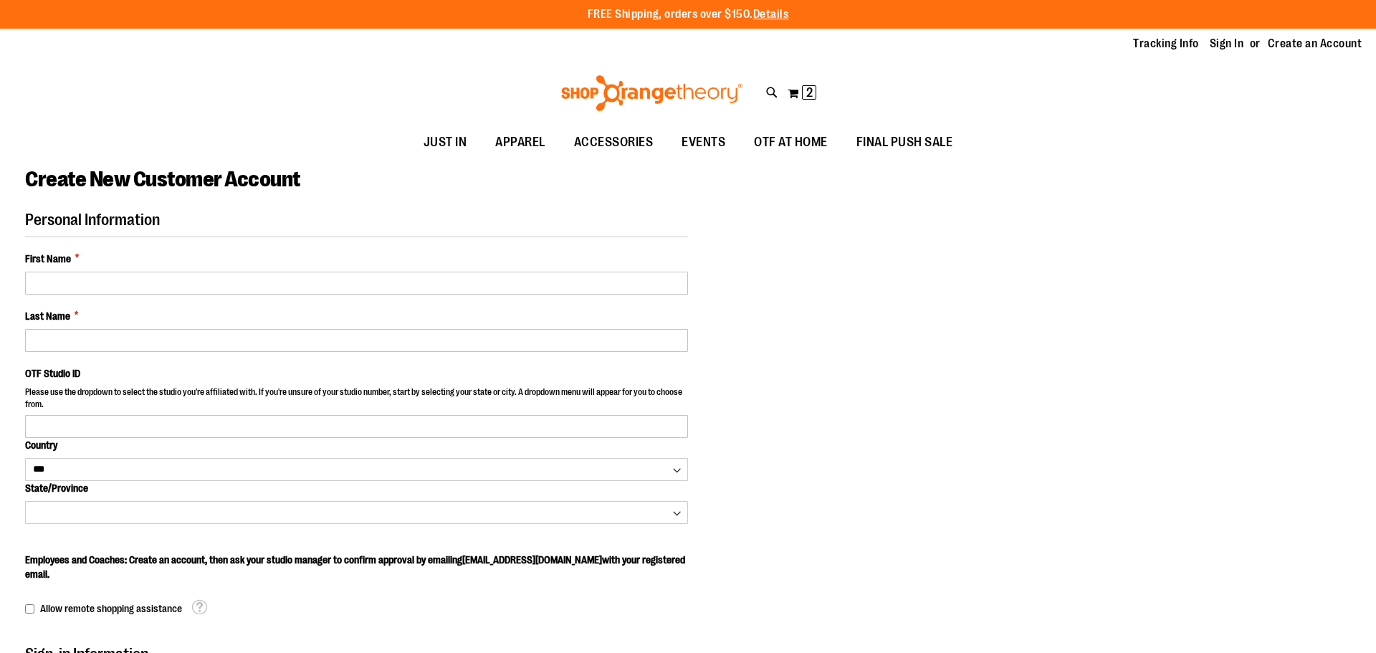
select select "***"
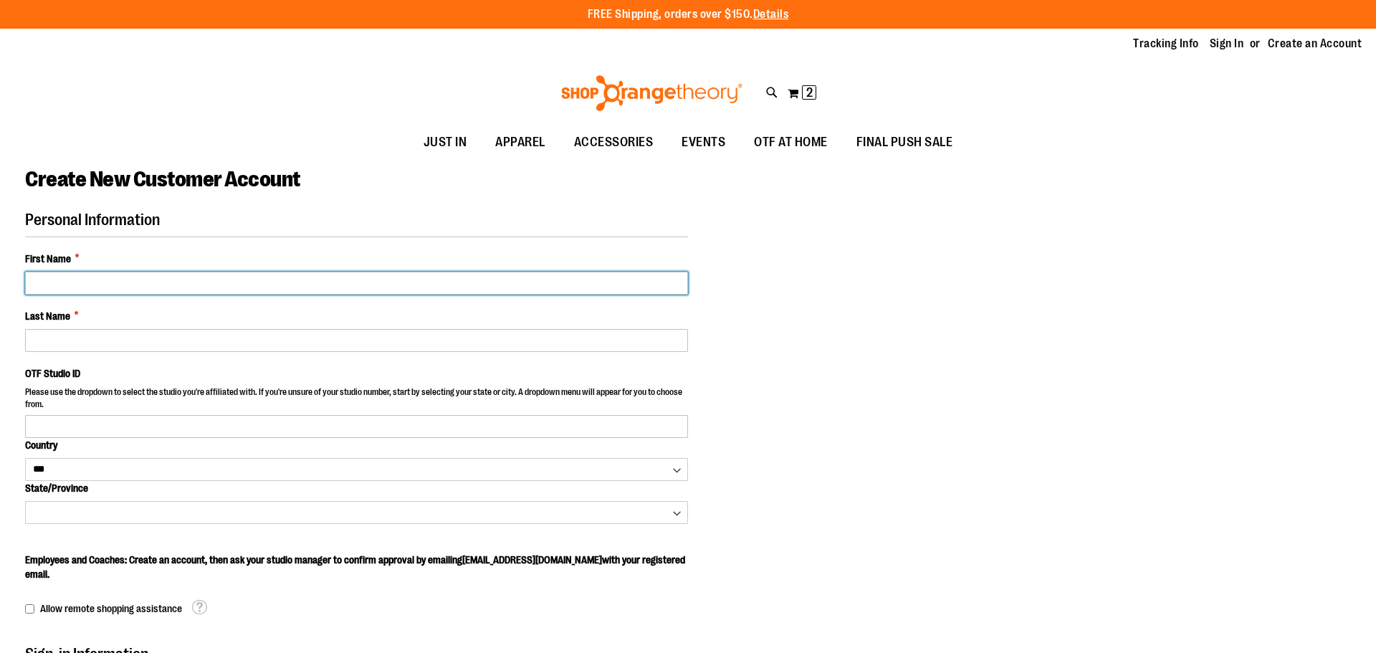
click at [164, 291] on input "First Name *" at bounding box center [356, 283] width 663 height 23
type input "****"
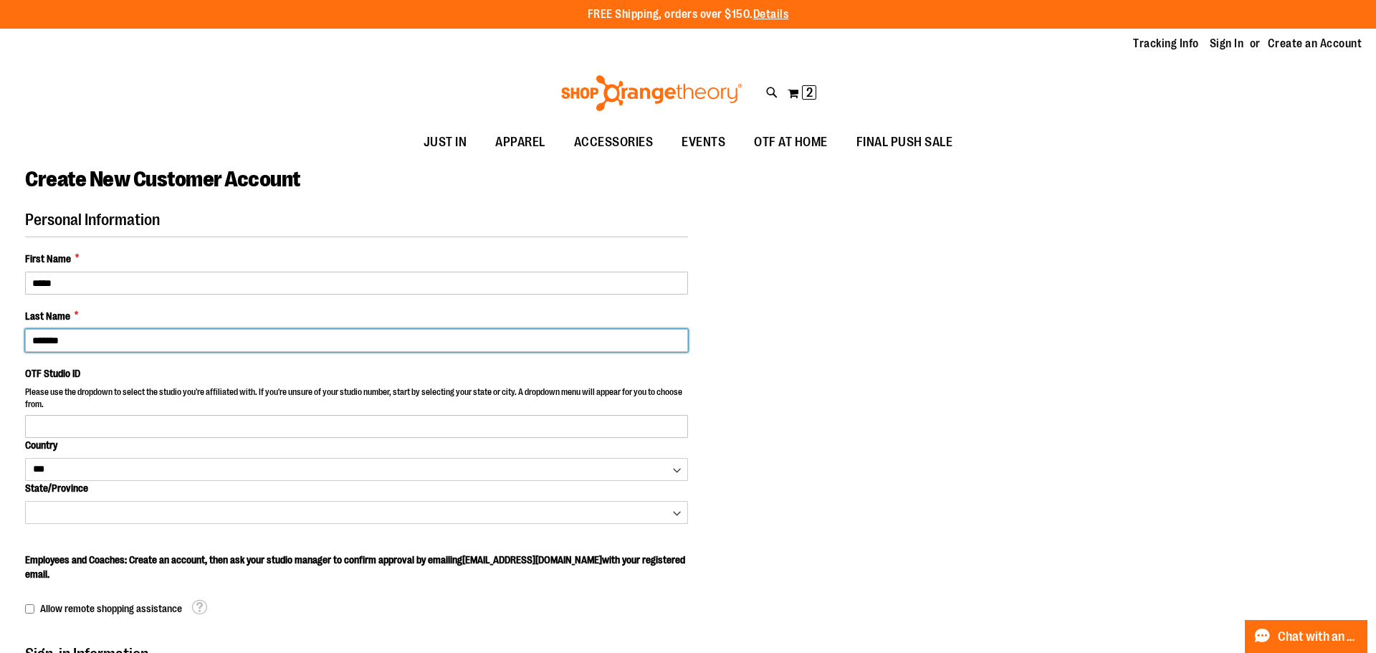
type input "*******"
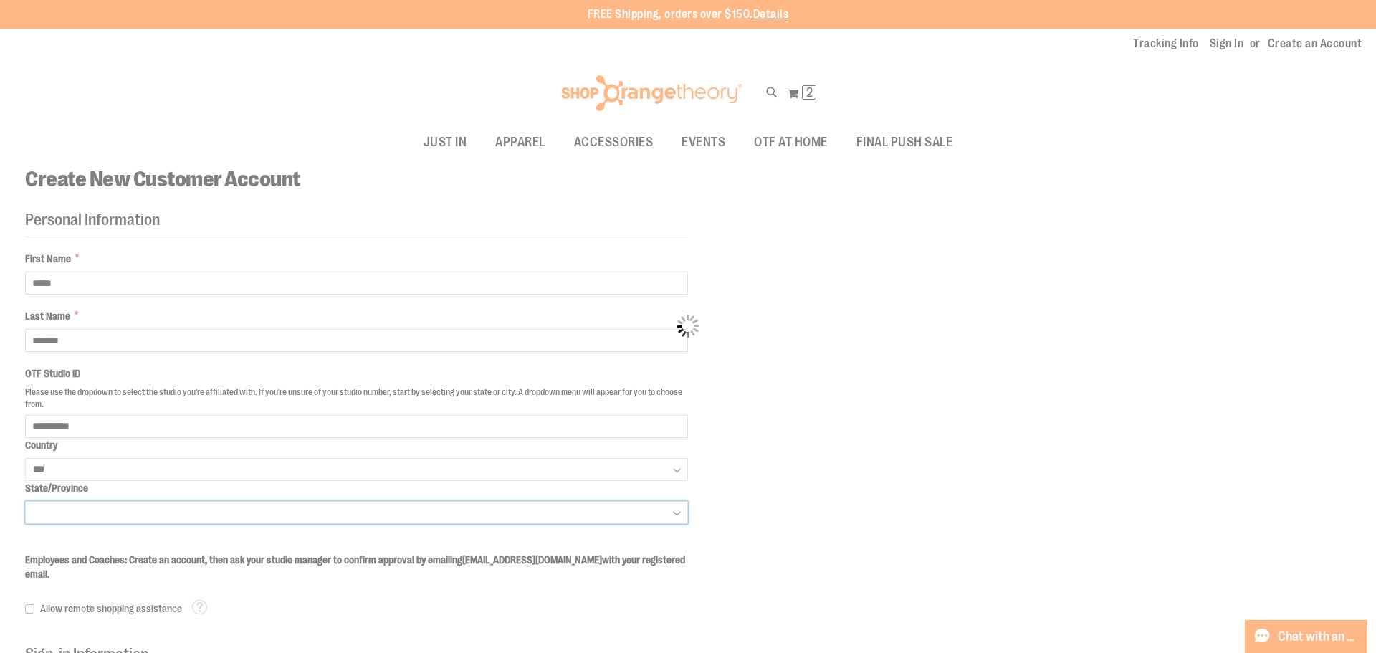
click at [158, 508] on body "Please wait... Skip to Content The store will not work correctly when cookies a…" at bounding box center [688, 326] width 1376 height 653
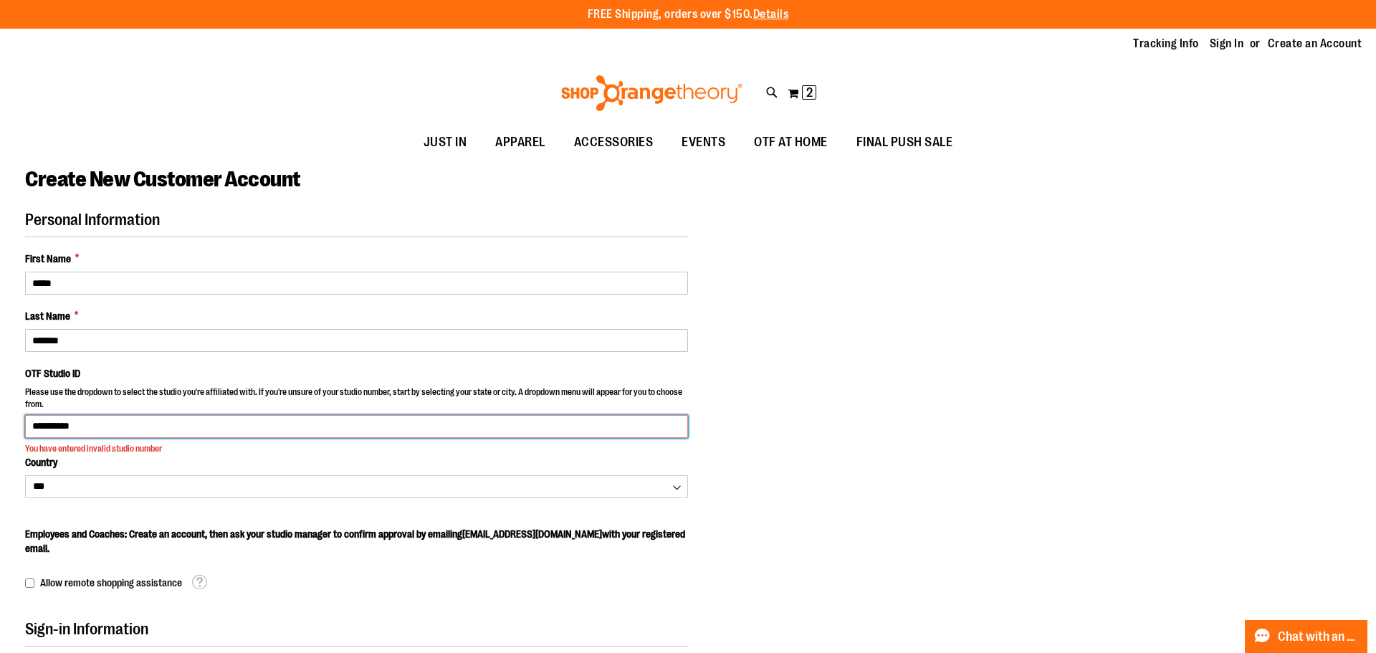
drag, startPoint x: 110, startPoint y: 433, endPoint x: 0, endPoint y: 393, distance: 116.8
click at [0, 409] on main "**********" at bounding box center [688, 596] width 1376 height 875
type input "****"
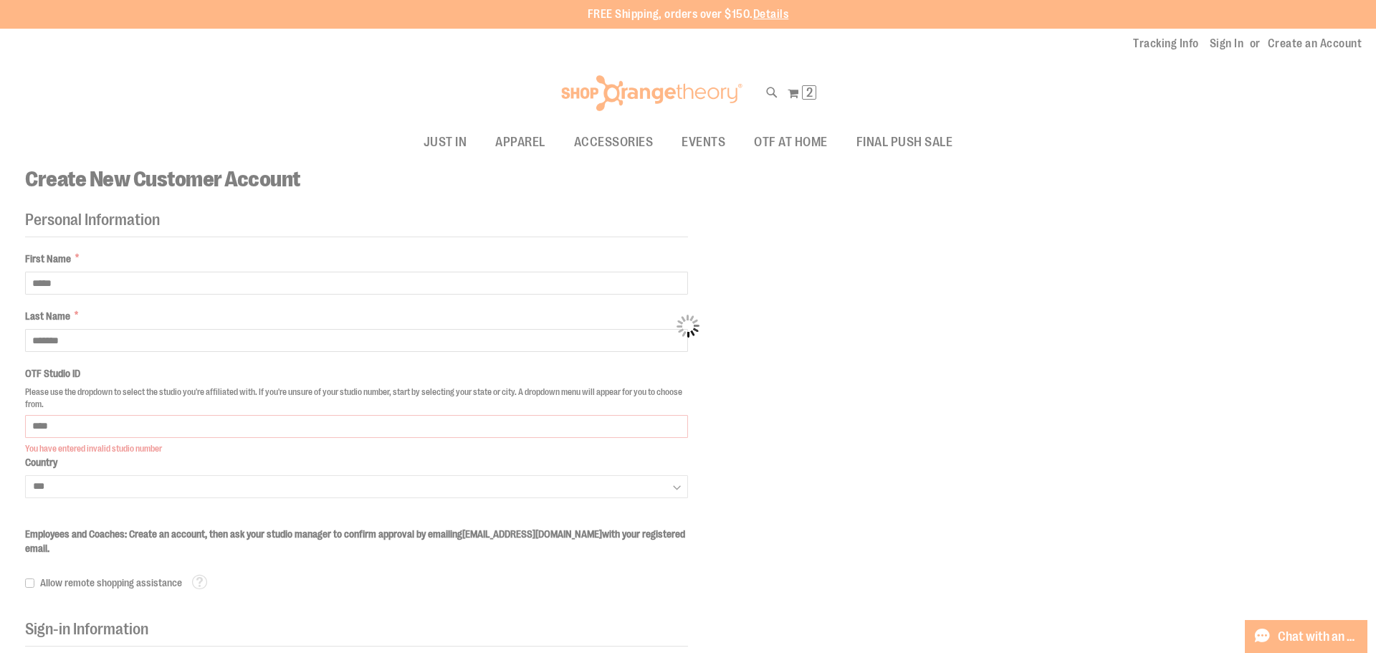
click at [248, 448] on body "Please wait... Skip to Content The store will not work correctly when cookies a…" at bounding box center [688, 326] width 1376 height 653
select select "*****"
select select "**********"
select select "****"
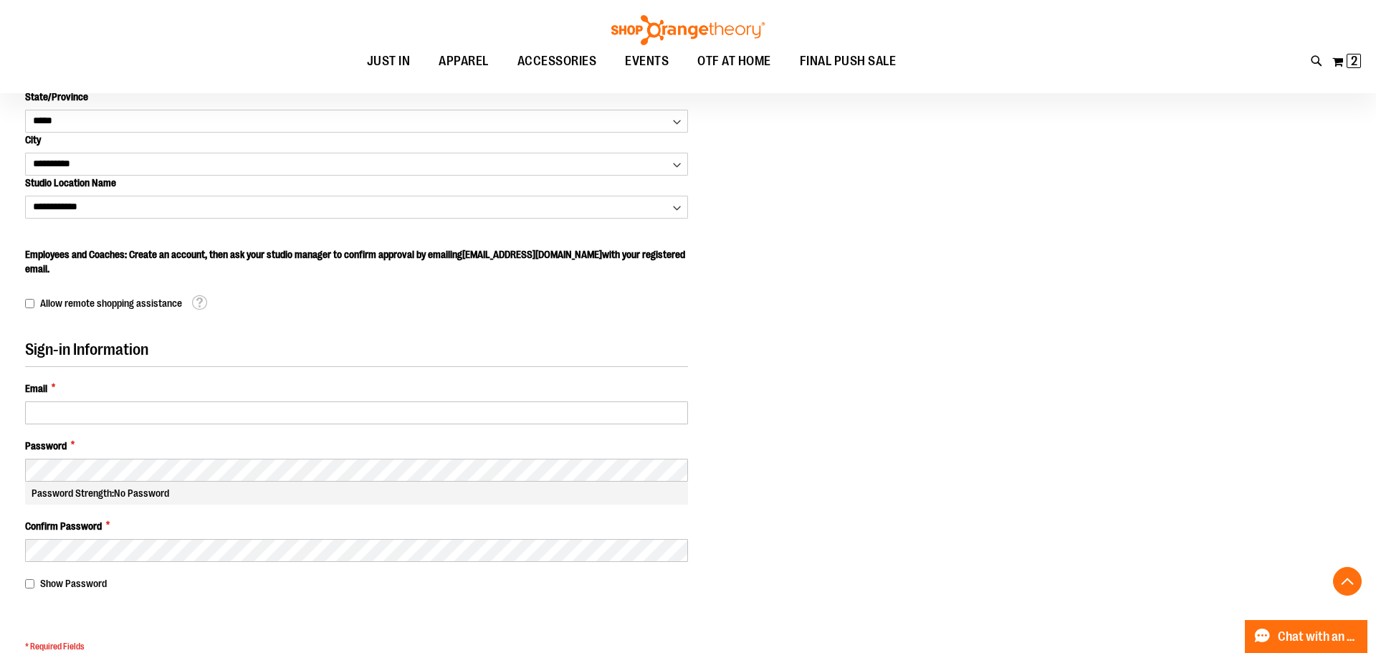
scroll to position [391, 0]
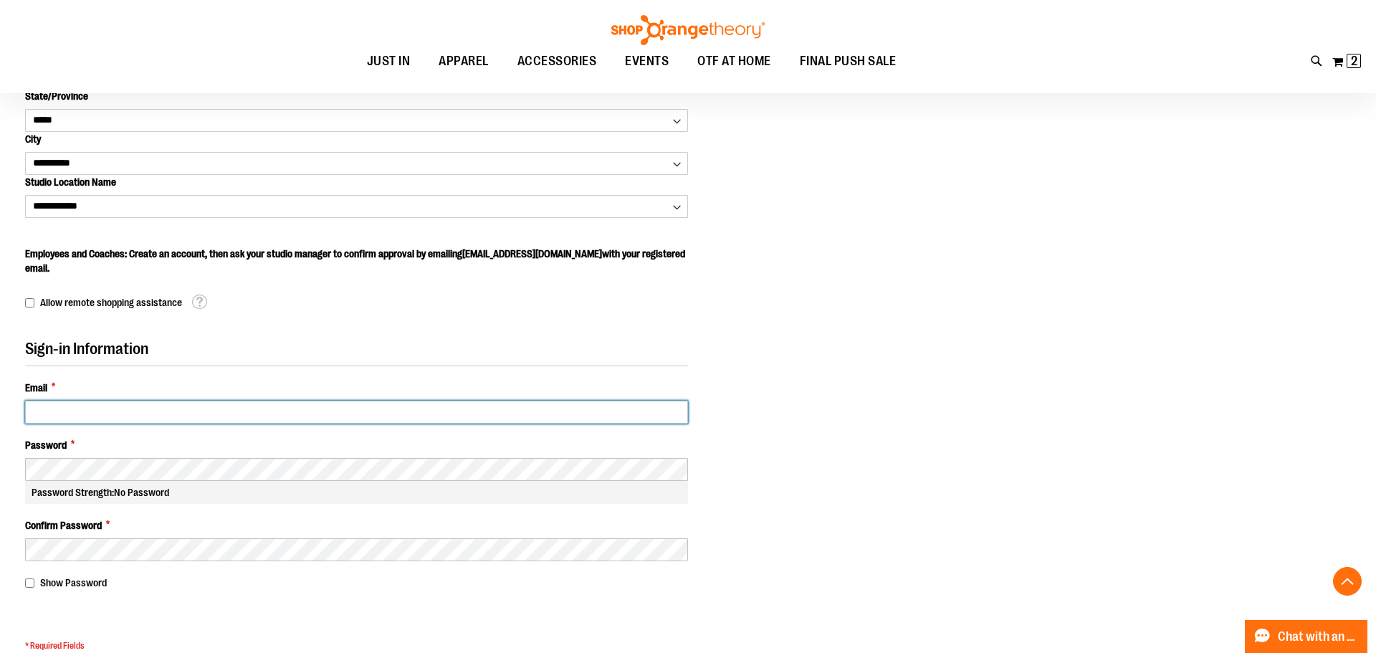
click at [272, 415] on input "Email *" at bounding box center [356, 412] width 663 height 23
type input "**********"
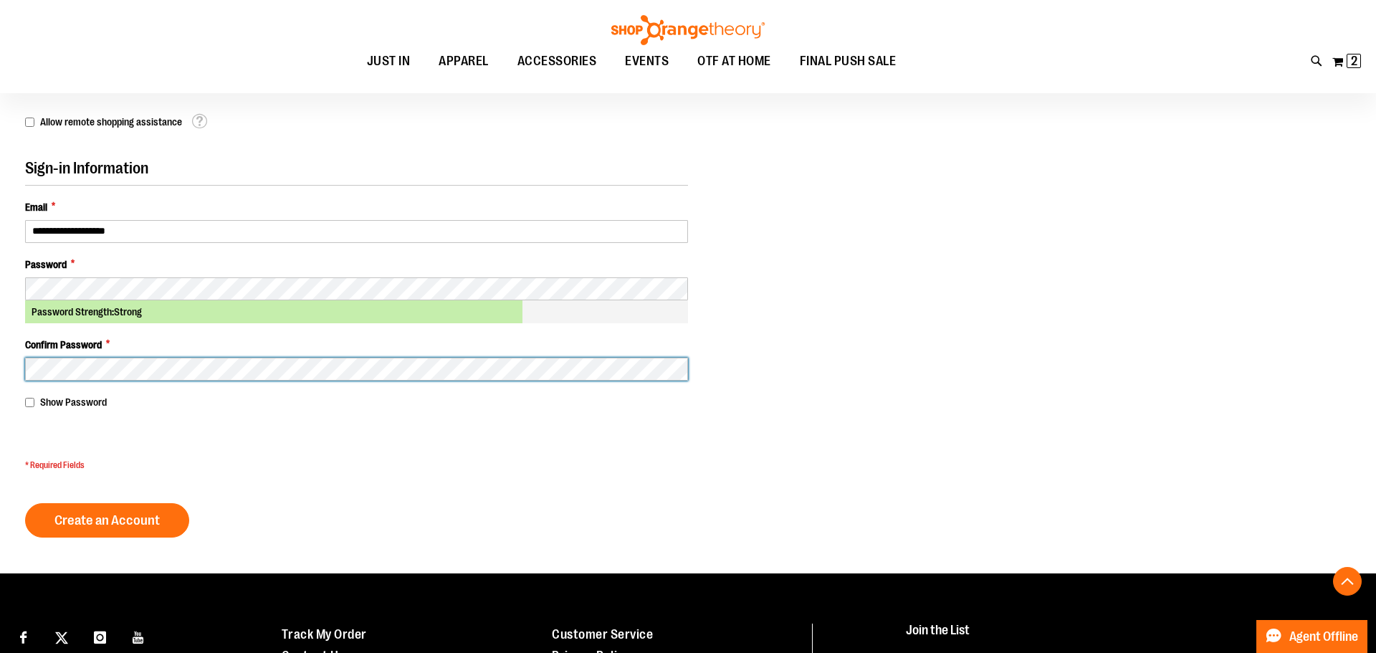
scroll to position [582, 0]
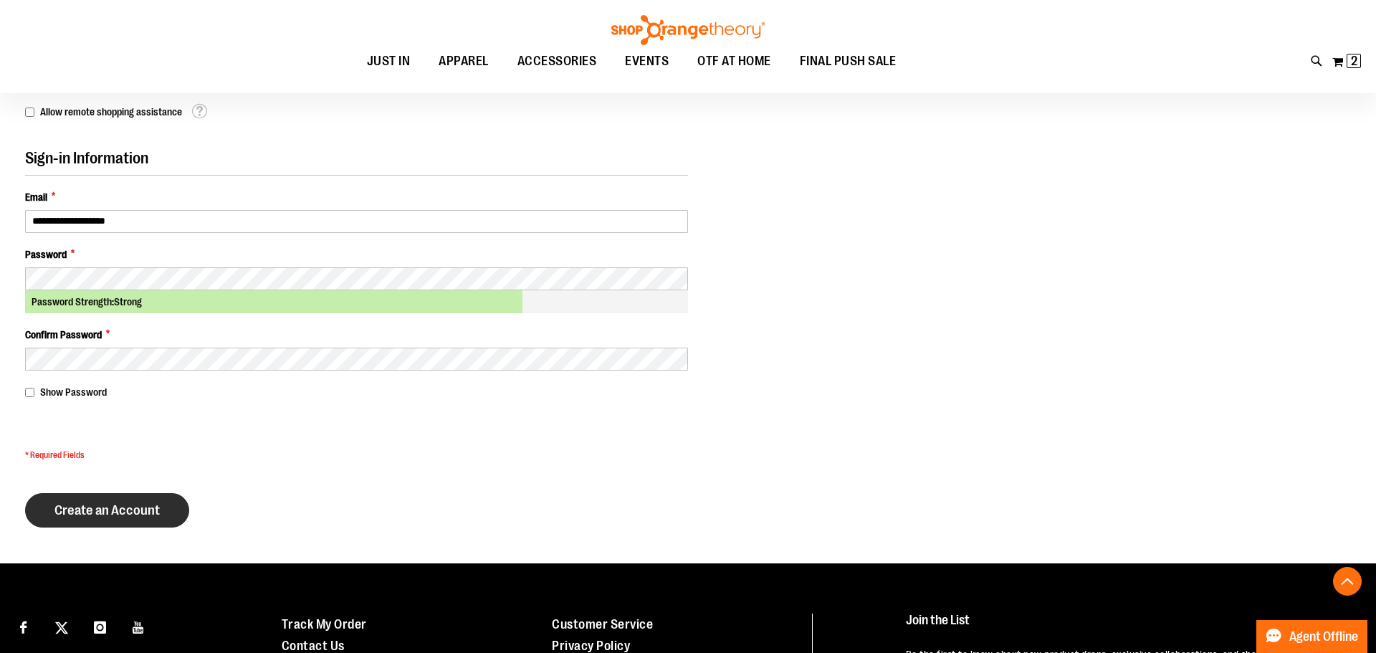
click at [108, 504] on span "Create an Account" at bounding box center [106, 510] width 105 height 16
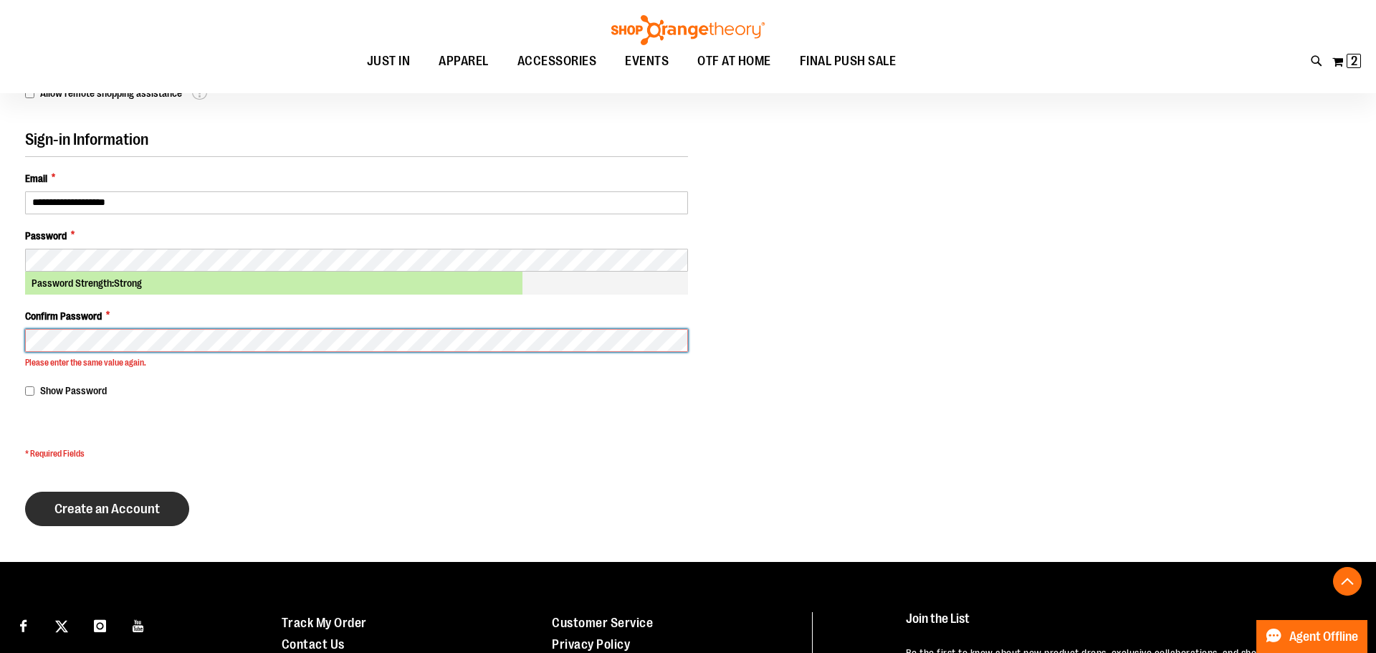
scroll to position [603, 0]
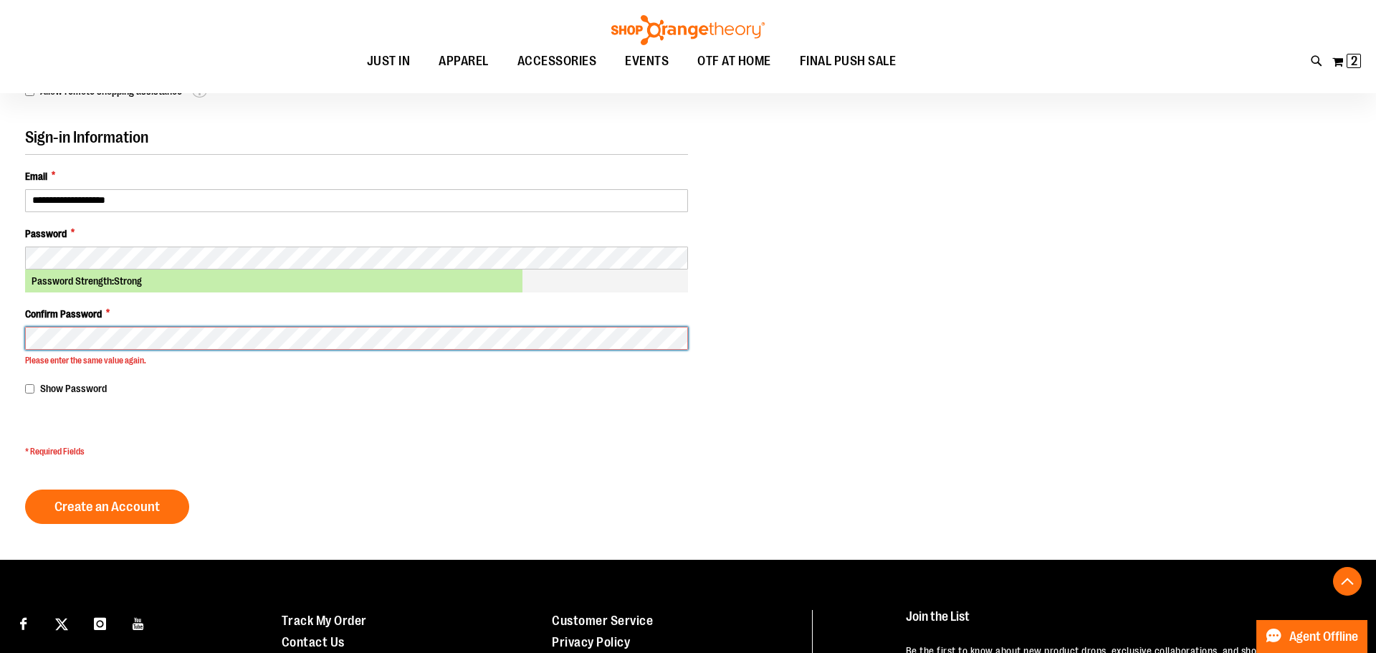
click at [0, 337] on main "Create New Customer Account Personal Information First Name * **** Last Name * …" at bounding box center [688, 58] width 1376 height 1004
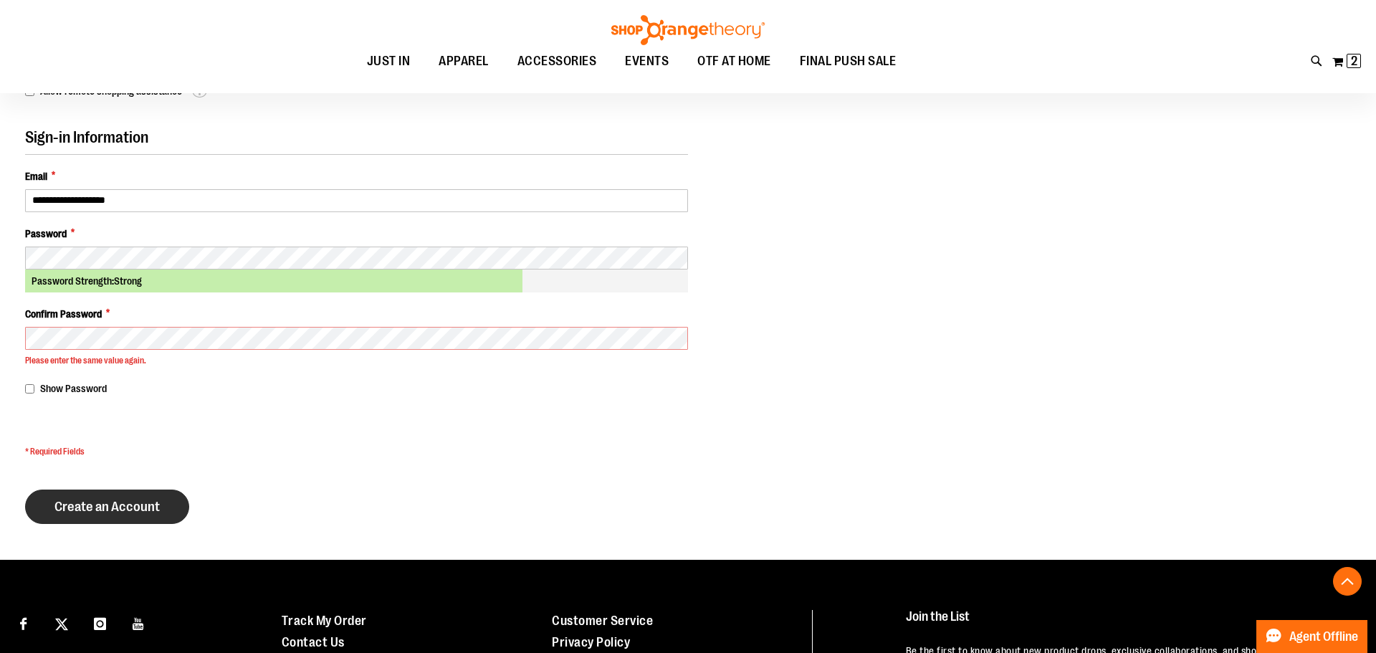
click at [110, 510] on span "Create an Account" at bounding box center [106, 507] width 105 height 16
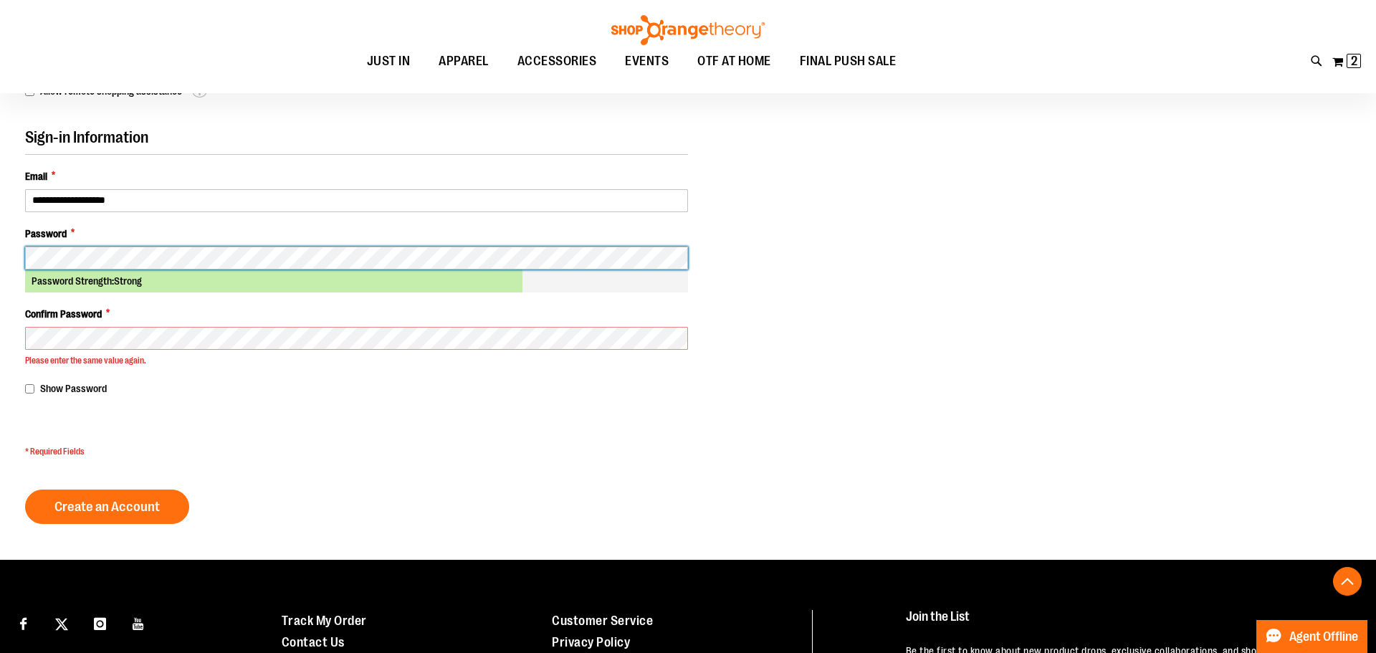
click at [0, 262] on main "Create New Customer Account Personal Information First Name * **** Last Name * …" at bounding box center [688, 58] width 1376 height 1004
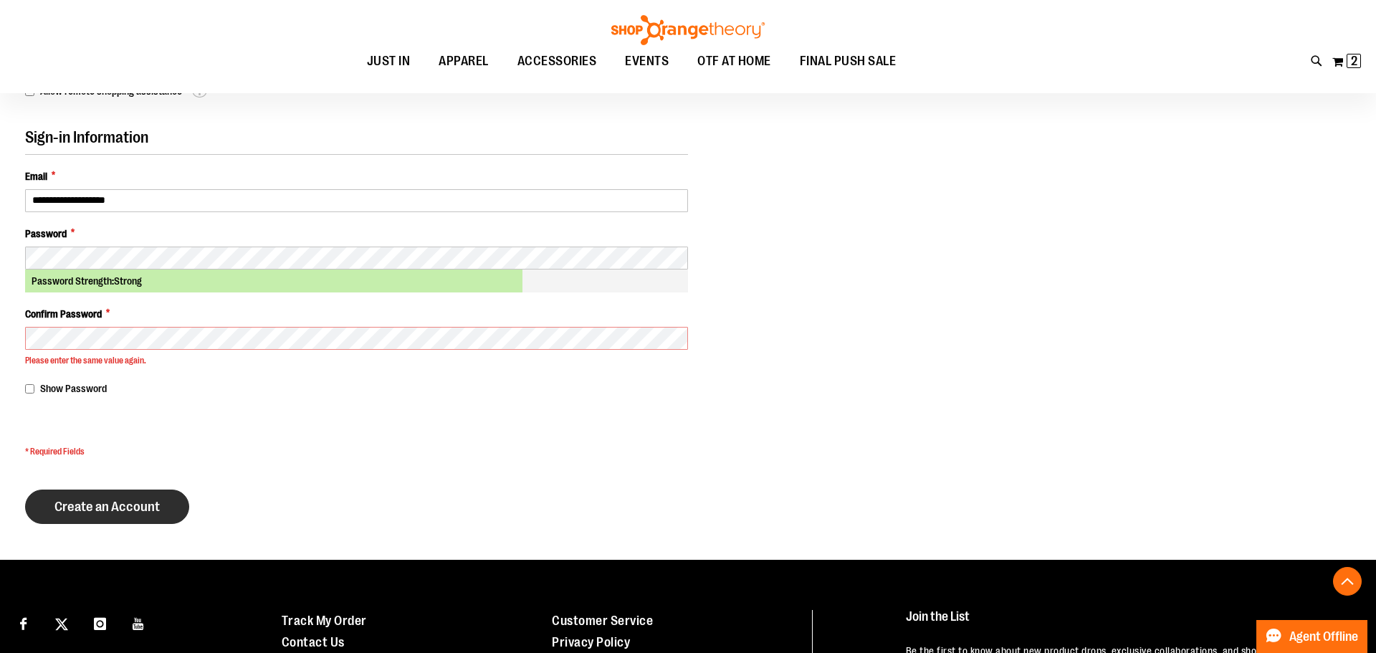
click at [118, 514] on span "Create an Account" at bounding box center [106, 507] width 105 height 16
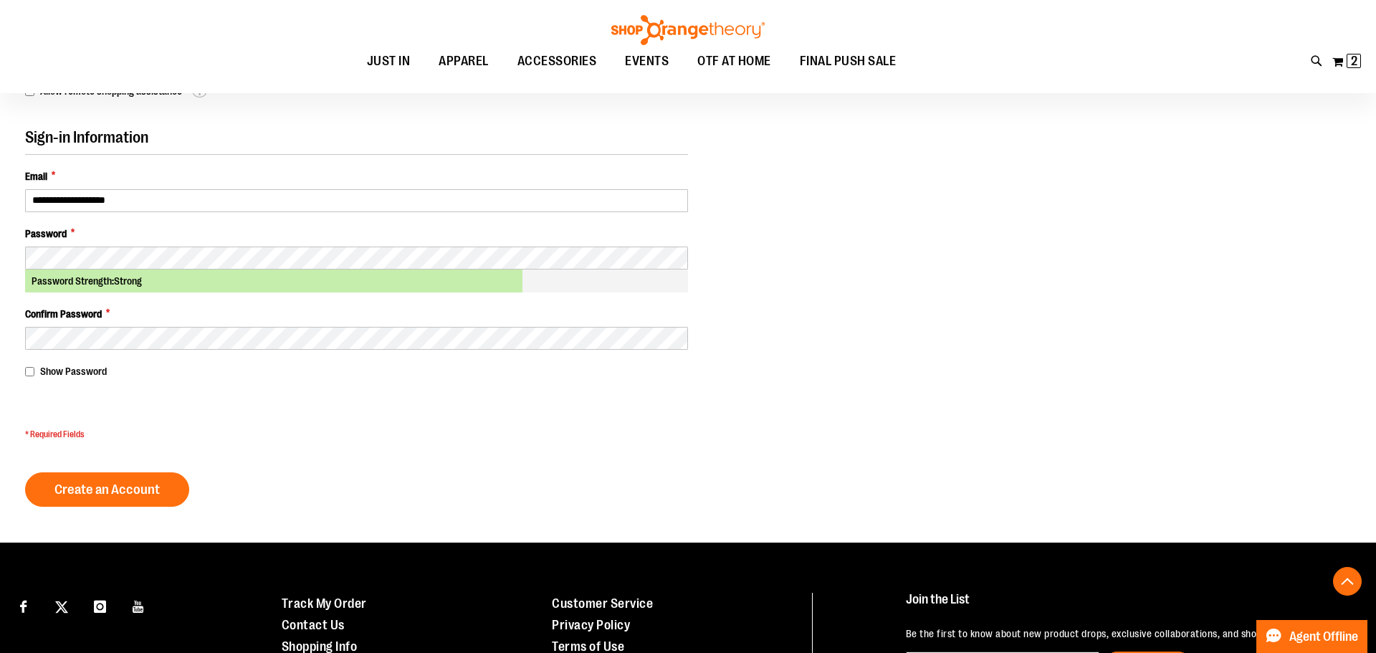
click at [140, 488] on span "Create an Account" at bounding box center [106, 490] width 105 height 16
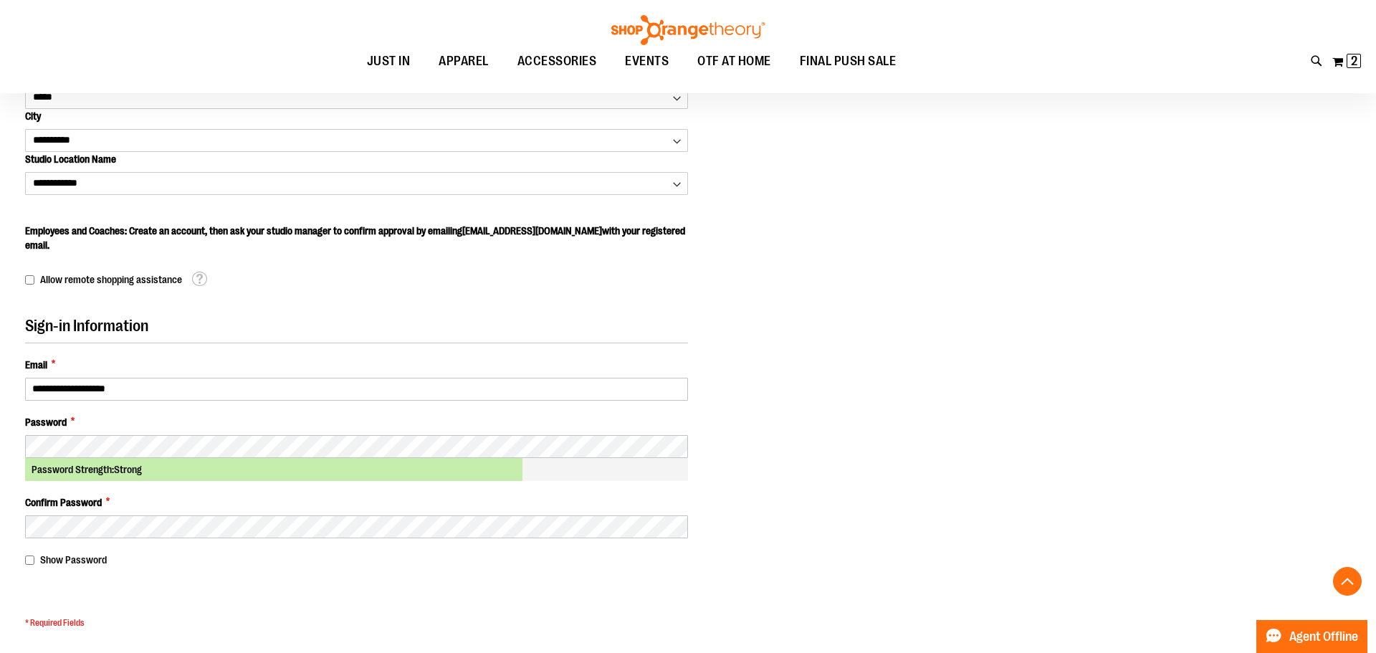
scroll to position [345, 0]
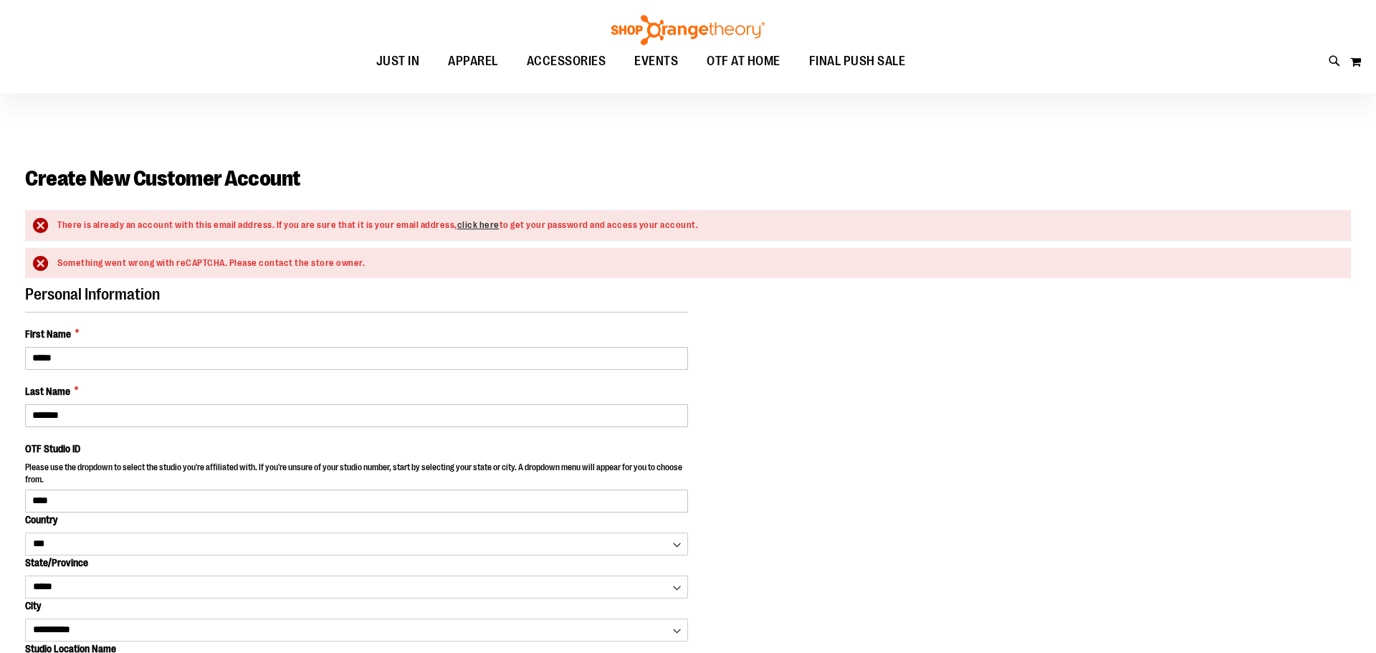
select select "***"
select select "*****"
select select "**********"
select select "****"
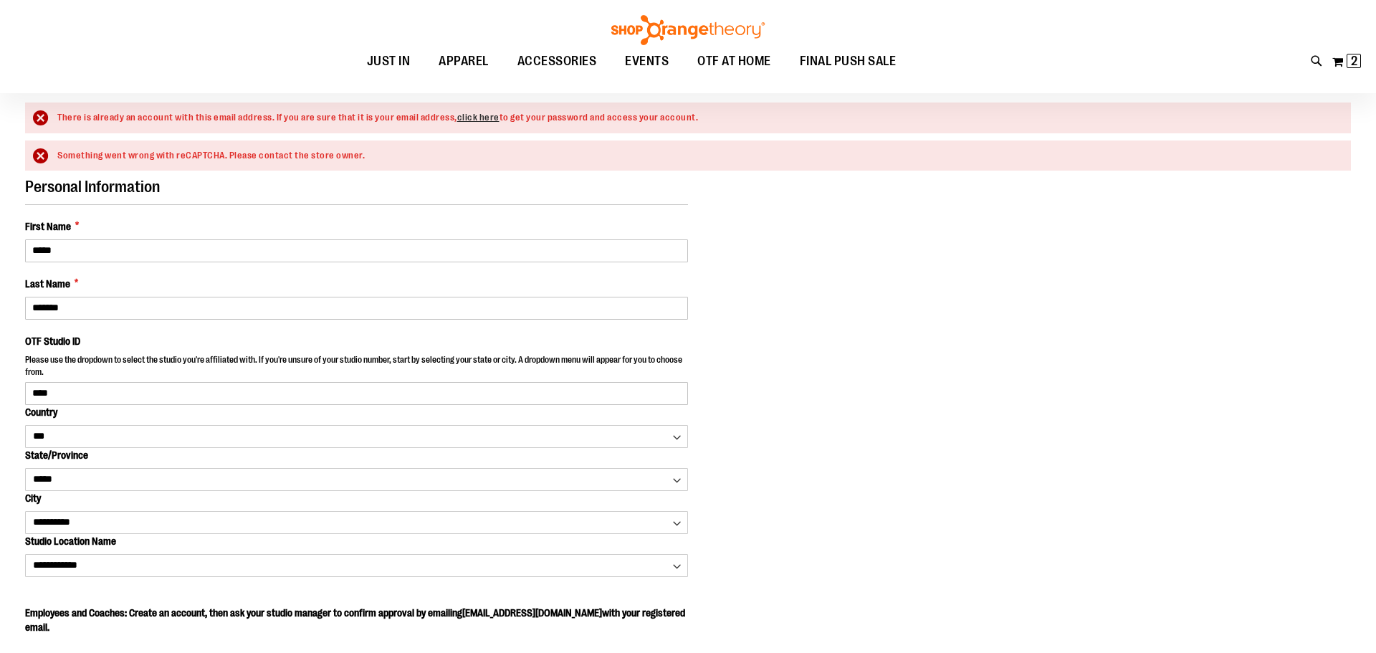
scroll to position [108, 0]
click at [482, 120] on link "click here" at bounding box center [478, 117] width 42 height 11
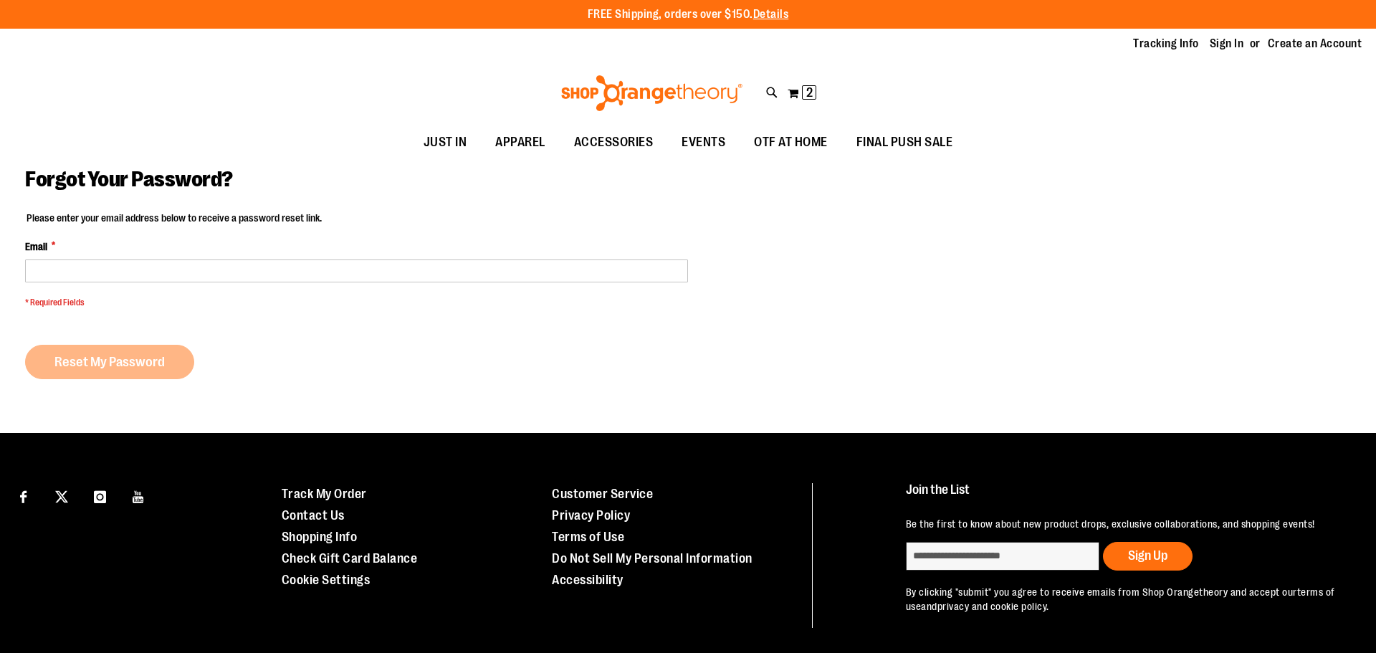
click at [220, 279] on input "Email *" at bounding box center [356, 270] width 663 height 23
type input "**********"
click at [168, 363] on button "Reset My Password" at bounding box center [109, 362] width 169 height 34
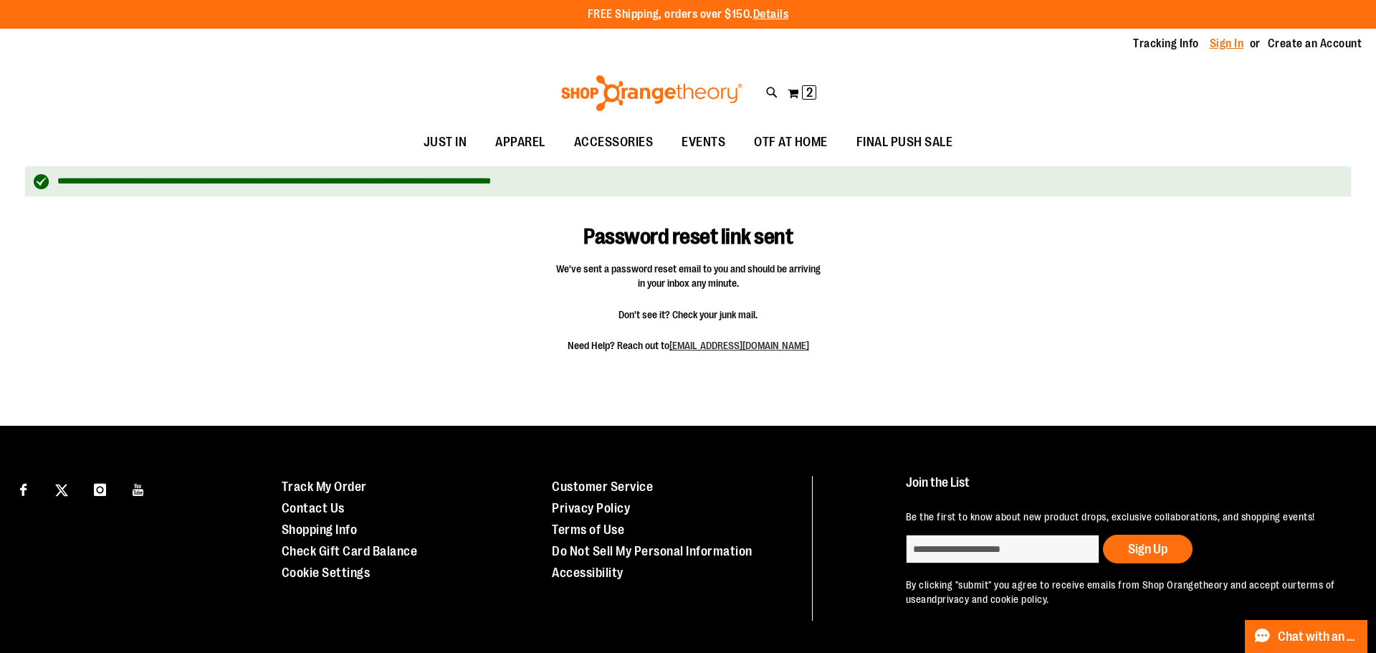
click at [1237, 42] on link "Sign In" at bounding box center [1227, 44] width 34 height 16
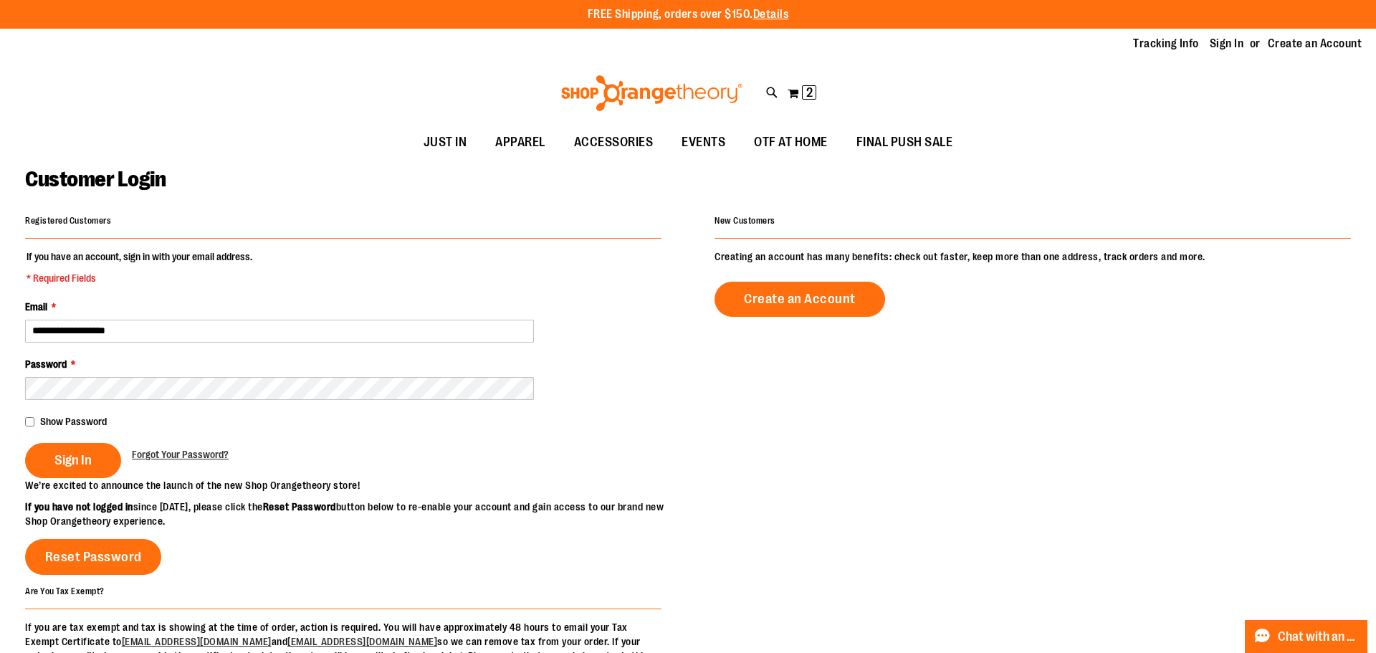
type input "**********"
click at [49, 465] on button "Sign In" at bounding box center [73, 460] width 96 height 35
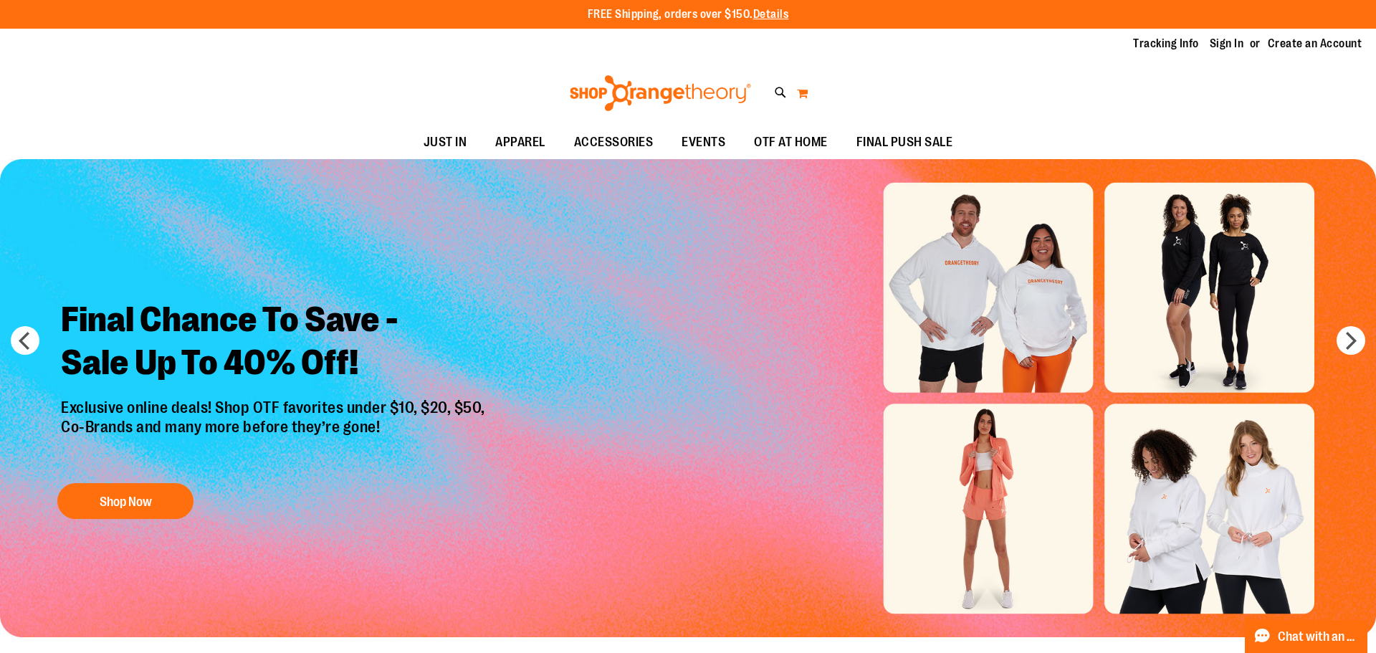
click at [803, 92] on button "My Cart 0" at bounding box center [802, 93] width 12 height 23
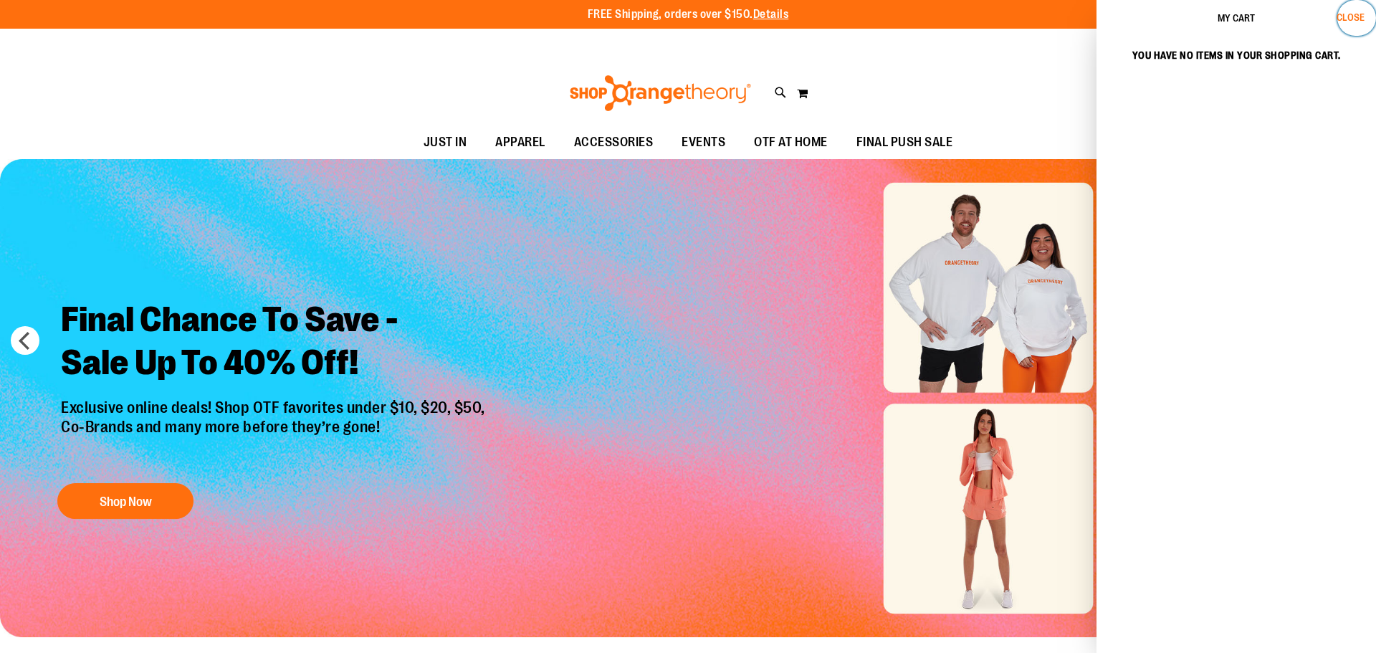
click at [1356, 18] on span "Close" at bounding box center [1351, 16] width 28 height 11
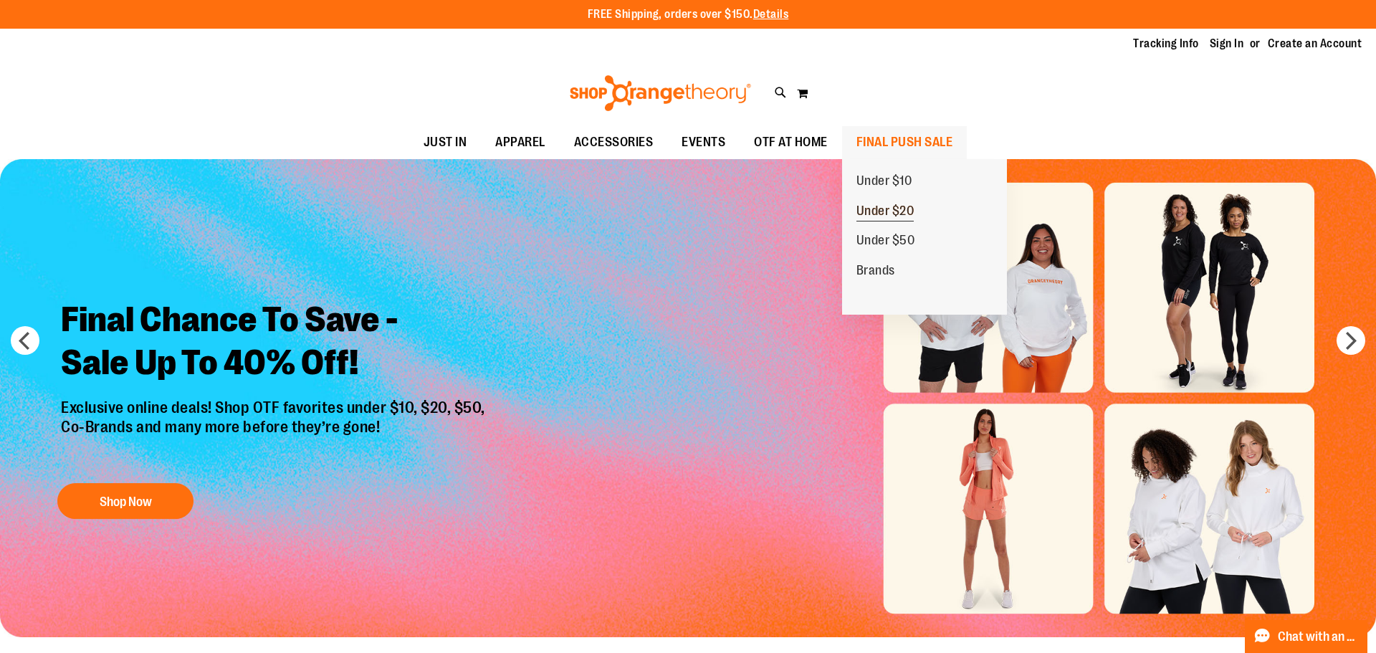
click at [882, 208] on span "Under $20" at bounding box center [885, 213] width 58 height 18
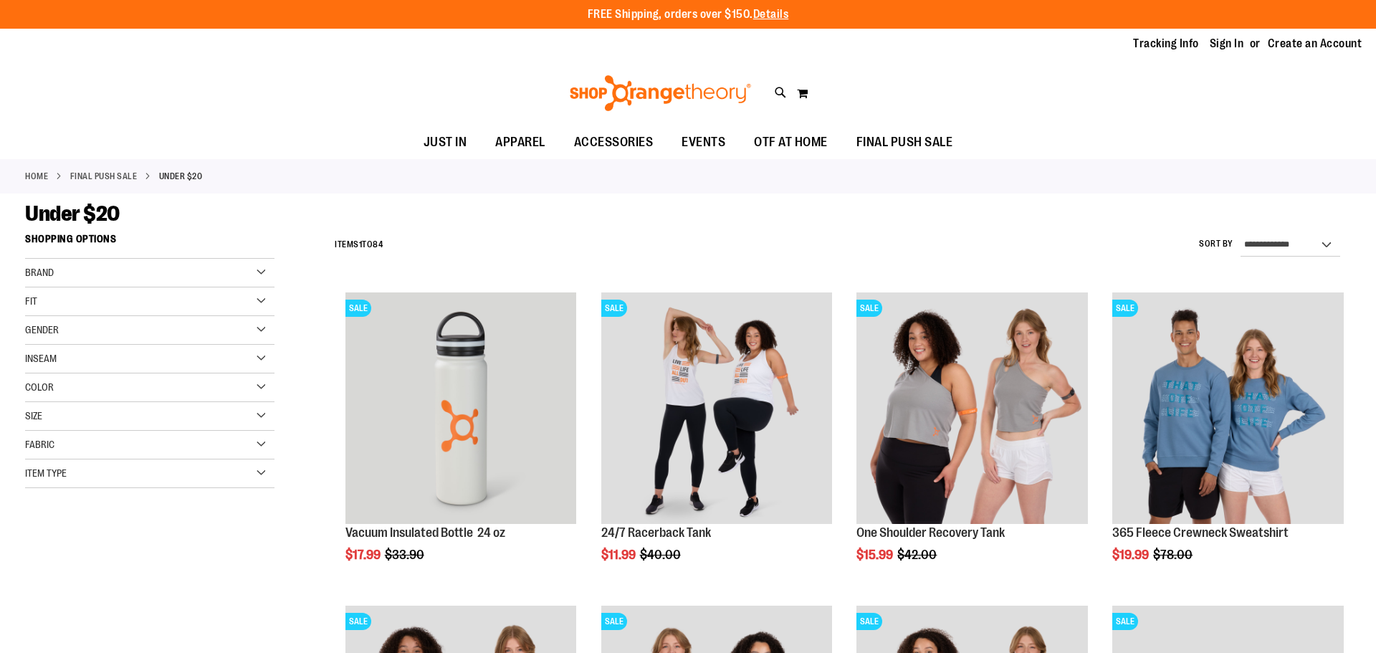
click at [269, 329] on div "Gender" at bounding box center [149, 330] width 249 height 29
click at [32, 360] on link "Men 2 items" at bounding box center [141, 359] width 239 height 15
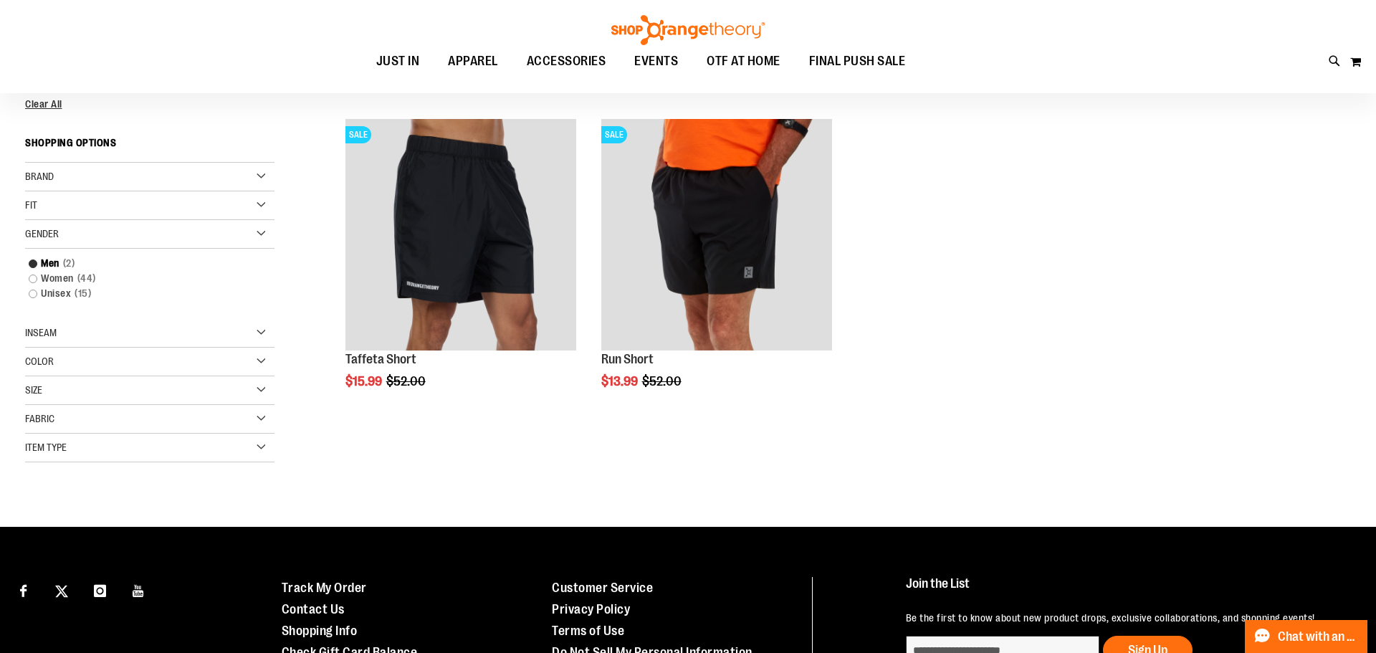
scroll to position [168, 0]
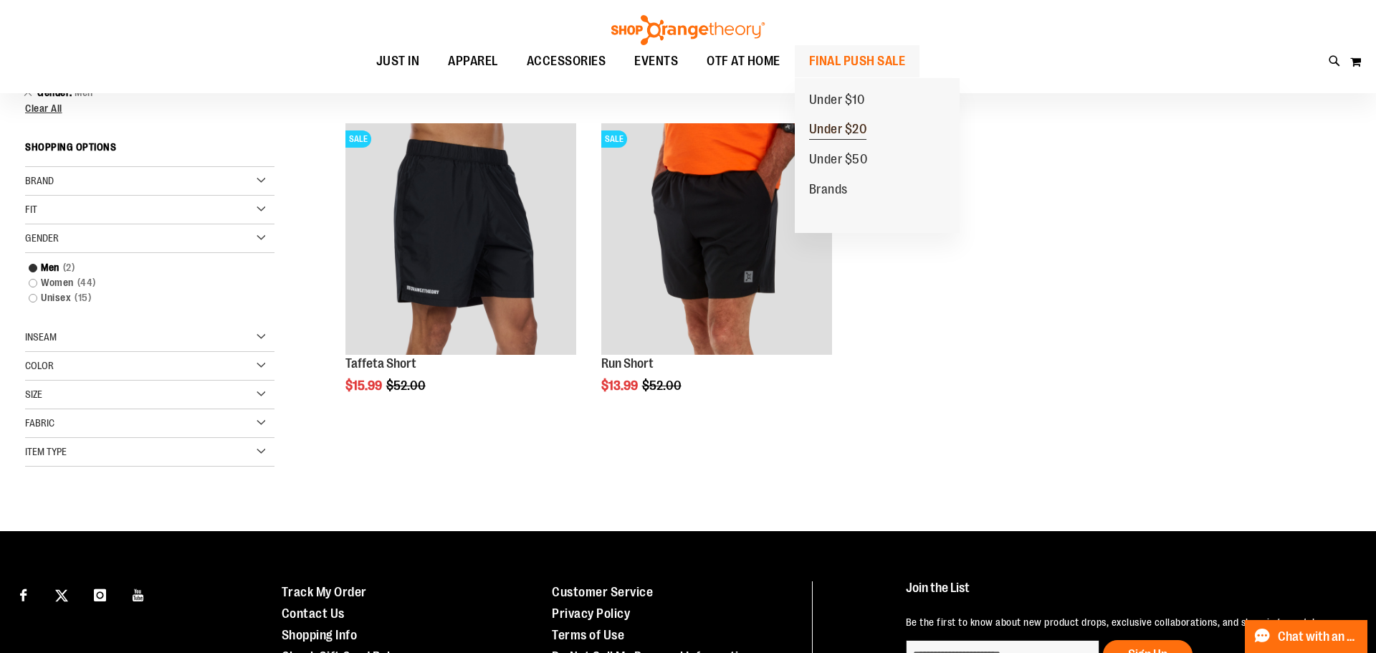
click at [846, 131] on span "Under $20" at bounding box center [838, 131] width 58 height 18
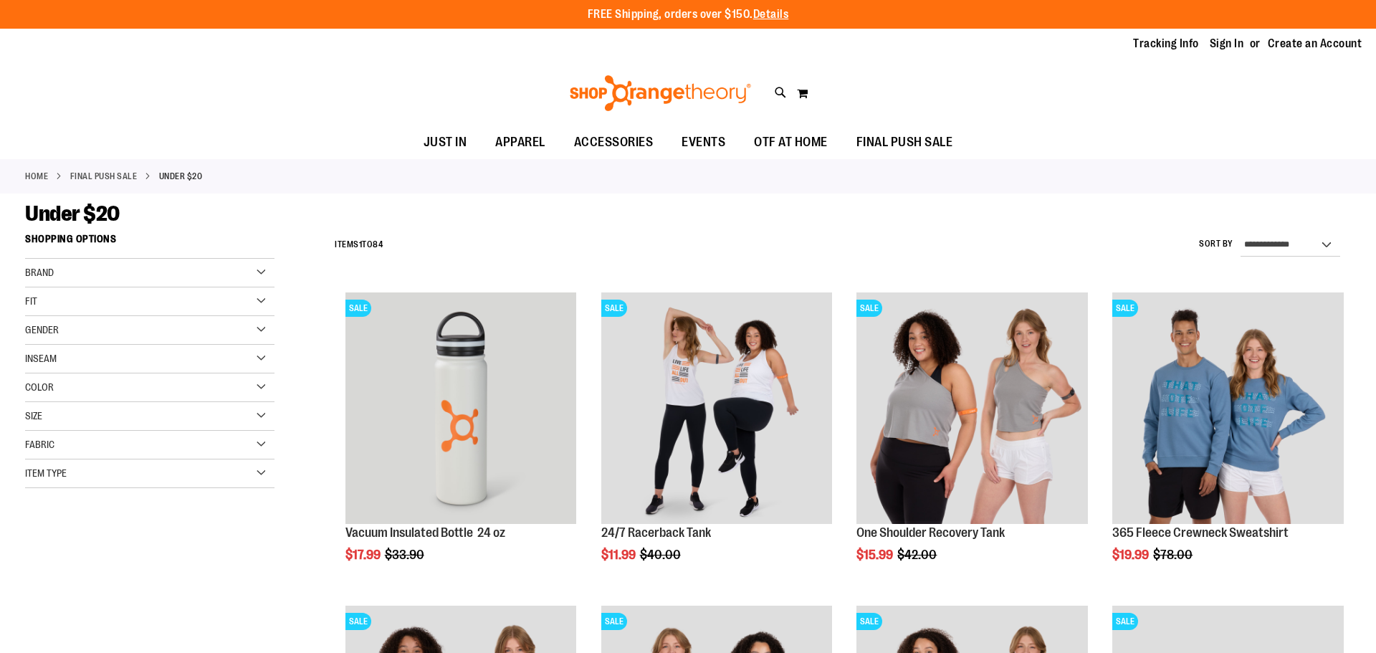
click at [263, 328] on div "Gender" at bounding box center [149, 330] width 249 height 29
click at [1203, 167] on div "Home FINAL PUSH SALE Under $20" at bounding box center [688, 176] width 1376 height 34
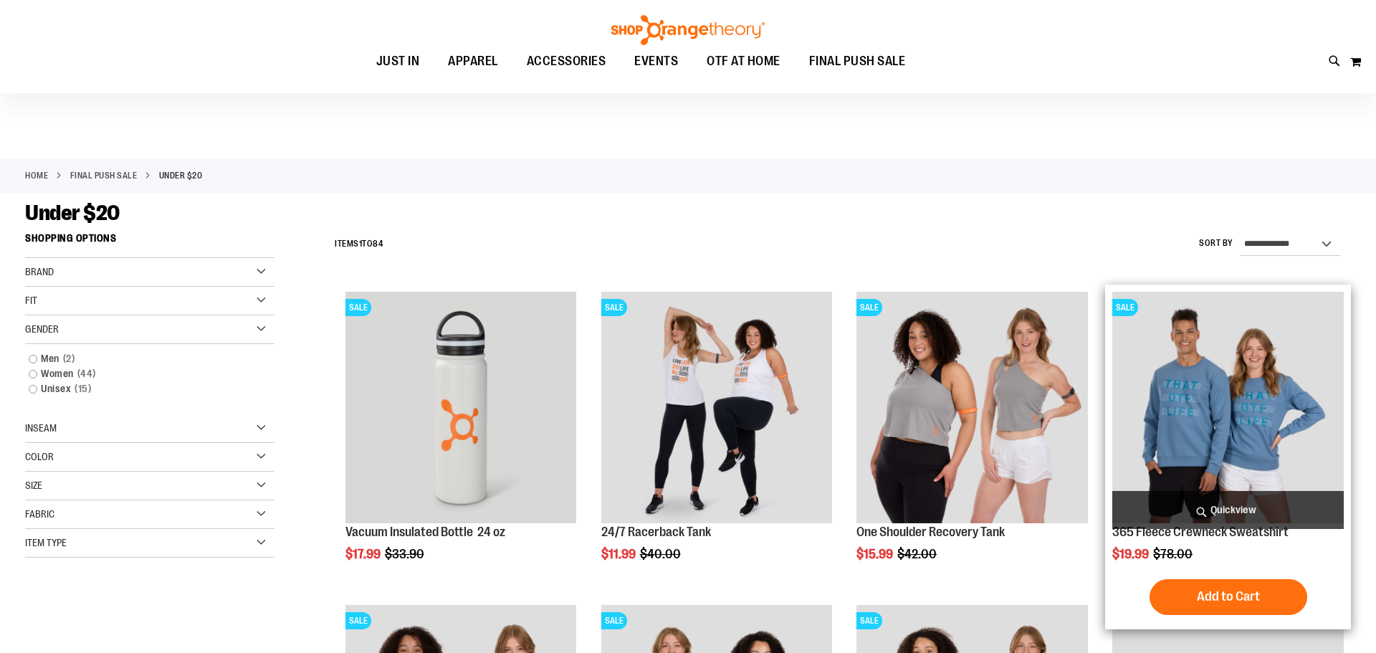
scroll to position [158, 0]
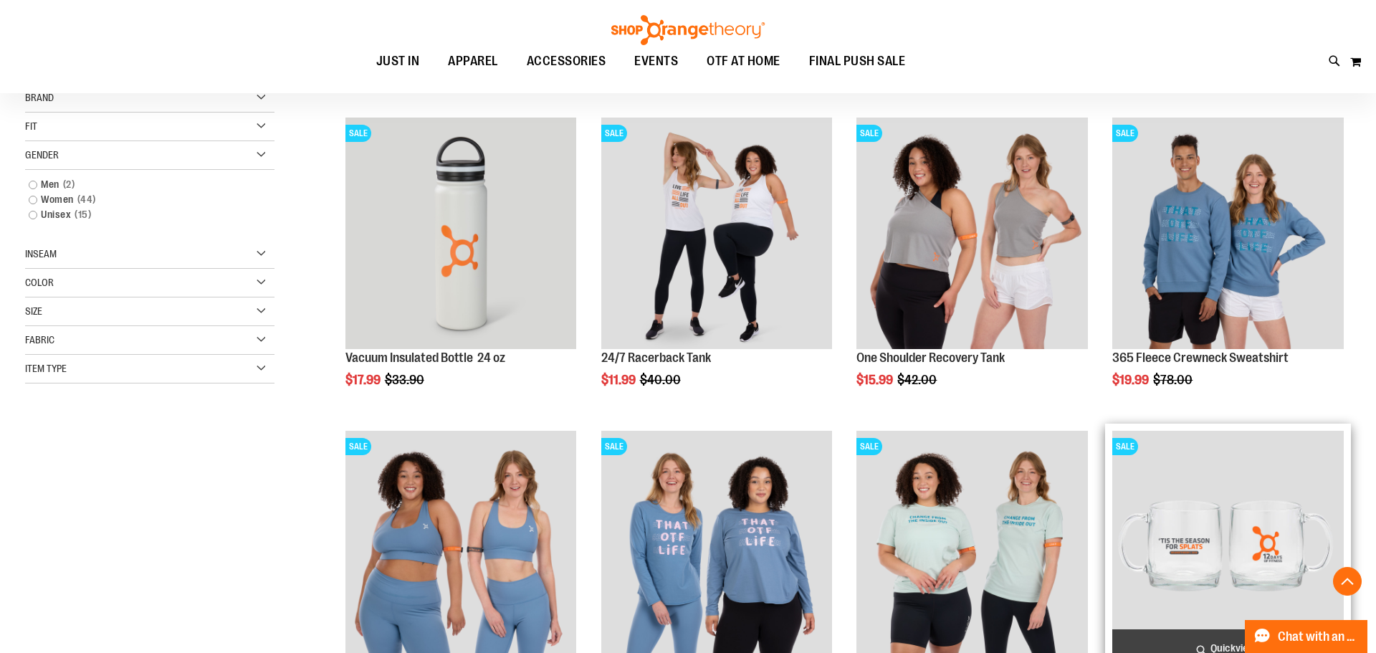
scroll to position [141, 0]
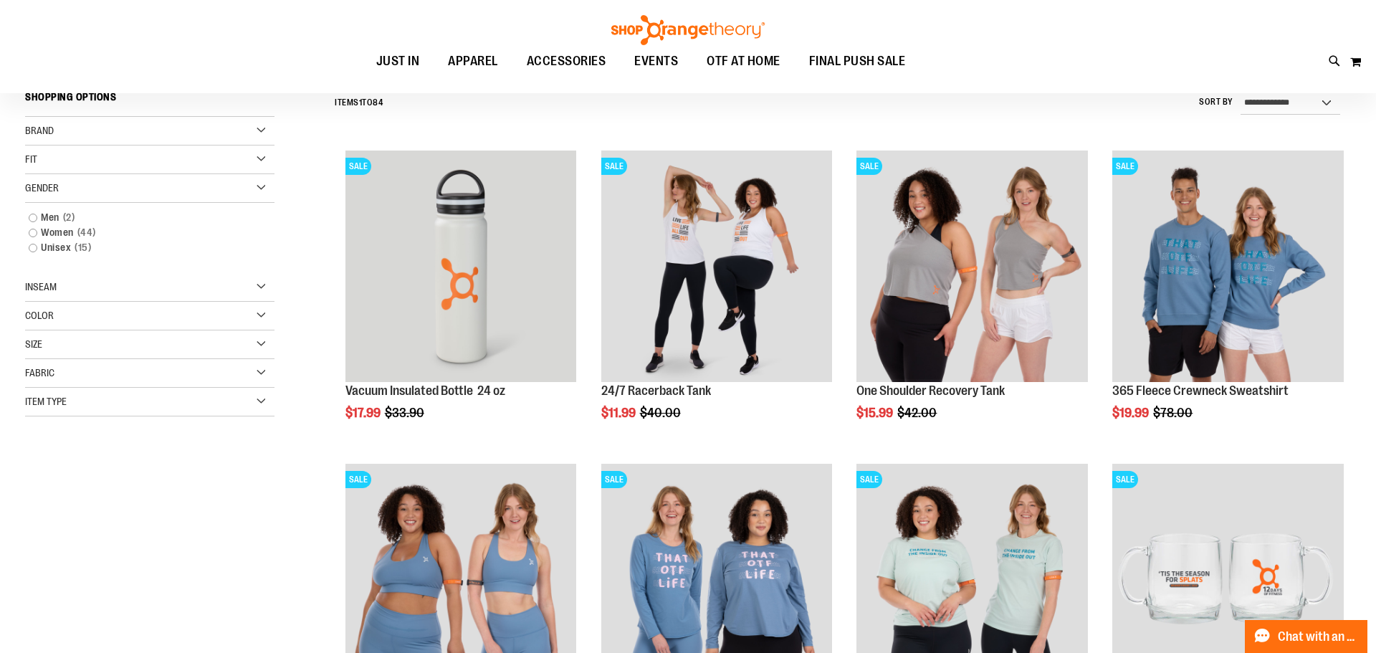
click at [269, 401] on div "Item Type" at bounding box center [149, 402] width 249 height 29
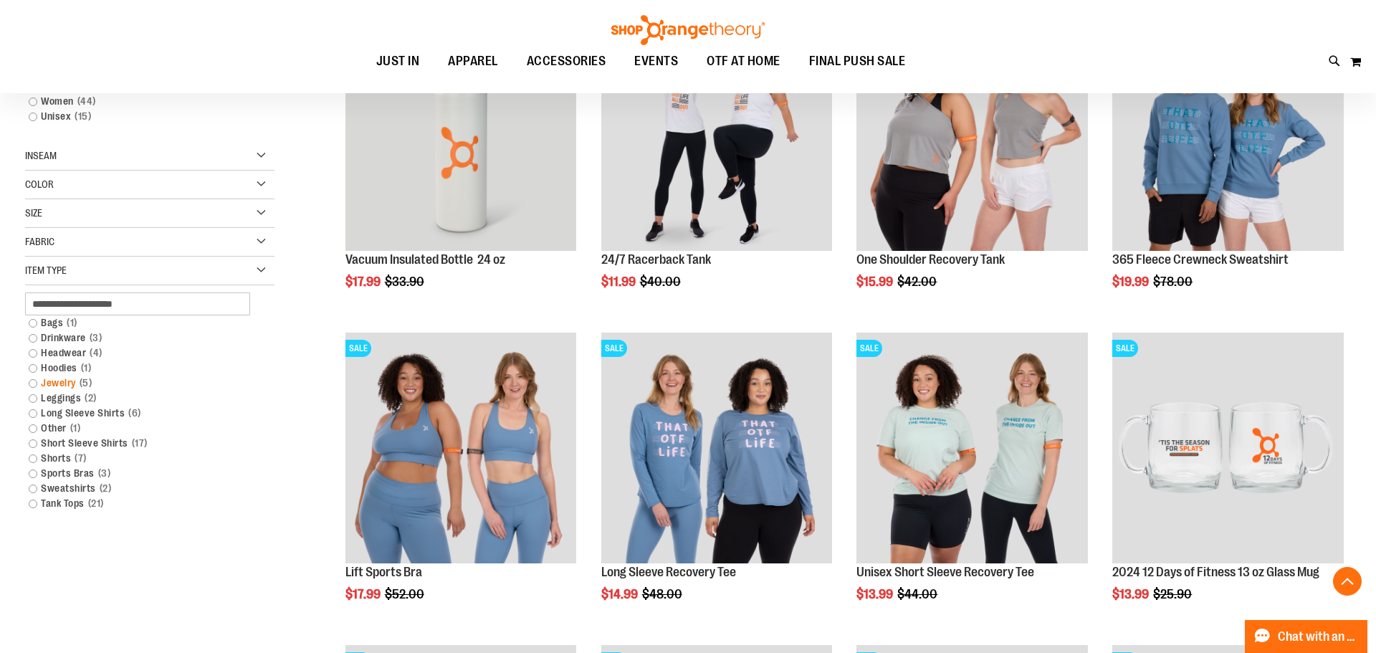
scroll to position [282, 0]
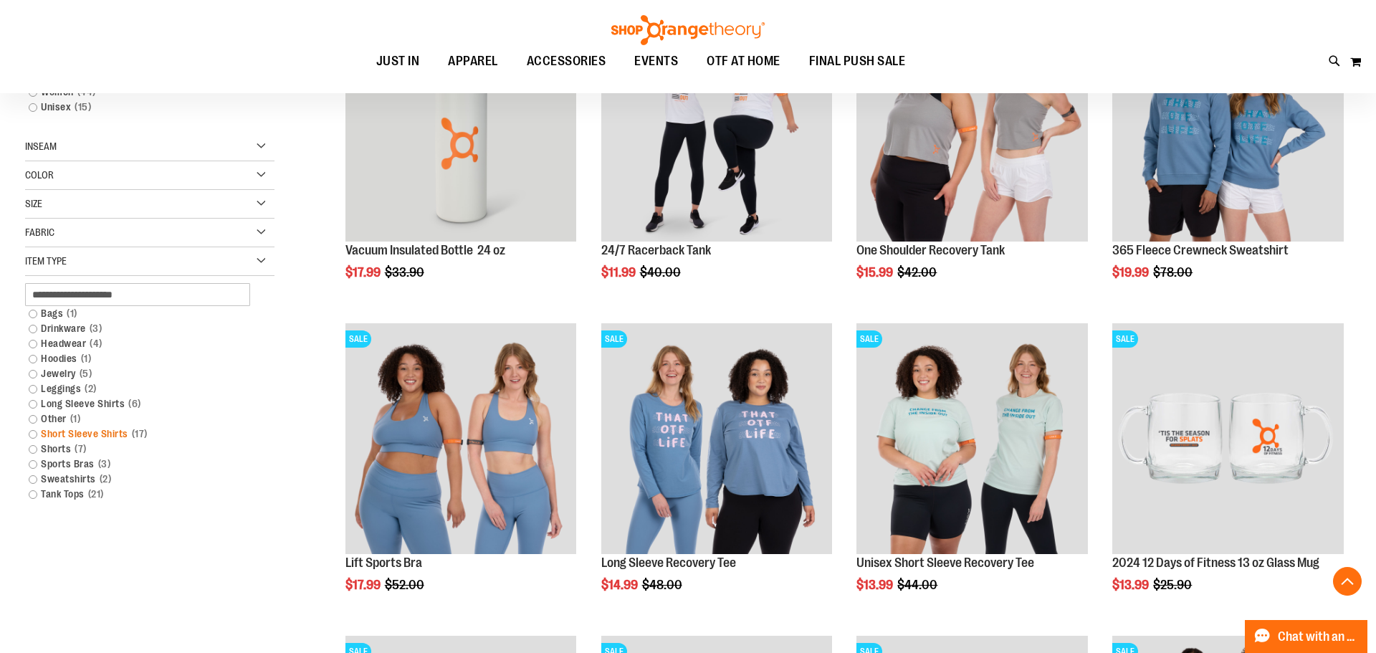
click at [32, 437] on link "Short Sleeve Shirts 17 items" at bounding box center [141, 433] width 239 height 15
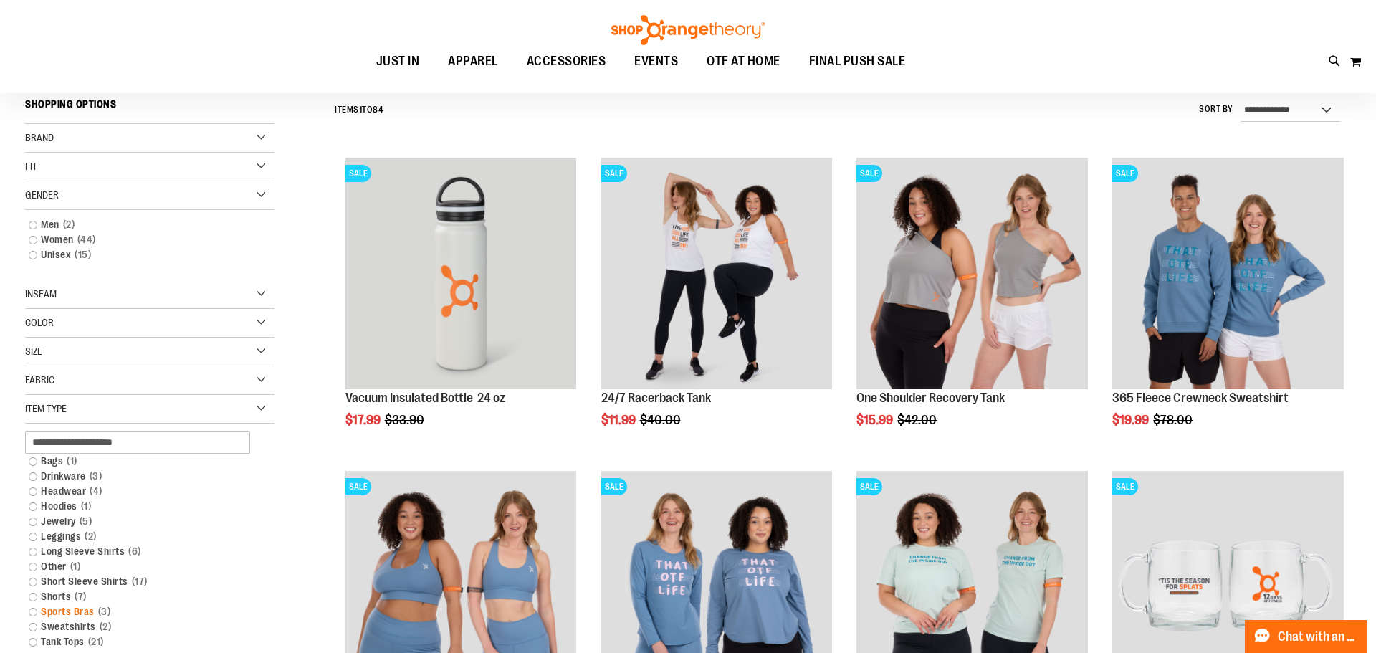
scroll to position [133, 0]
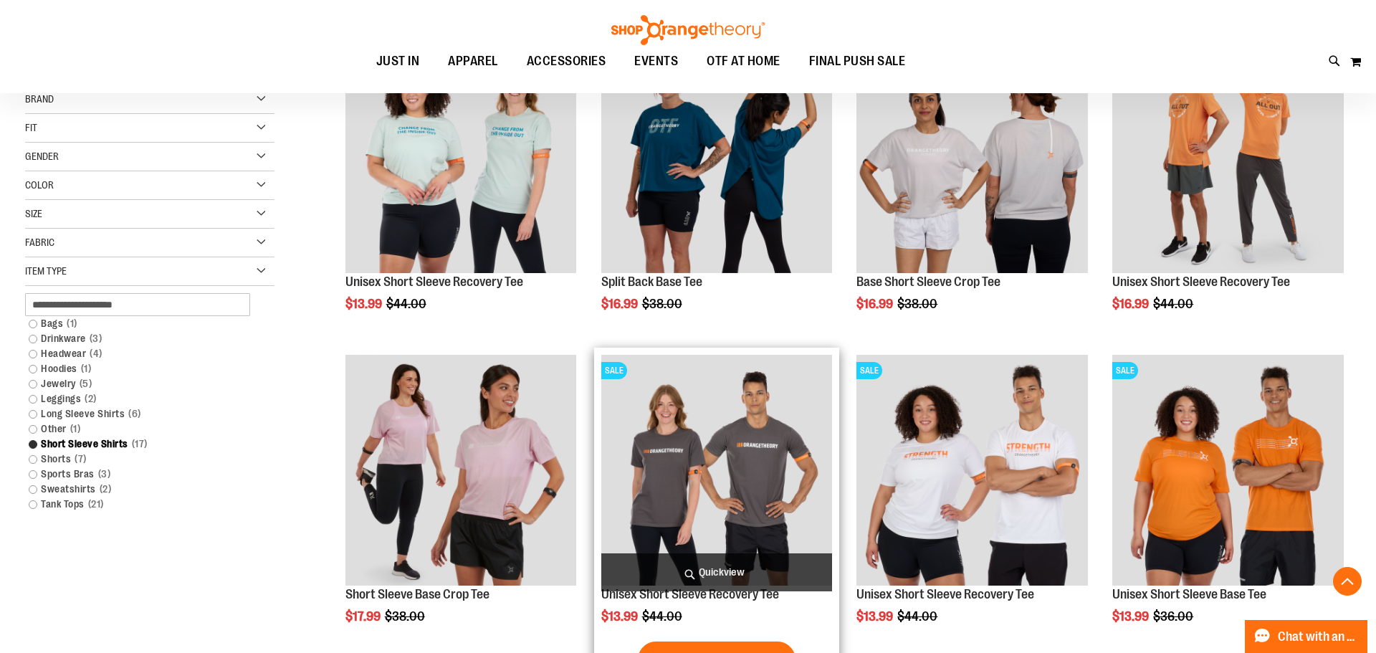
scroll to position [257, 0]
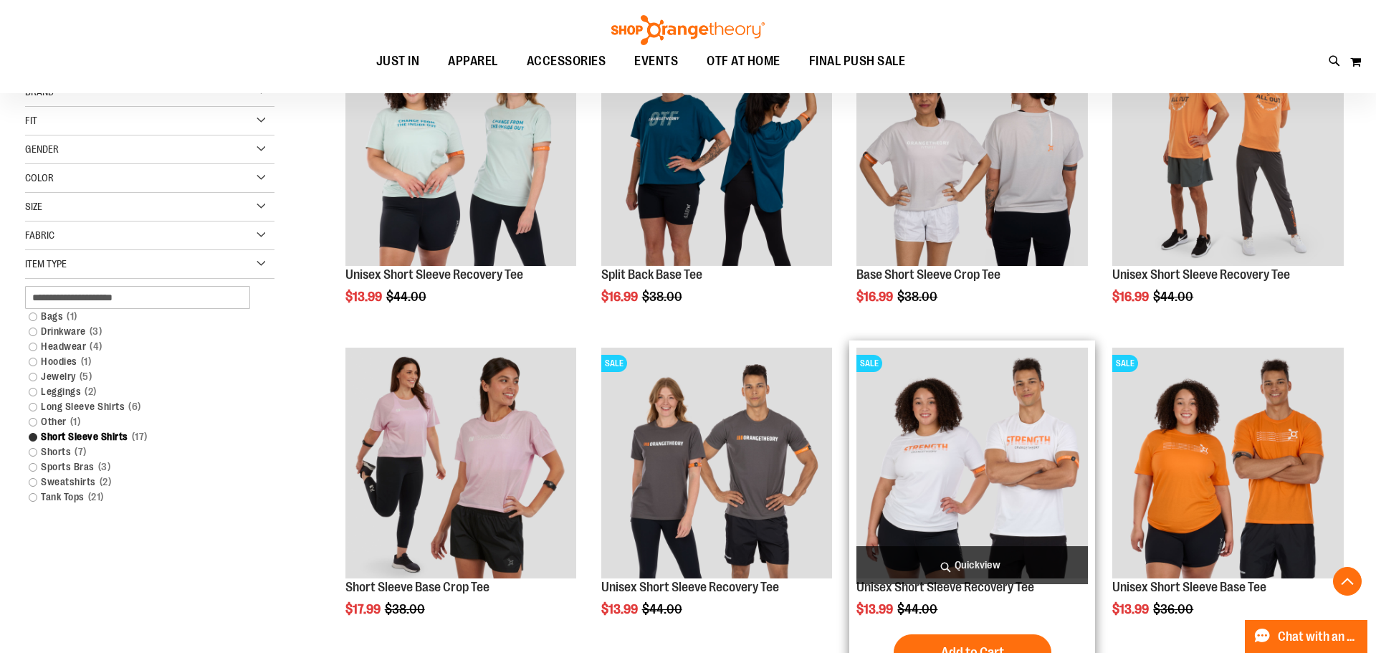
click at [1001, 500] on img "product" at bounding box center [971, 463] width 231 height 231
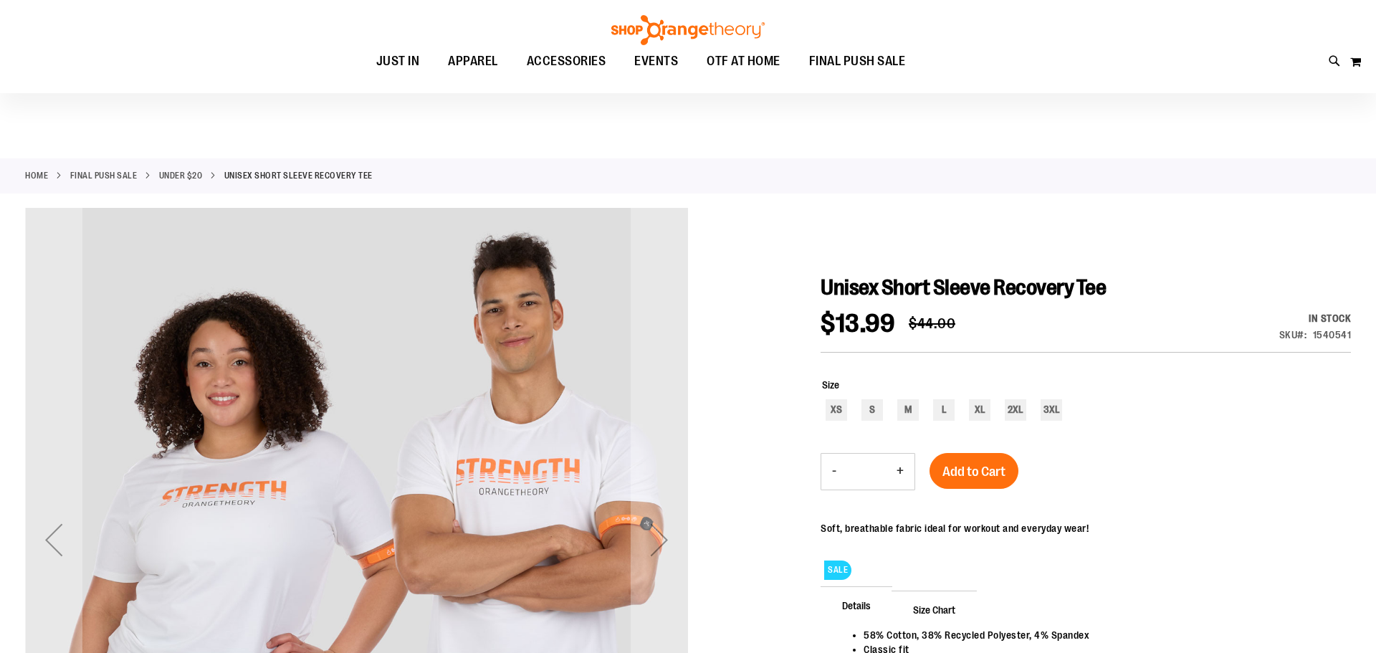
scroll to position [189, 0]
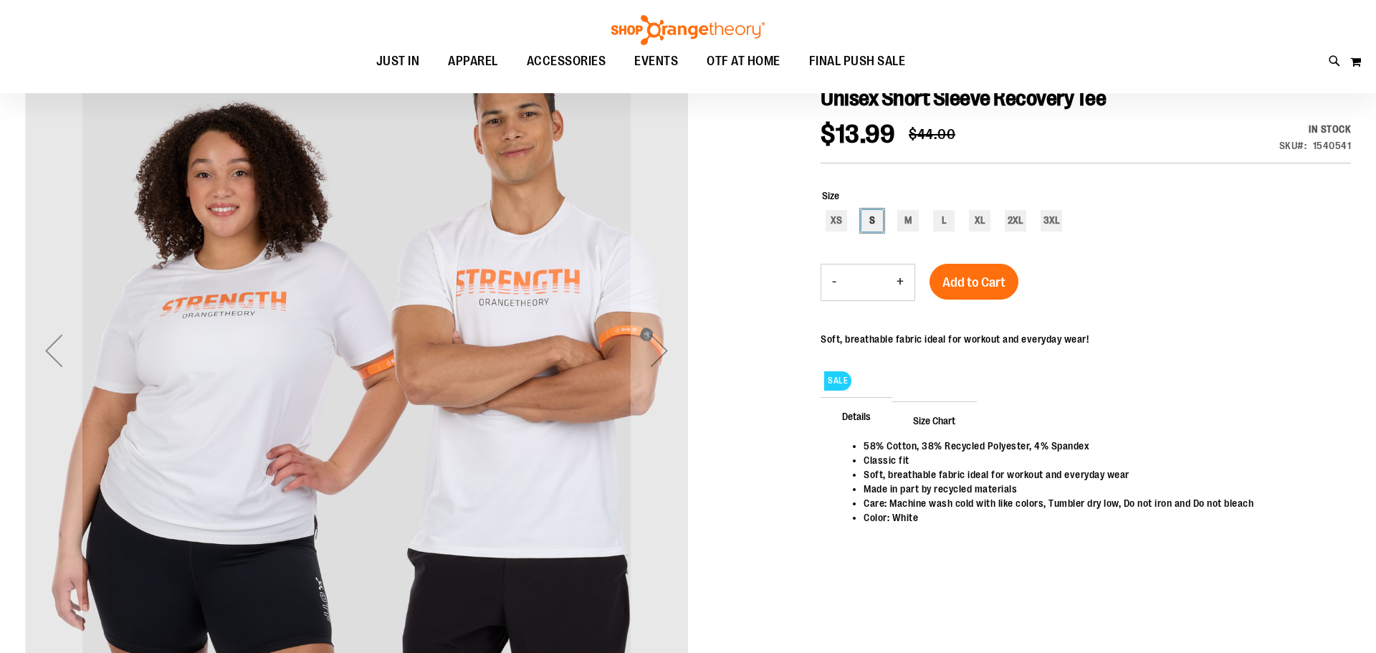
click at [879, 221] on div "S" at bounding box center [872, 221] width 22 height 22
type input "***"
click at [985, 291] on button "Add to Cart" at bounding box center [974, 282] width 89 height 36
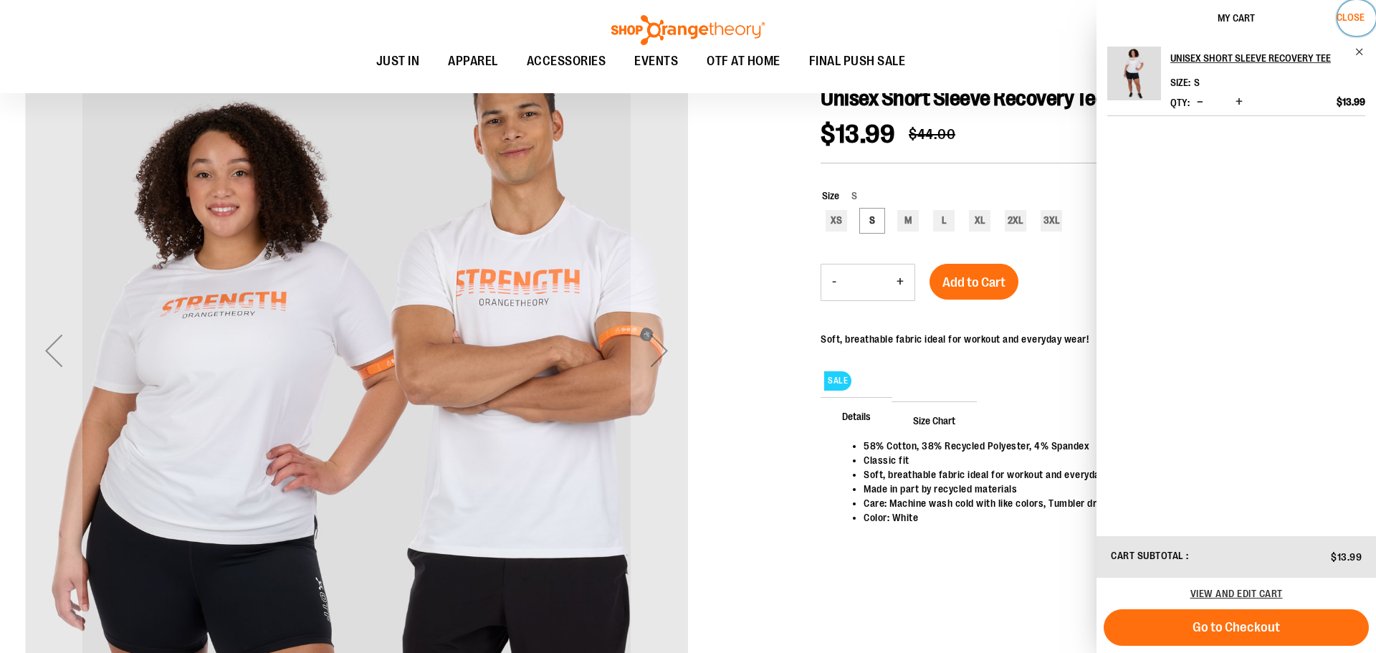
click at [1357, 19] on span "Close" at bounding box center [1351, 16] width 28 height 11
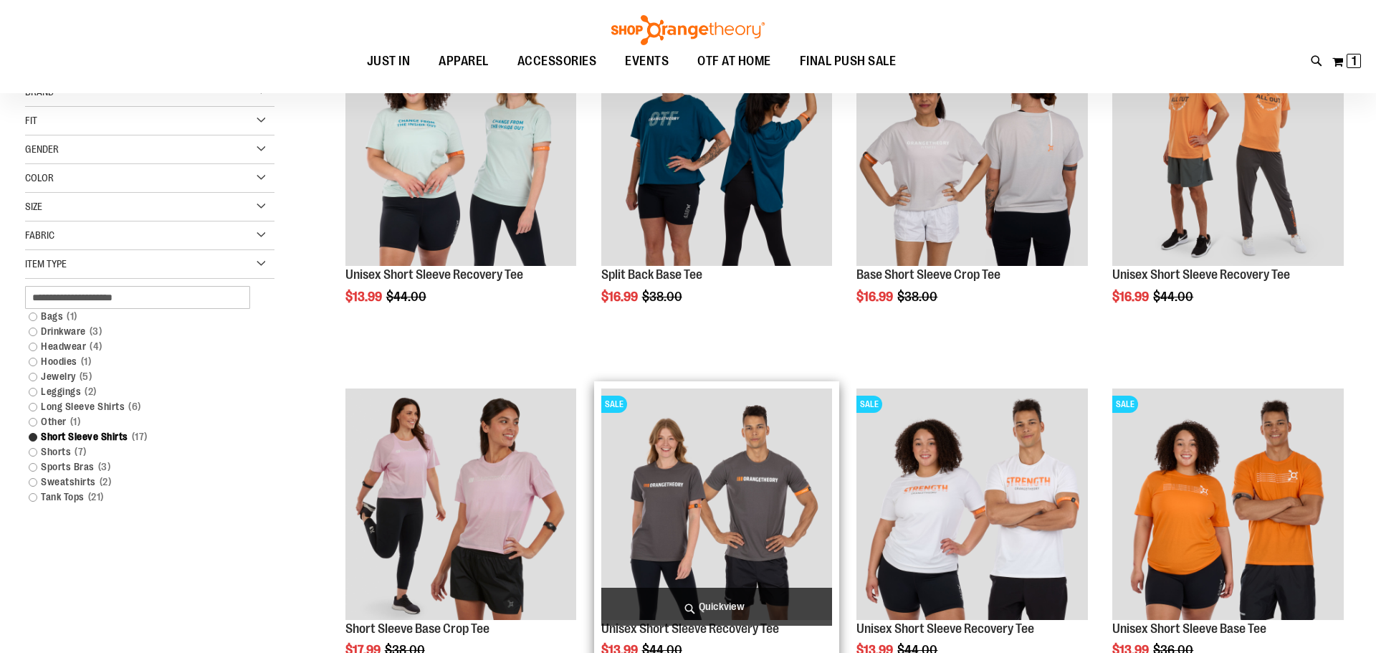
scroll to position [99, 0]
click at [726, 532] on img "product" at bounding box center [716, 503] width 231 height 231
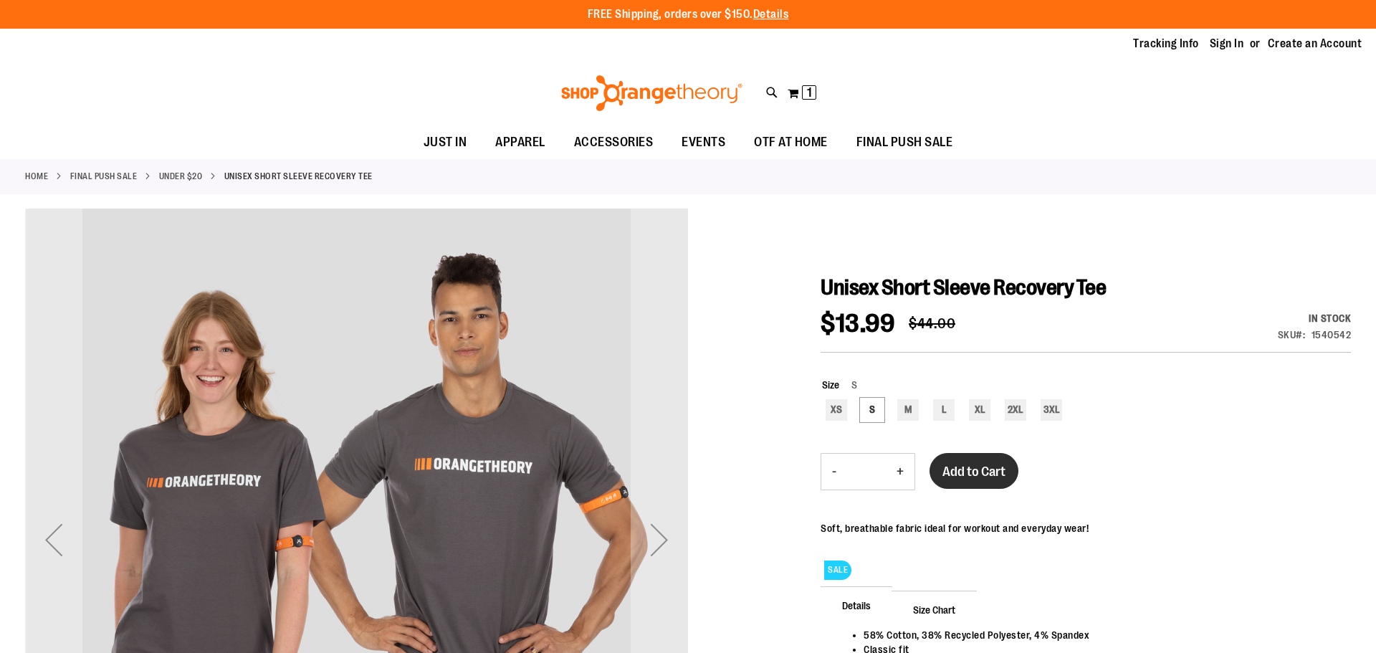
click at [986, 479] on span "Add to Cart" at bounding box center [973, 472] width 63 height 16
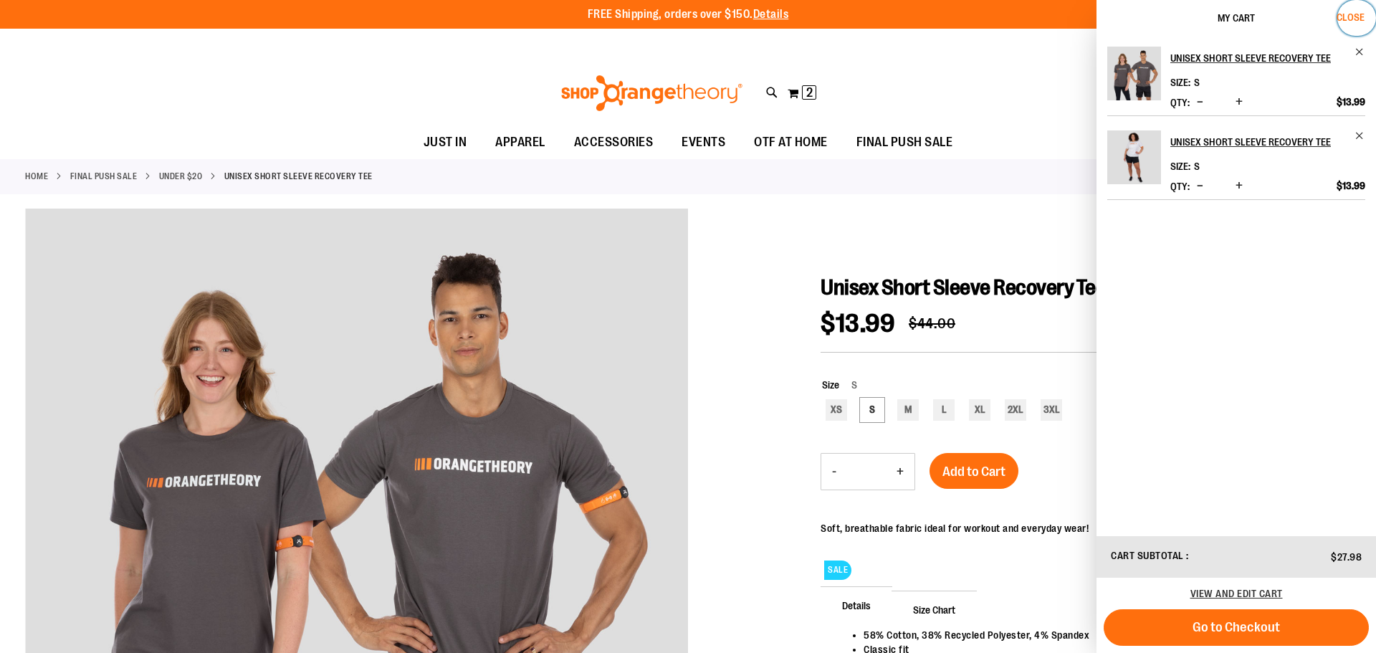
click at [1343, 16] on span "Close" at bounding box center [1351, 16] width 28 height 11
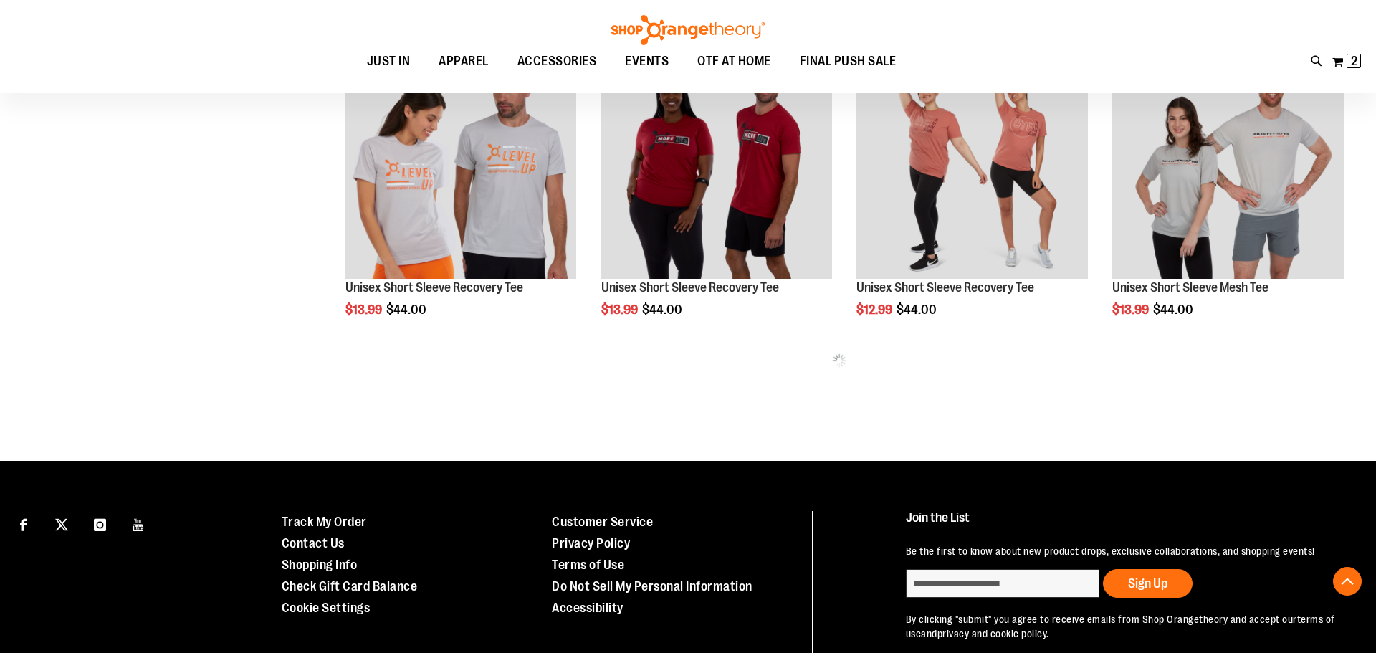
scroll to position [713, 0]
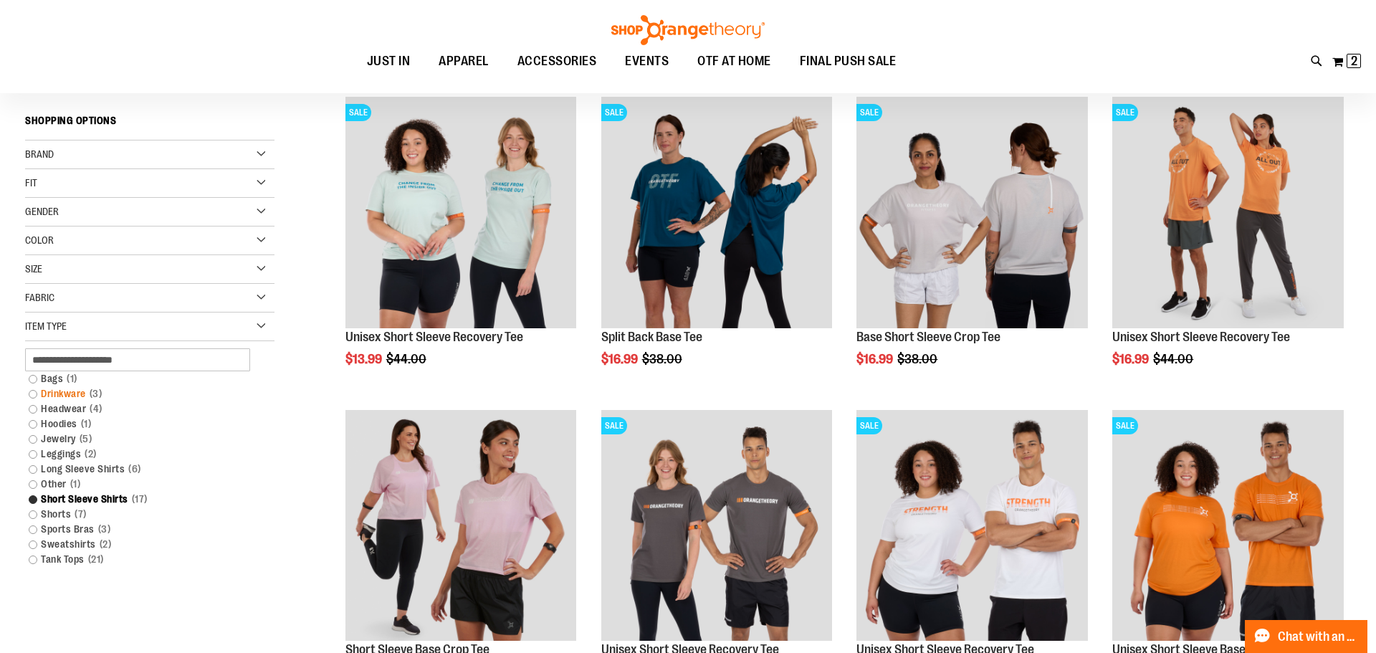
scroll to position [123, 0]
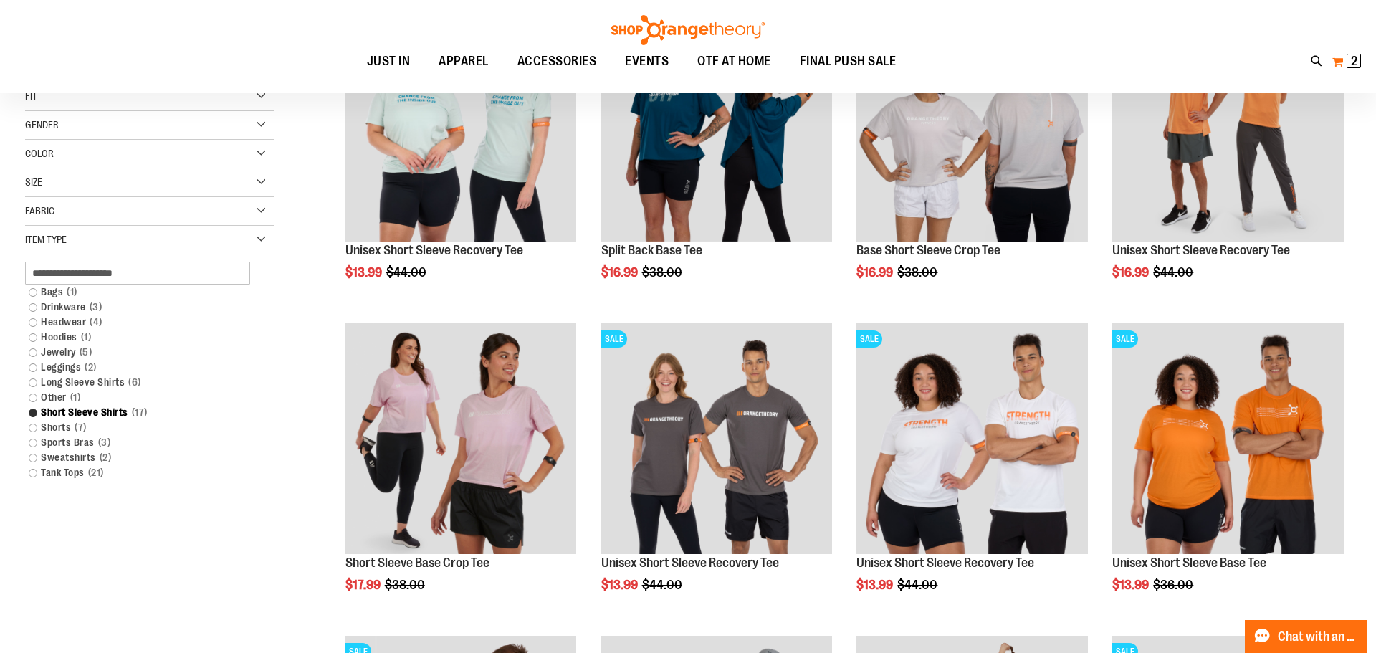
click at [1342, 61] on button "My Cart 2 2 items" at bounding box center [1347, 61] width 30 height 23
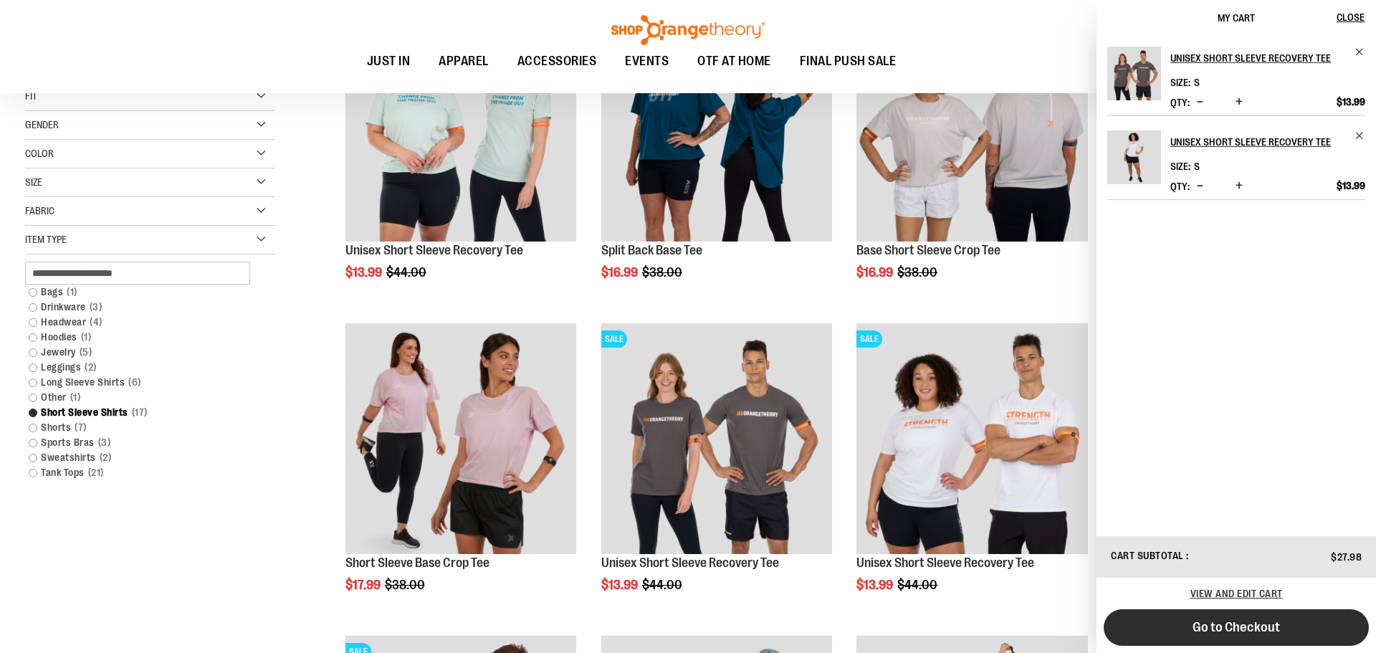
click at [1215, 633] on span "Go to Checkout" at bounding box center [1236, 627] width 87 height 16
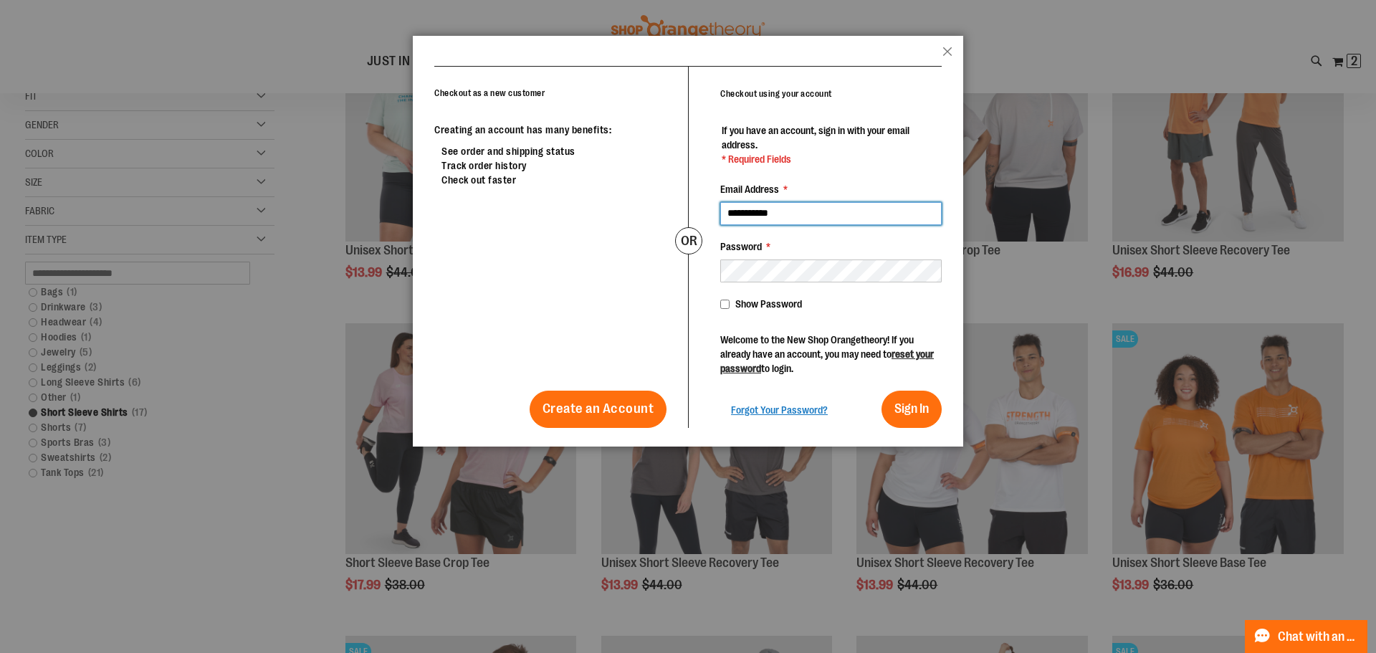
click at [857, 221] on input "**********" at bounding box center [830, 213] width 221 height 23
type input "**********"
click at [282, 595] on div at bounding box center [688, 326] width 1376 height 653
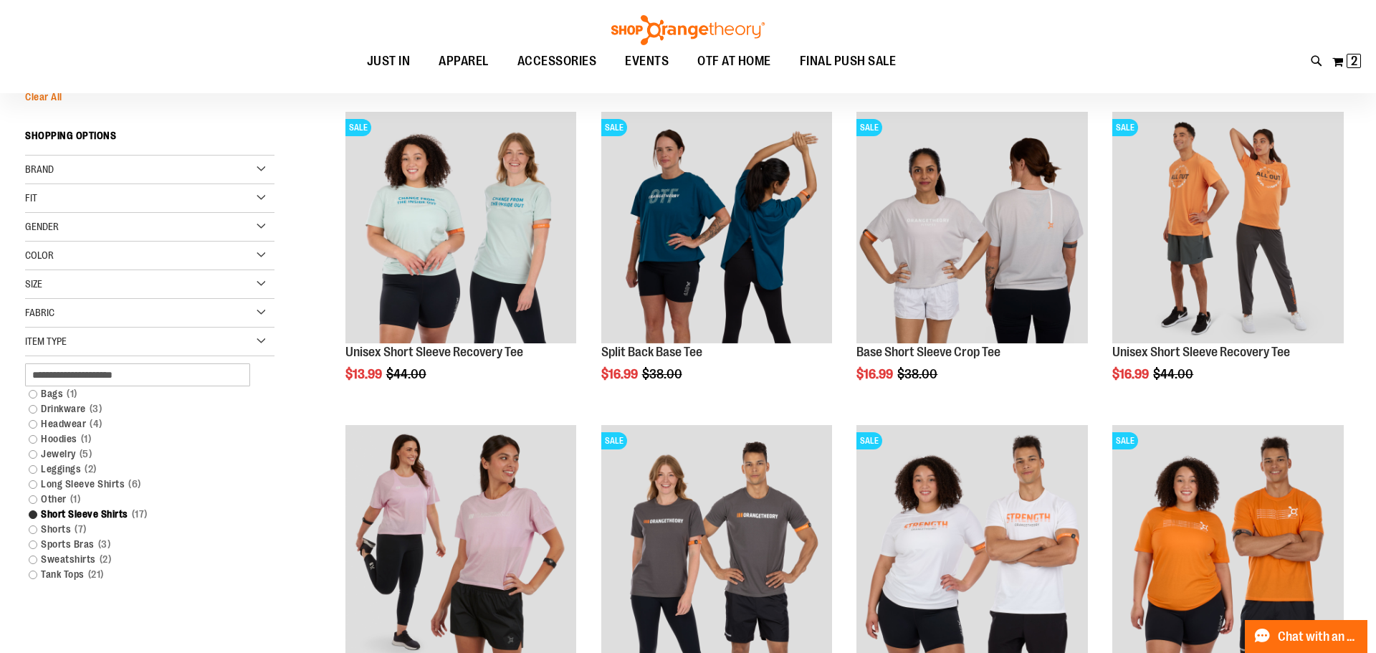
scroll to position [0, 0]
